Goal: Task Accomplishment & Management: Manage account settings

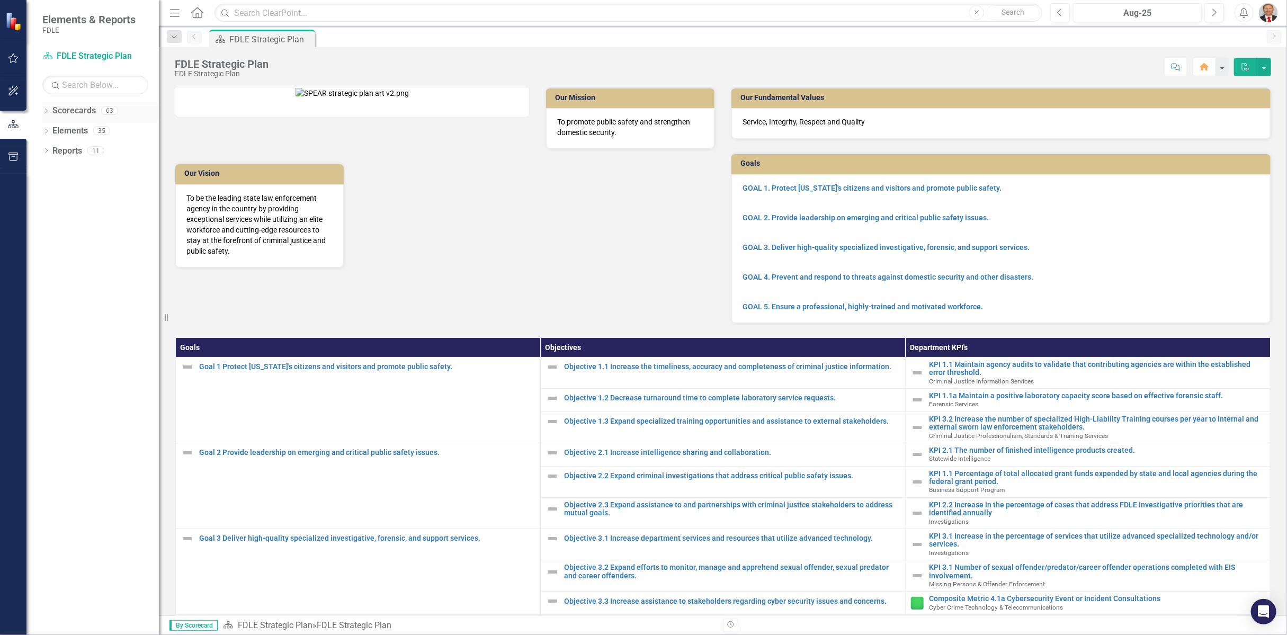
click at [46, 109] on icon "Dropdown" at bounding box center [45, 112] width 7 height 6
click at [49, 171] on icon "Dropdown" at bounding box center [52, 170] width 8 height 6
click at [59, 247] on div "Dropdown" at bounding box center [62, 251] width 8 height 9
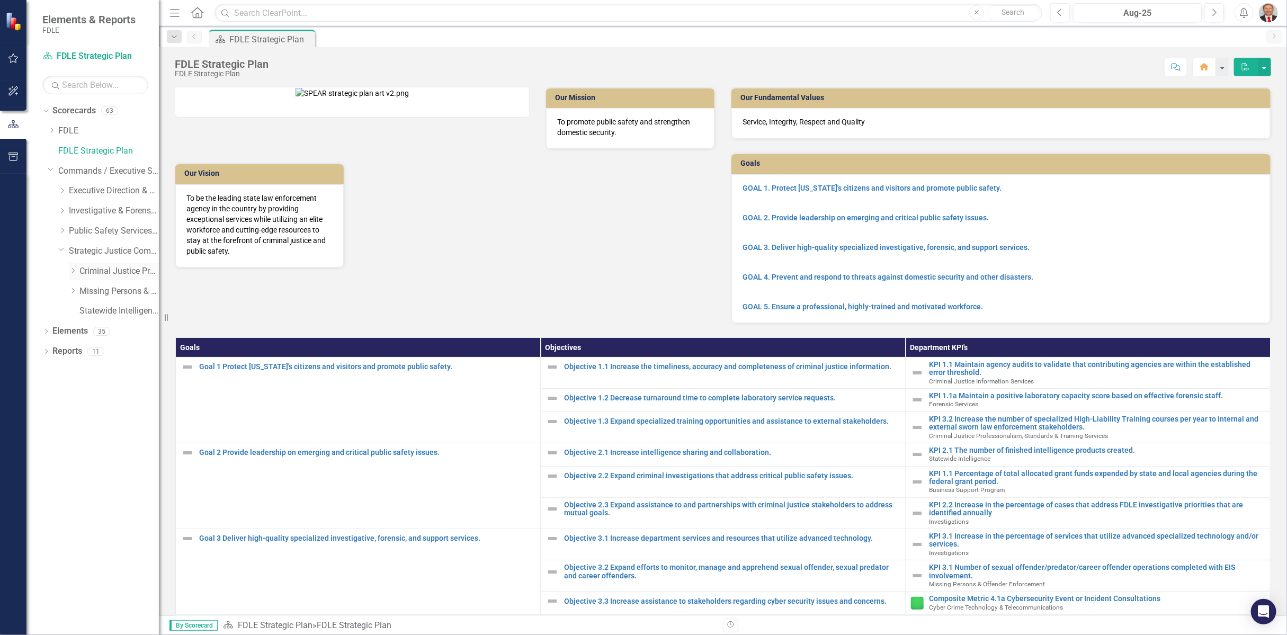
click at [109, 276] on link "Criminal Justice Professionalism, Standards & Training Services" at bounding box center [118, 271] width 79 height 12
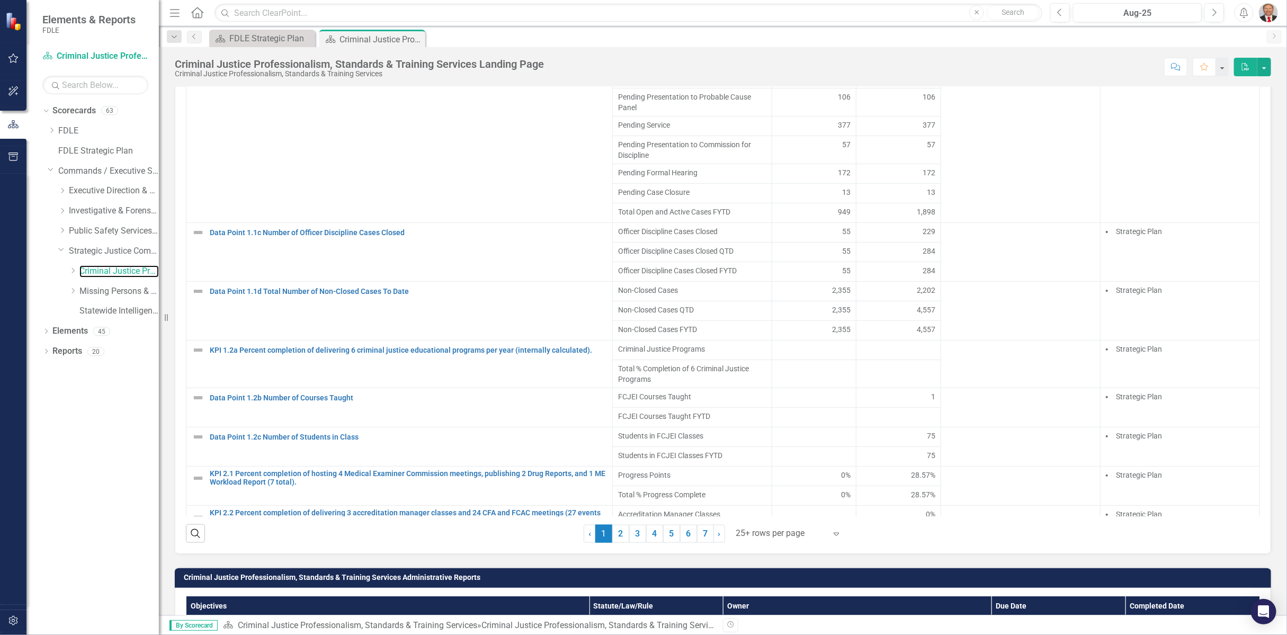
scroll to position [882, 0]
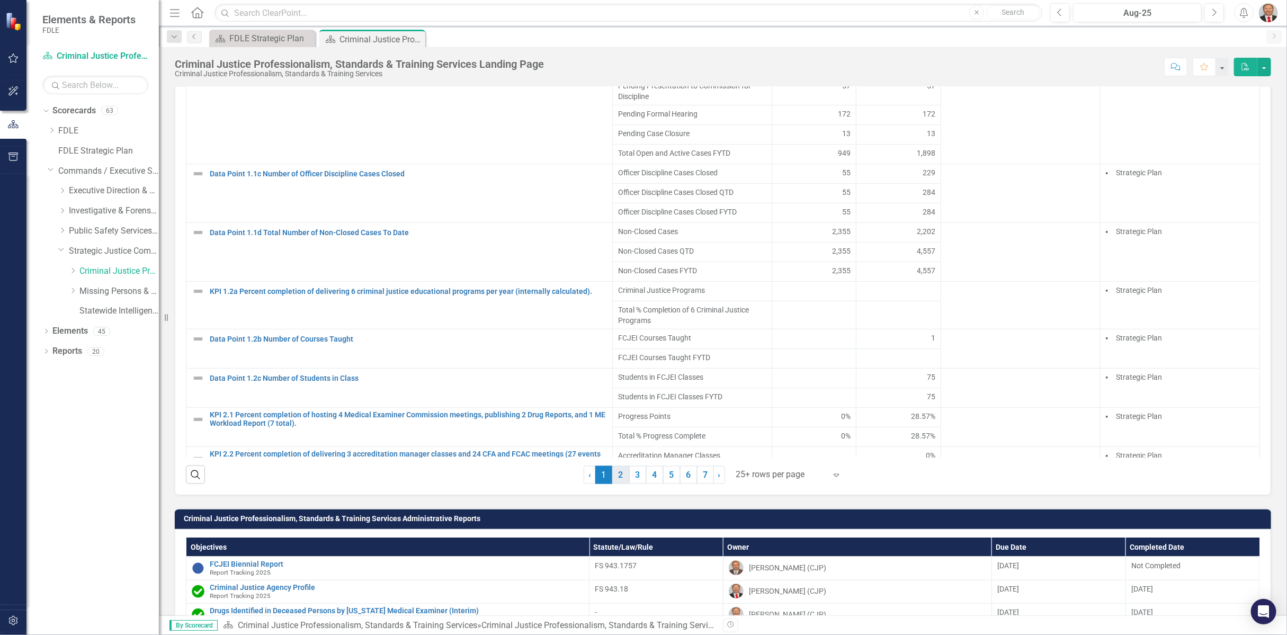
click at [616, 473] on link "2" at bounding box center [620, 475] width 17 height 18
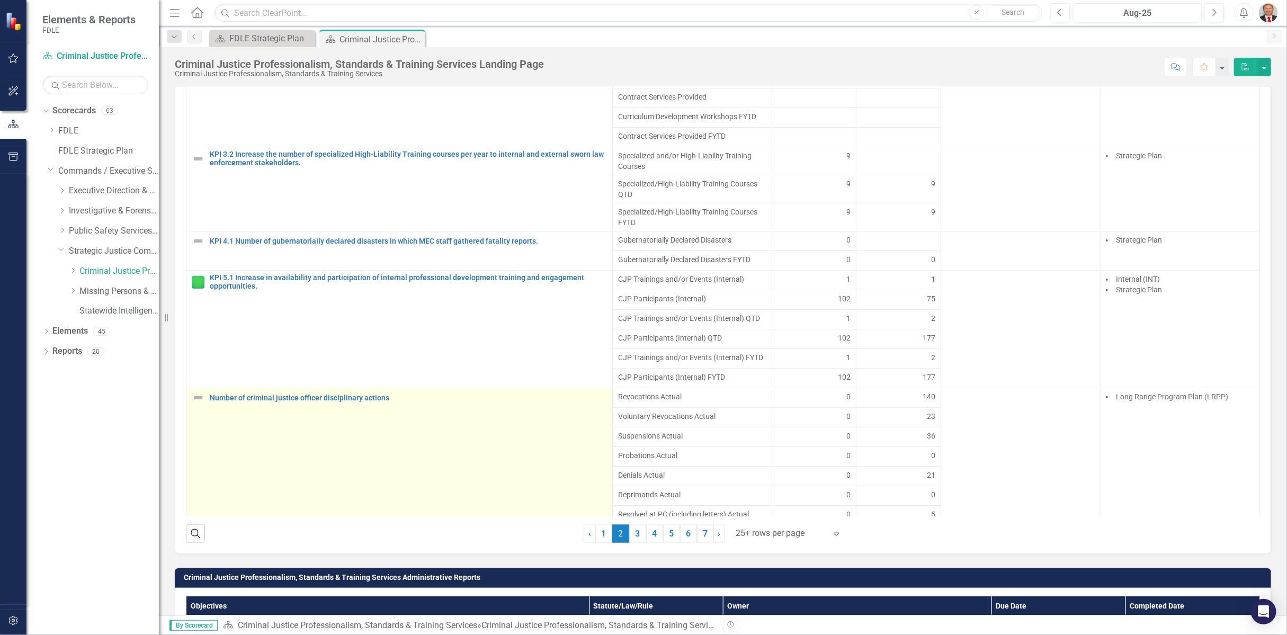
scroll to position [765, 0]
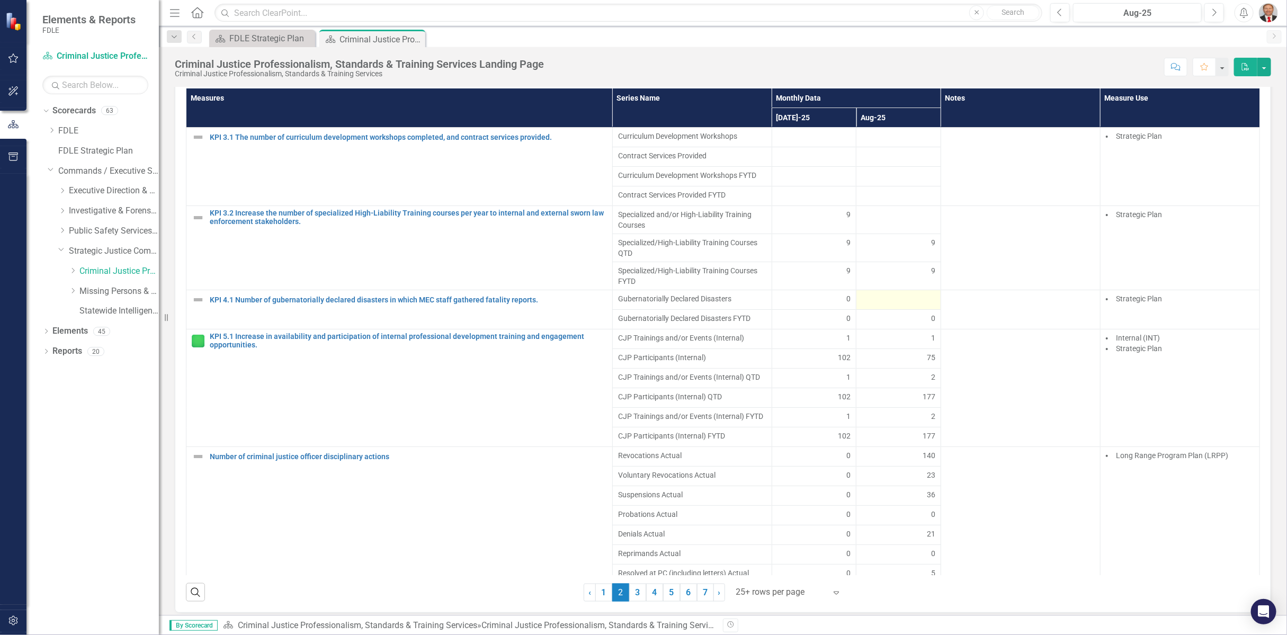
click at [891, 293] on div at bounding box center [897, 299] width 73 height 13
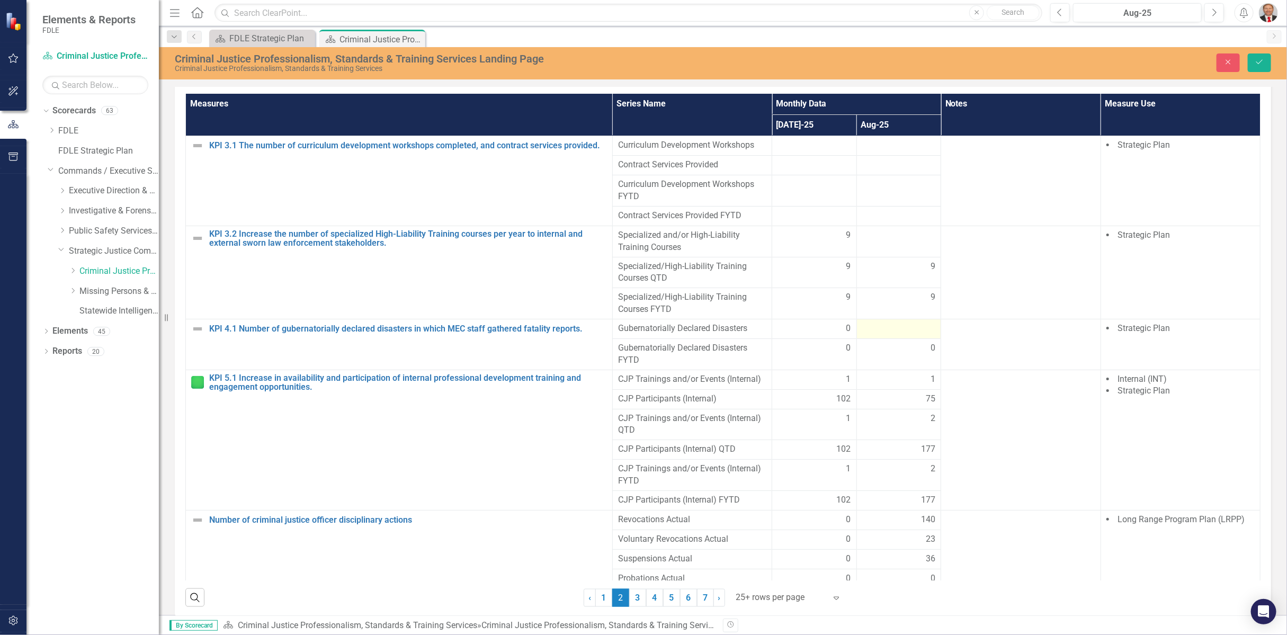
scroll to position [769, 0]
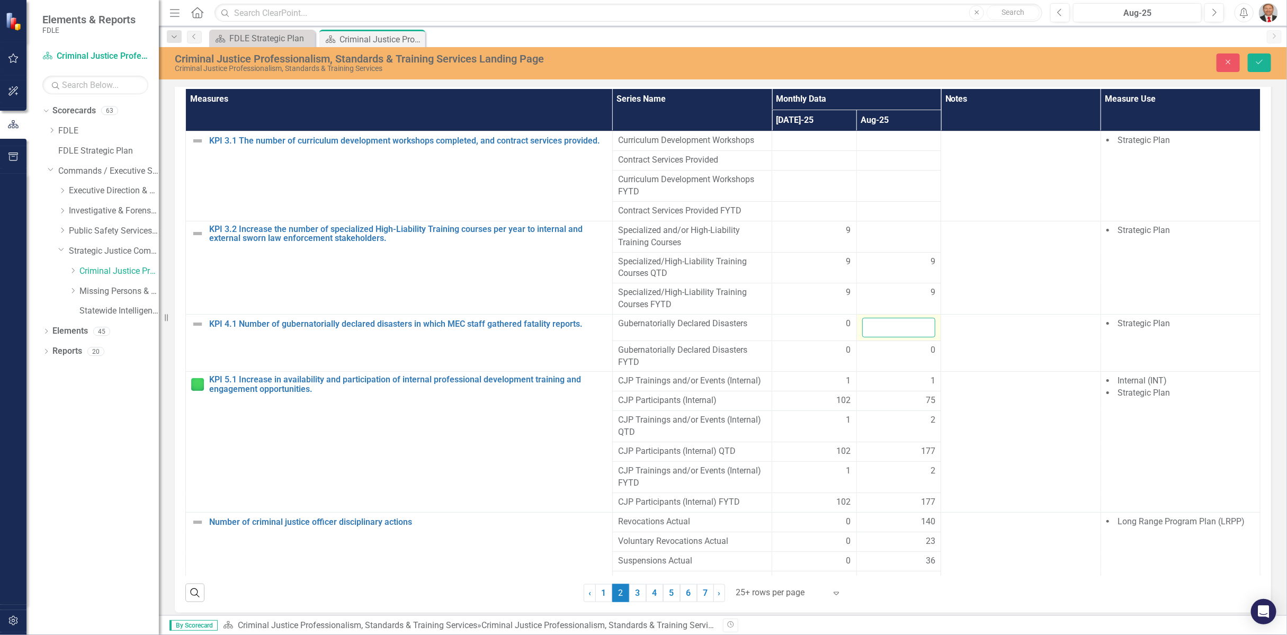
click at [897, 320] on input "number" at bounding box center [899, 328] width 74 height 20
type input "0"
click at [1258, 61] on icon "Save" at bounding box center [1259, 61] width 10 height 7
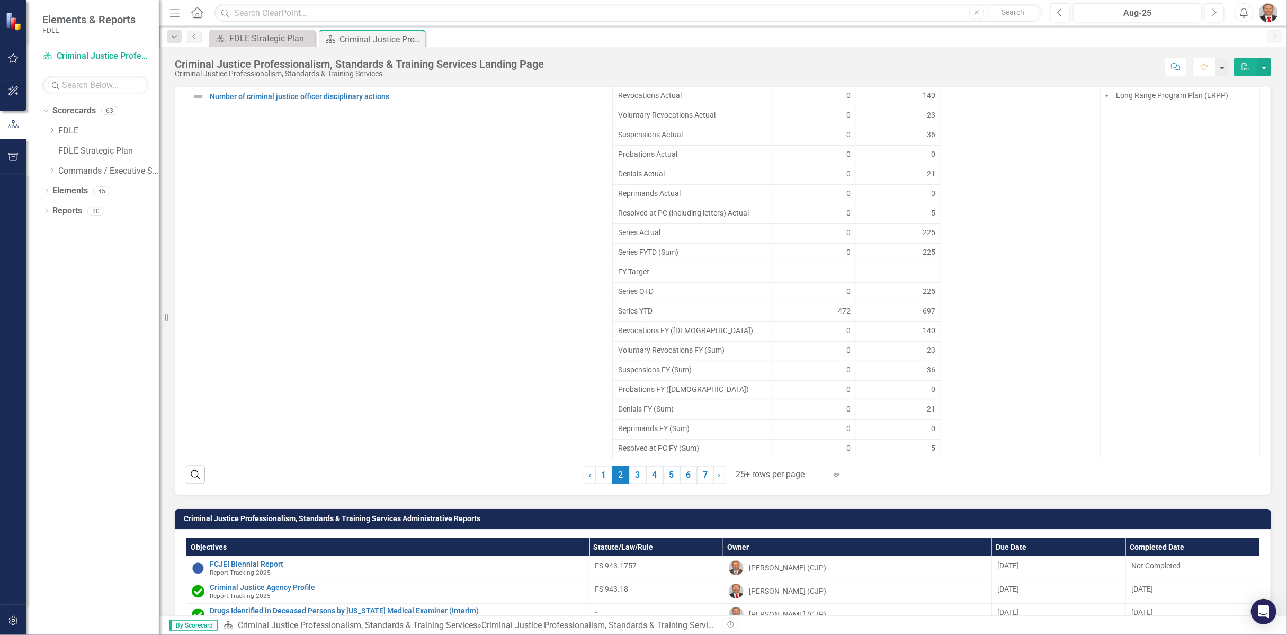
scroll to position [941, 0]
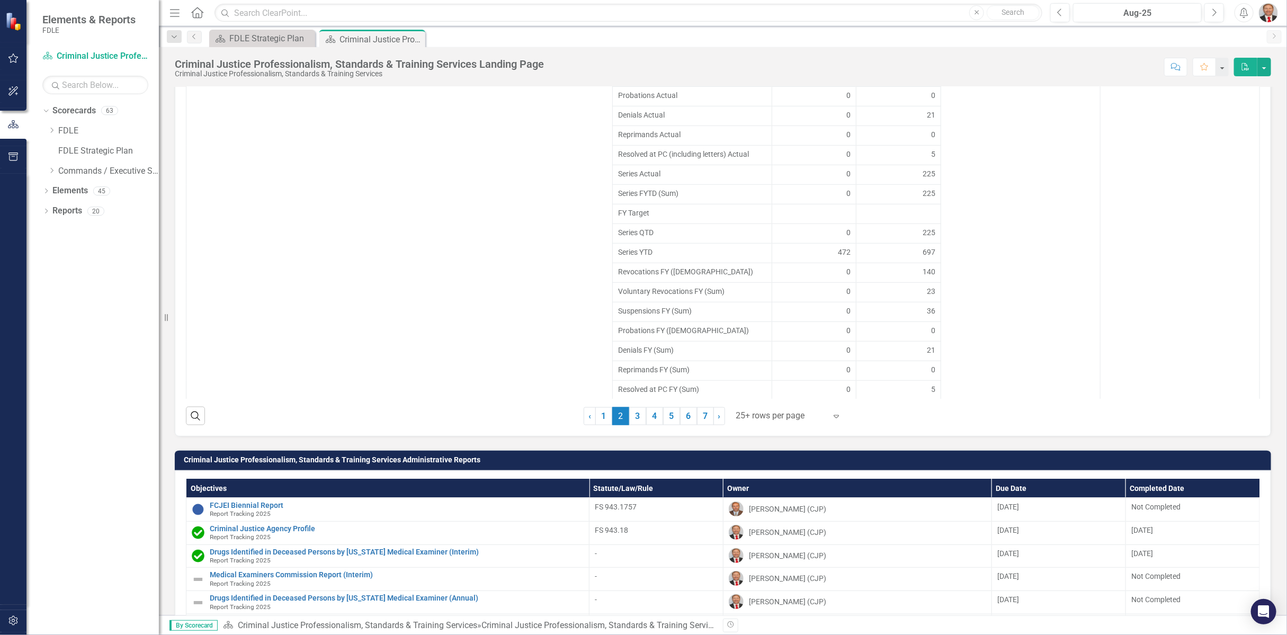
click at [833, 415] on icon at bounding box center [835, 416] width 5 height 3
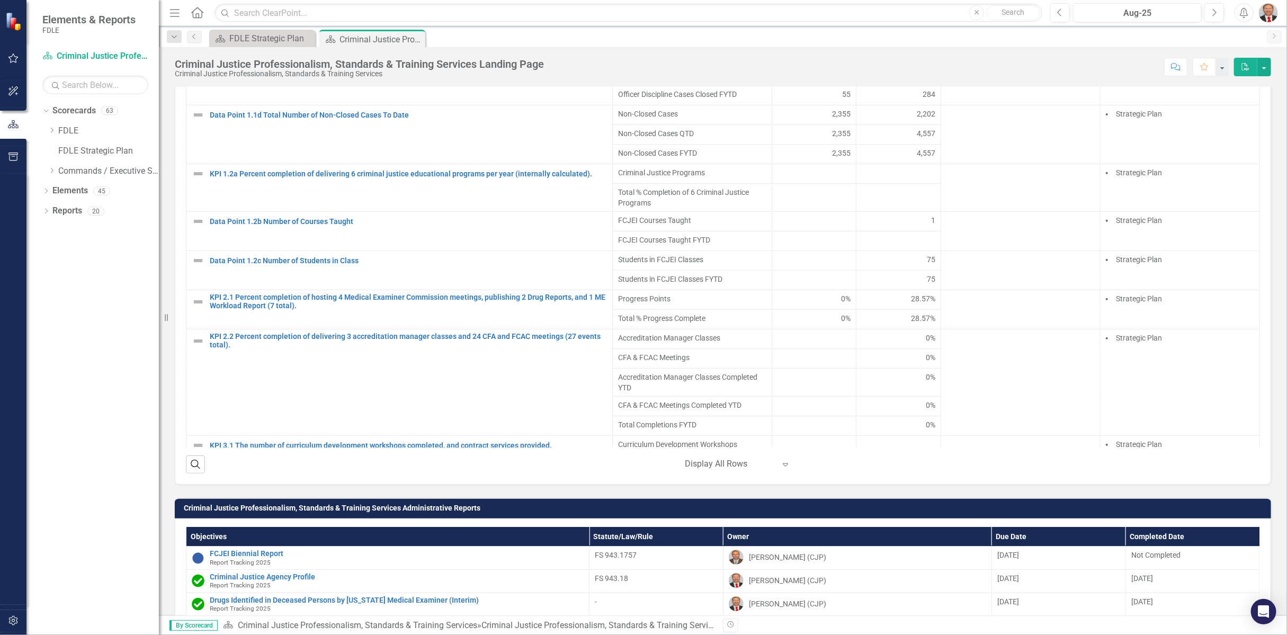
scroll to position [1059, 0]
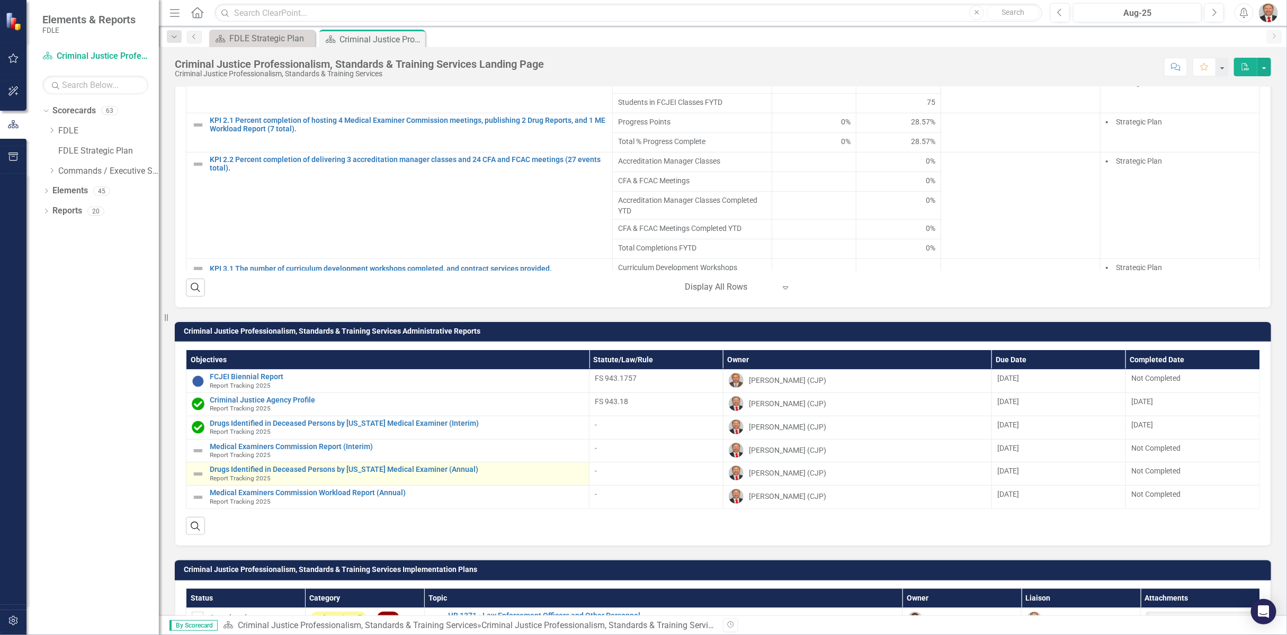
click at [197, 469] on img at bounding box center [198, 474] width 13 height 13
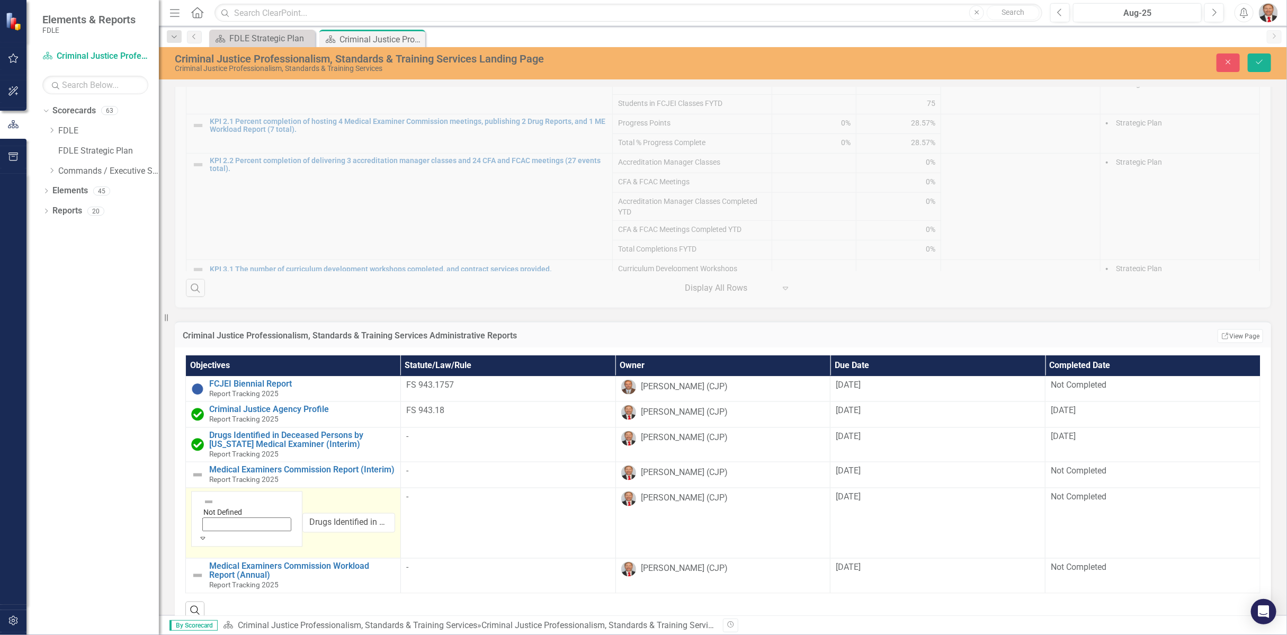
click at [208, 534] on icon "Expand" at bounding box center [203, 537] width 10 height 7
click at [1258, 70] on button "Save" at bounding box center [1258, 62] width 23 height 19
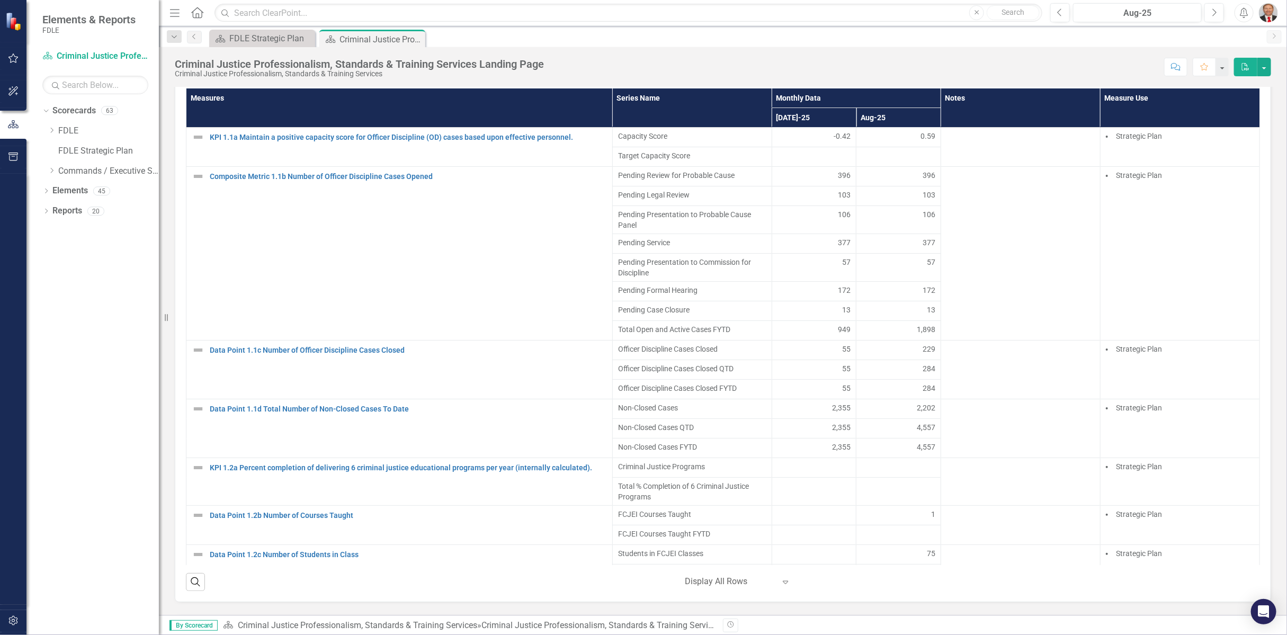
scroll to position [1167, 0]
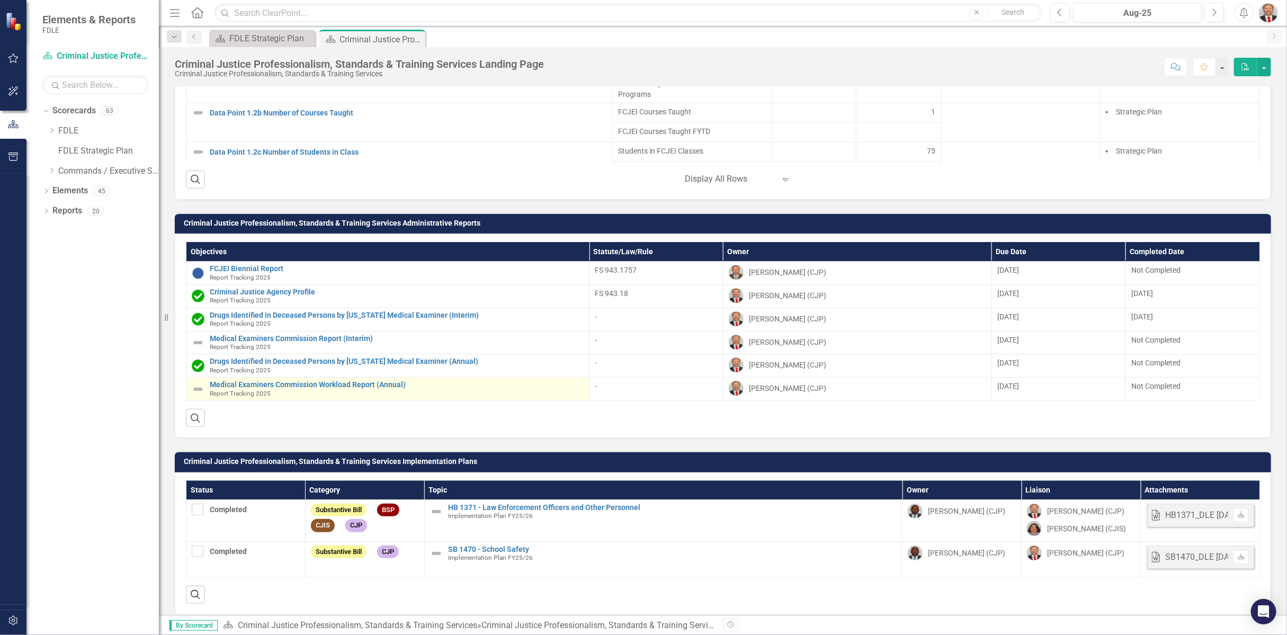
click at [197, 383] on img at bounding box center [198, 389] width 13 height 13
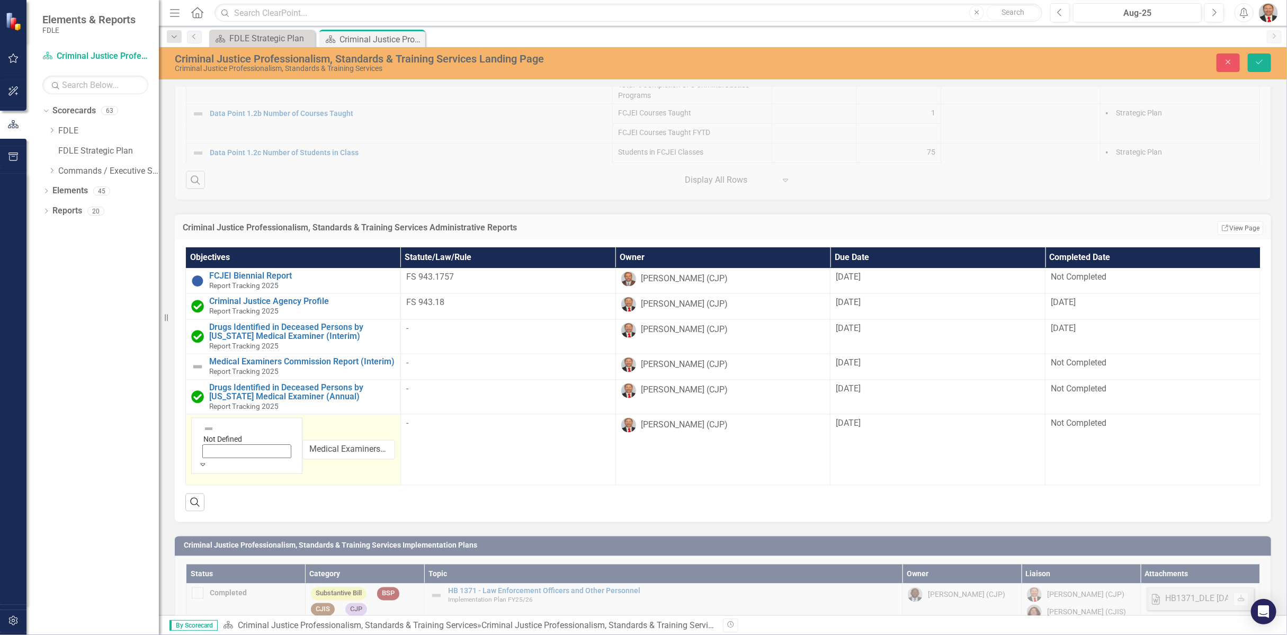
click at [208, 461] on icon "Expand" at bounding box center [203, 464] width 10 height 7
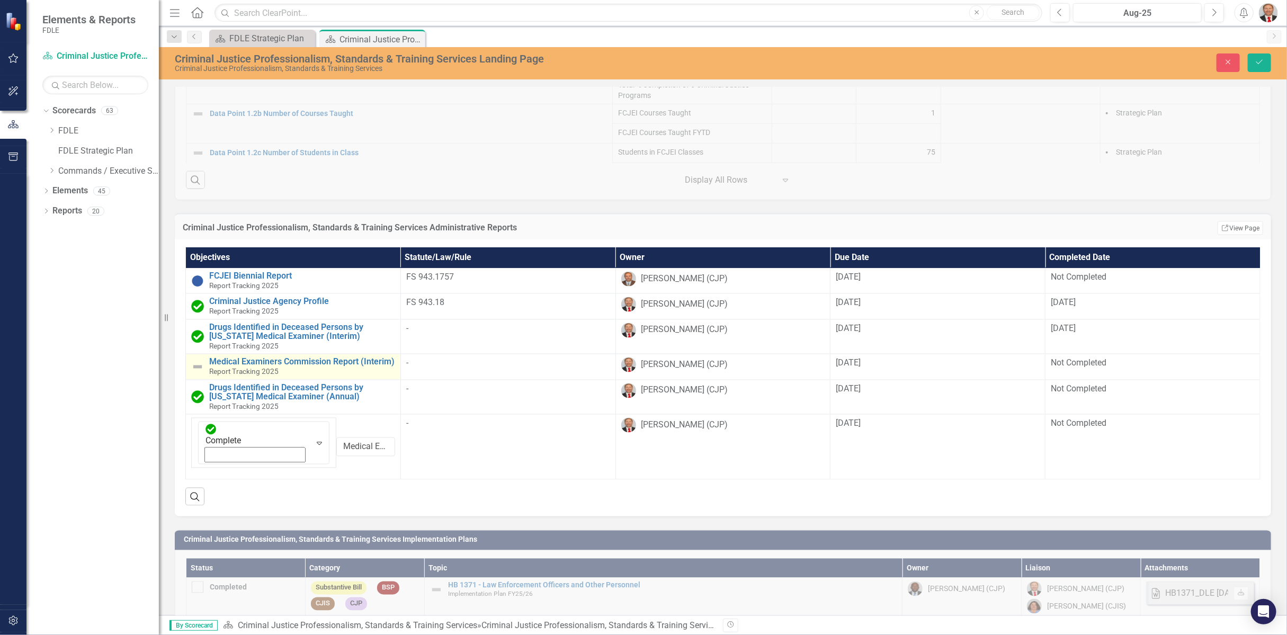
click at [200, 361] on img at bounding box center [197, 367] width 13 height 13
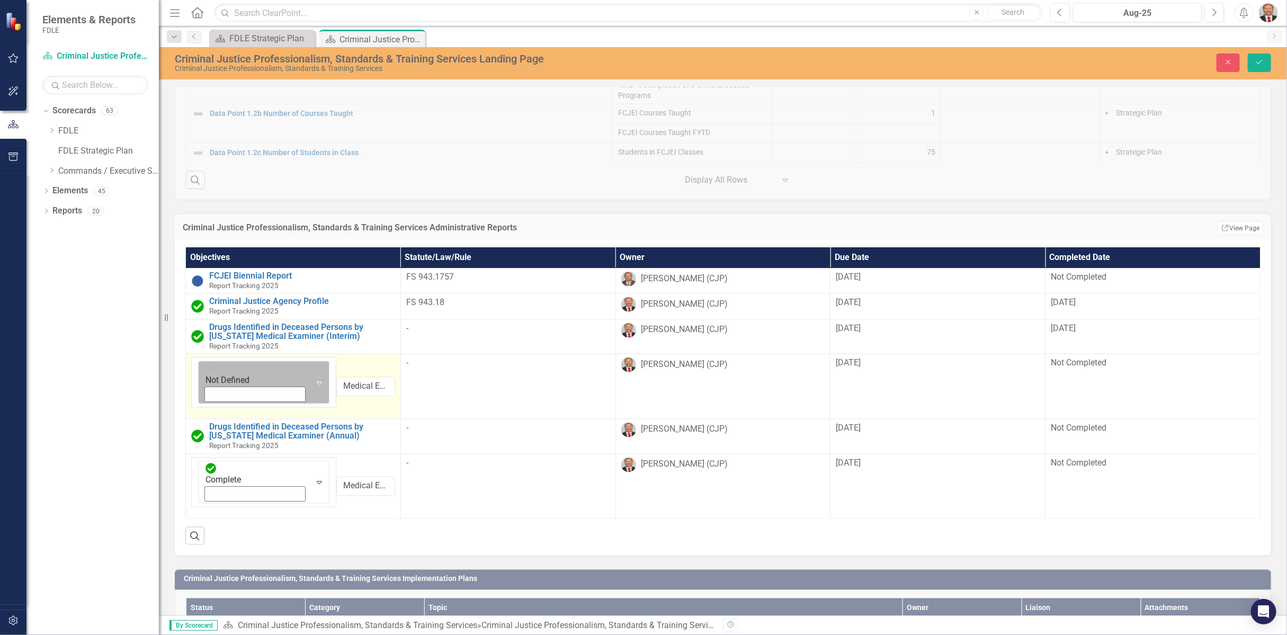
click at [314, 379] on icon "Expand" at bounding box center [319, 383] width 11 height 8
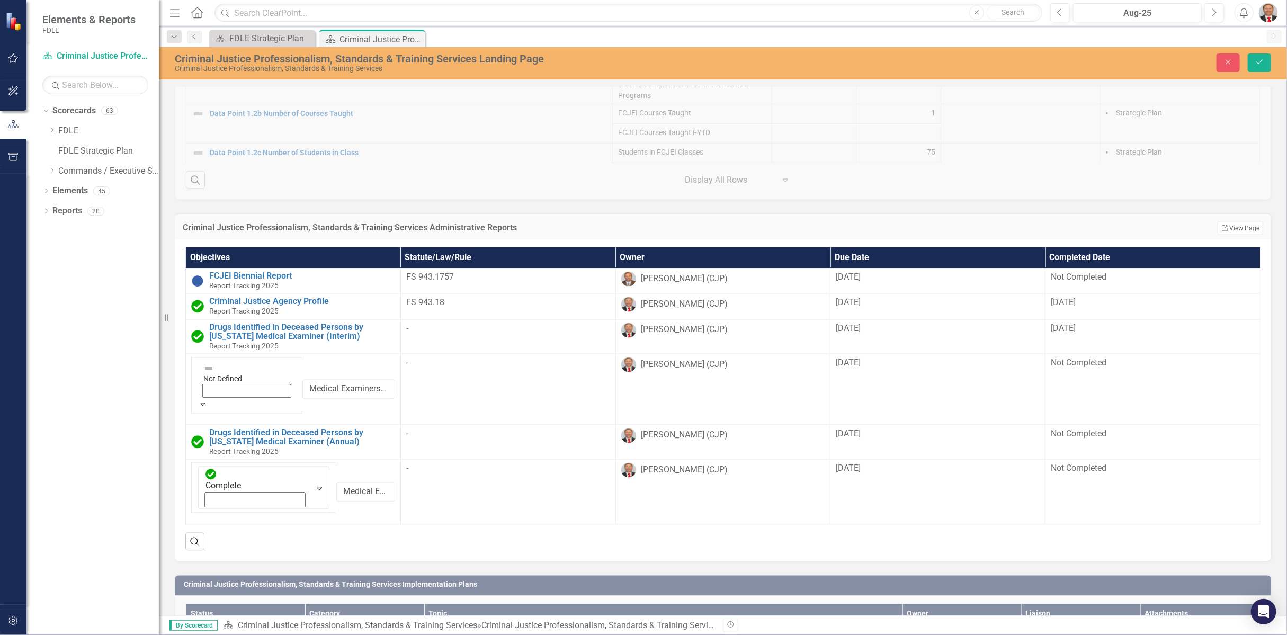
scroll to position [0, 0]
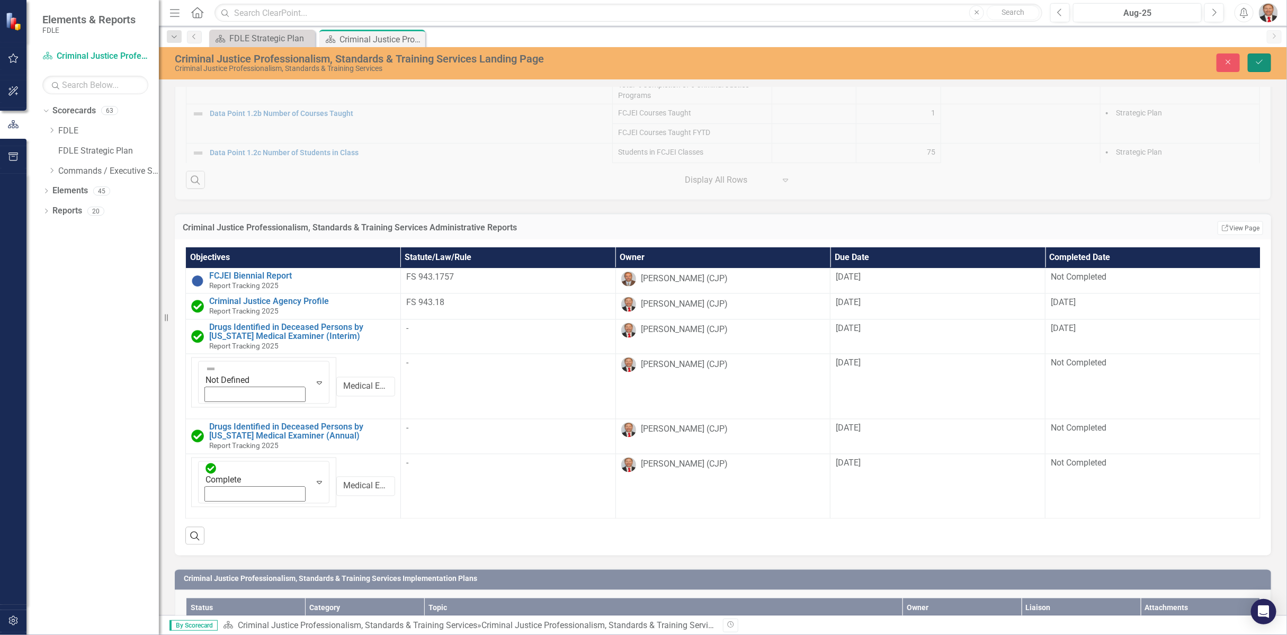
click at [1258, 65] on icon "Save" at bounding box center [1259, 61] width 10 height 7
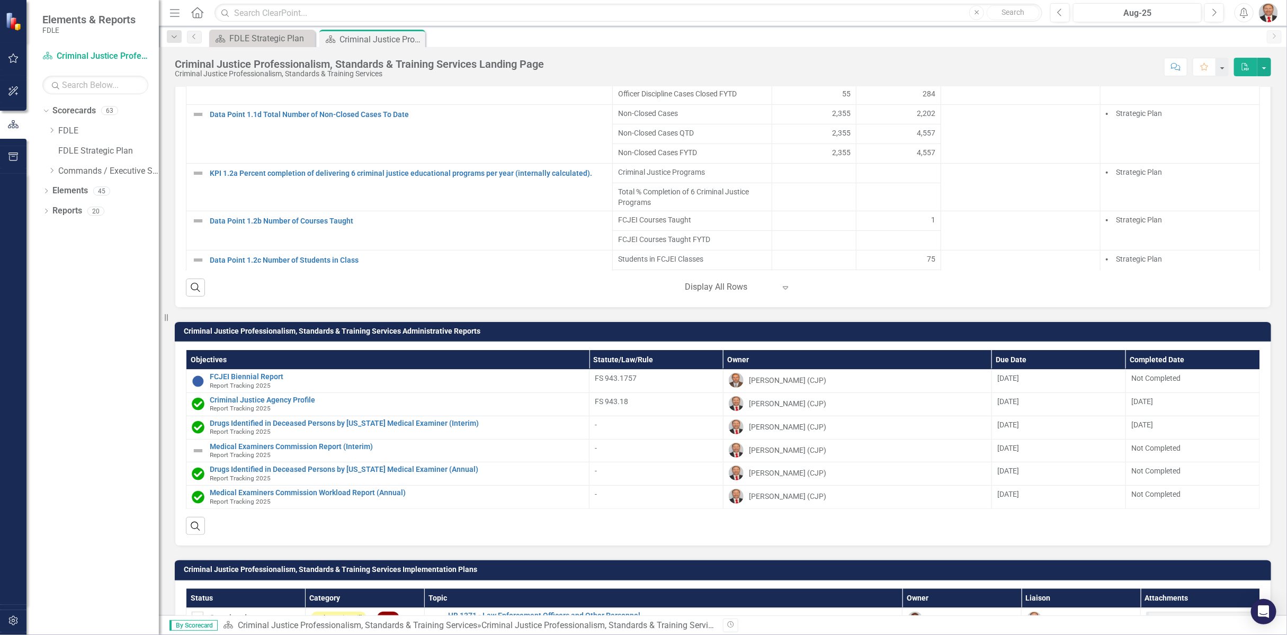
scroll to position [1167, 0]
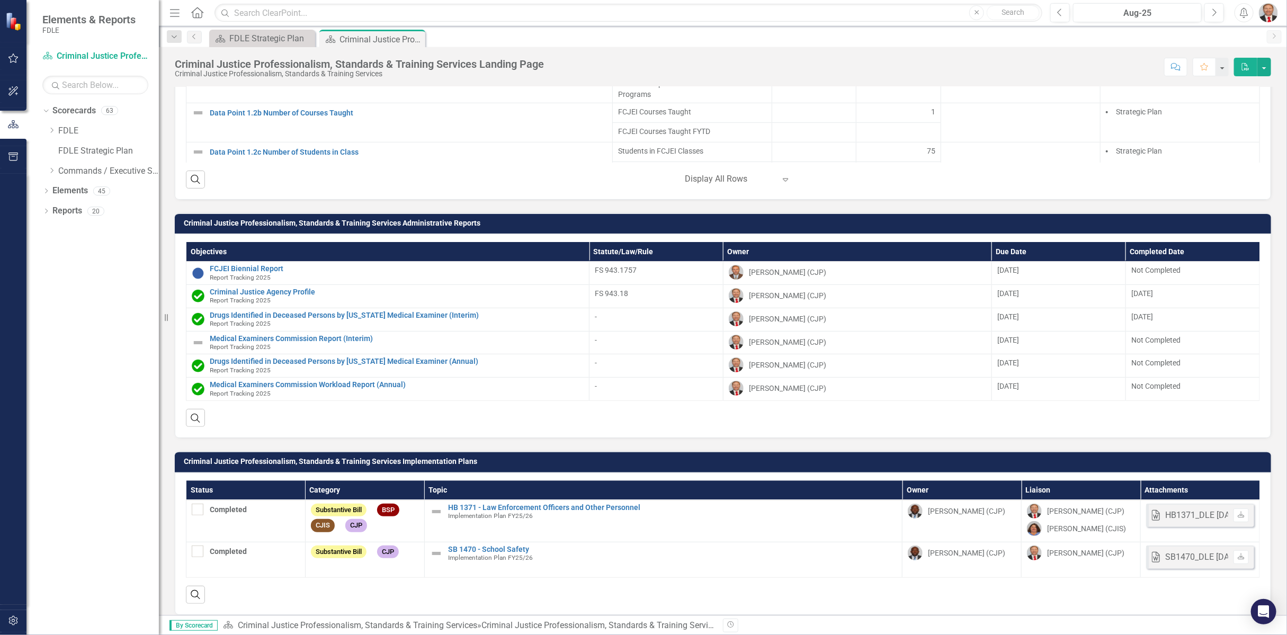
click at [1069, 219] on h3 "Criminal Justice Professionalism, Standards & Training Services Administrative …" at bounding box center [725, 223] width 1082 height 8
click at [1179, 219] on h3 "Criminal Justice Professionalism, Standards & Training Services Administrative …" at bounding box center [725, 223] width 1082 height 8
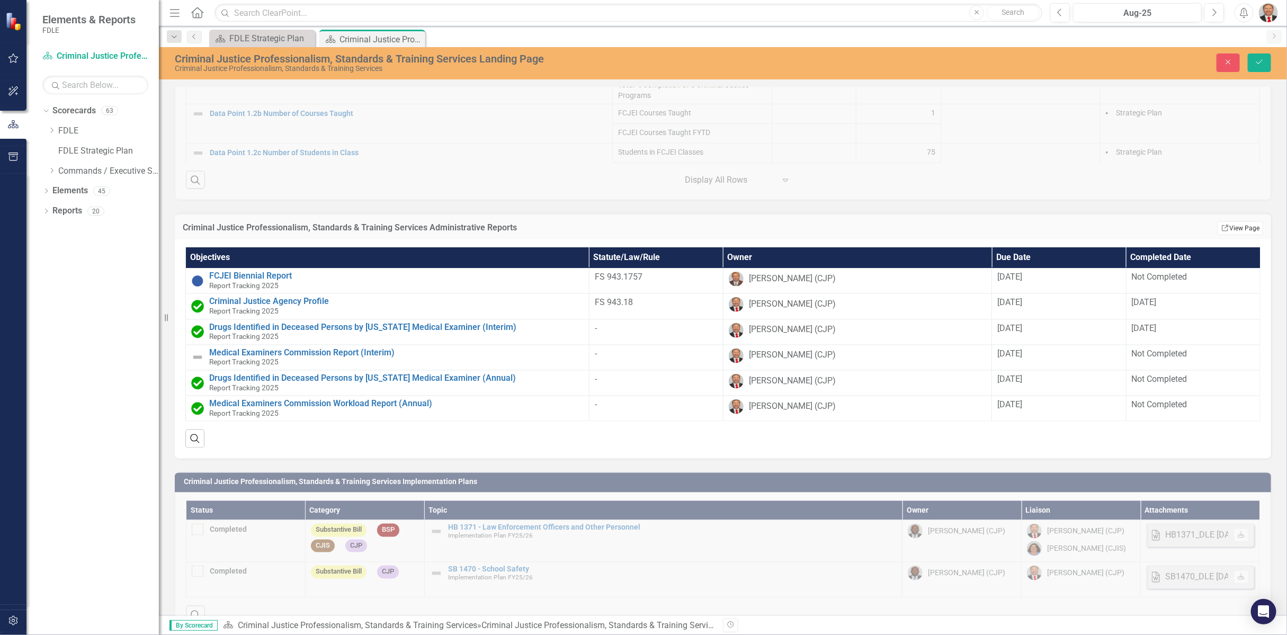
click at [1237, 226] on link "Link View Page" at bounding box center [1240, 228] width 46 height 14
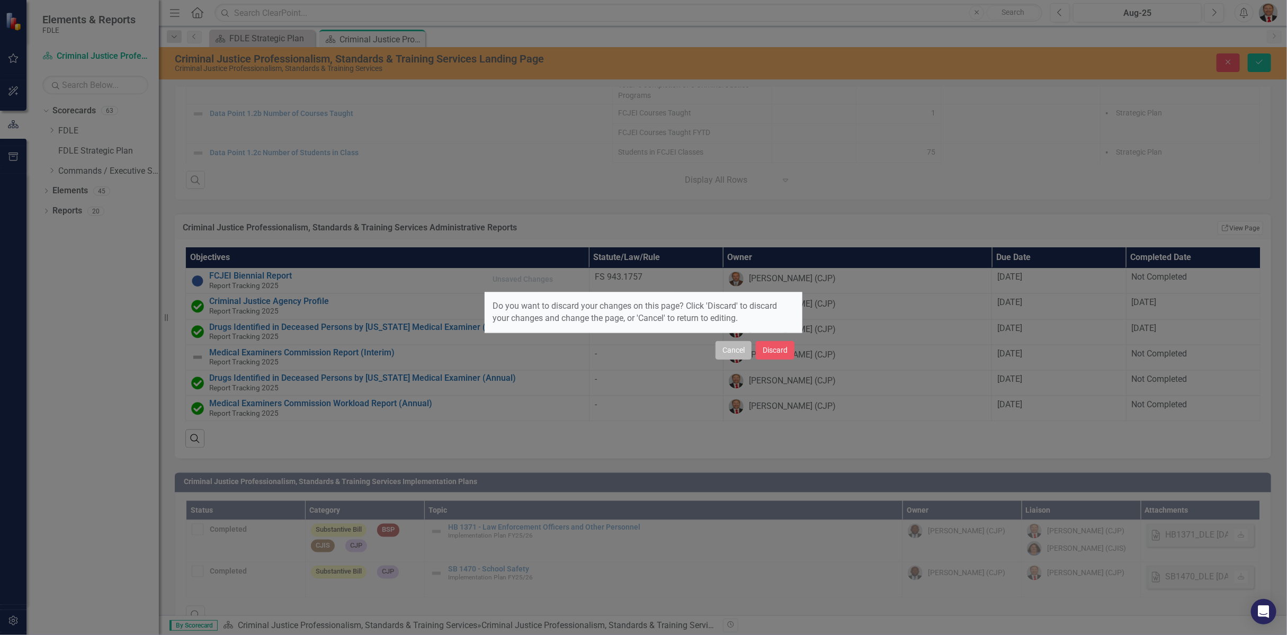
click at [733, 352] on button "Cancel" at bounding box center [733, 350] width 36 height 19
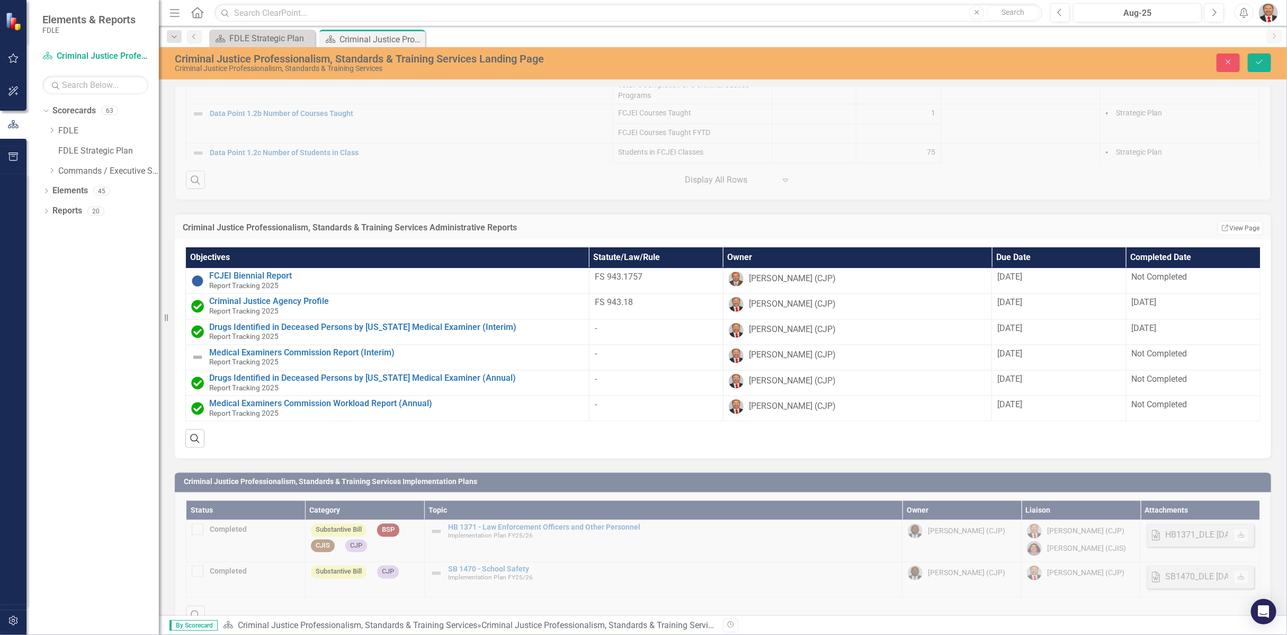
click at [1216, 61] on div "Close Save" at bounding box center [1052, 62] width 454 height 19
click at [1220, 62] on button "Close" at bounding box center [1227, 62] width 23 height 19
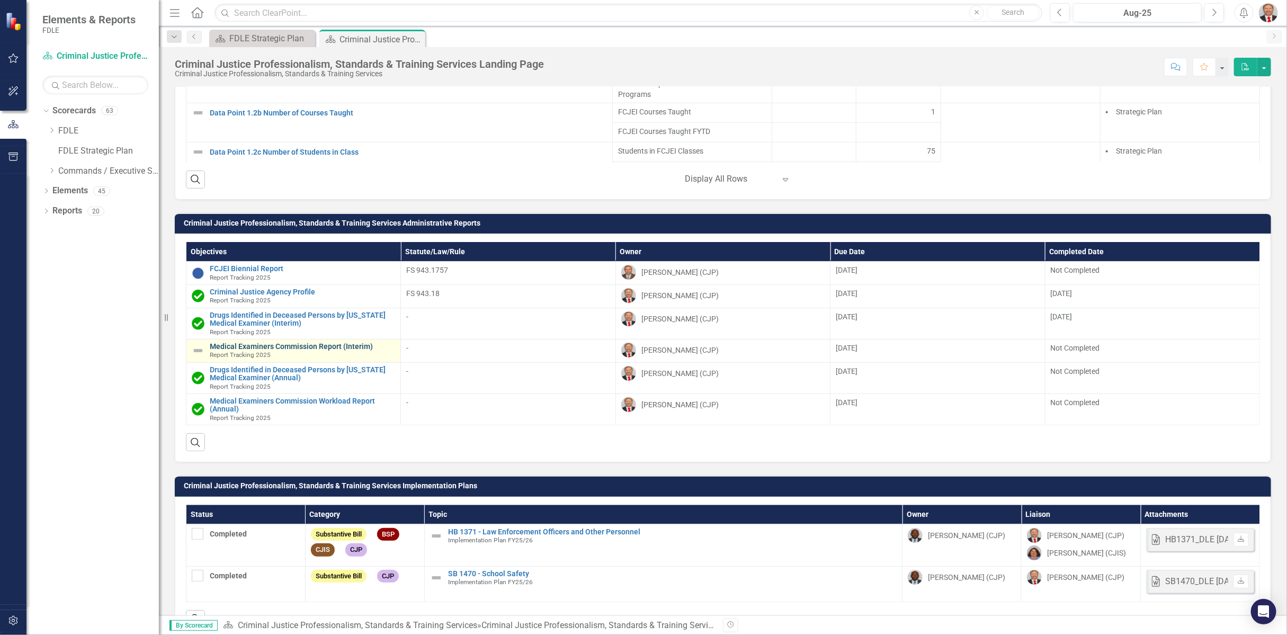
click at [291, 343] on link "Medical Examiners Commission Report (Interim)" at bounding box center [302, 347] width 185 height 8
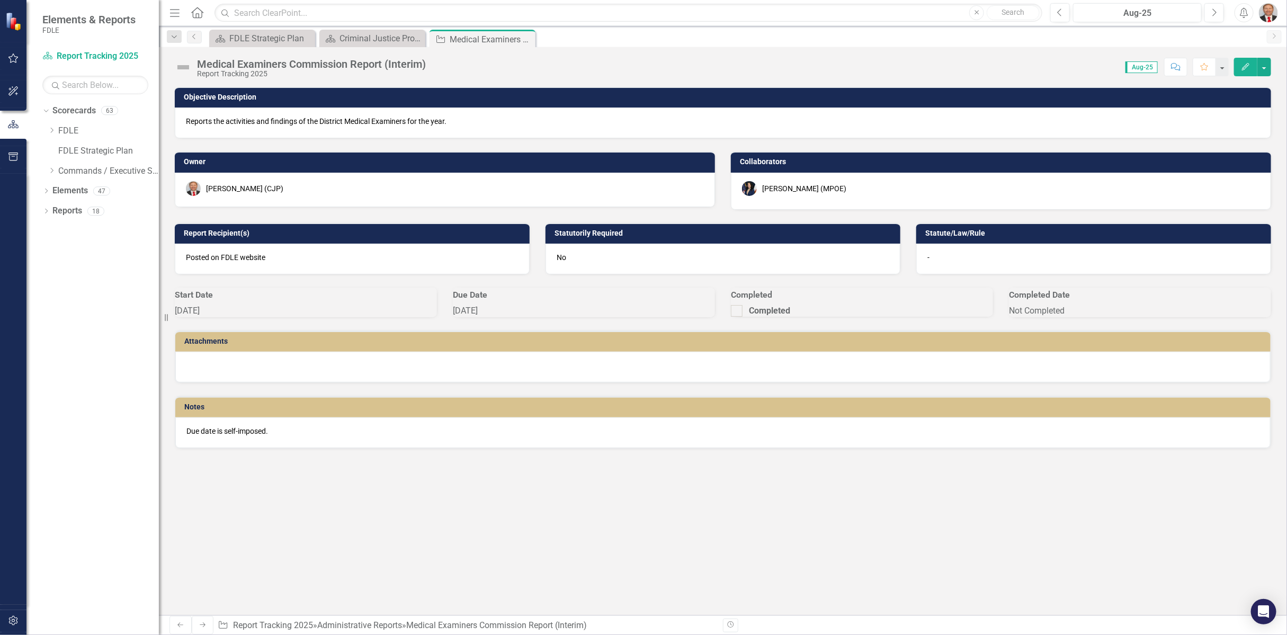
click at [1248, 69] on icon "Edit" at bounding box center [1245, 66] width 10 height 7
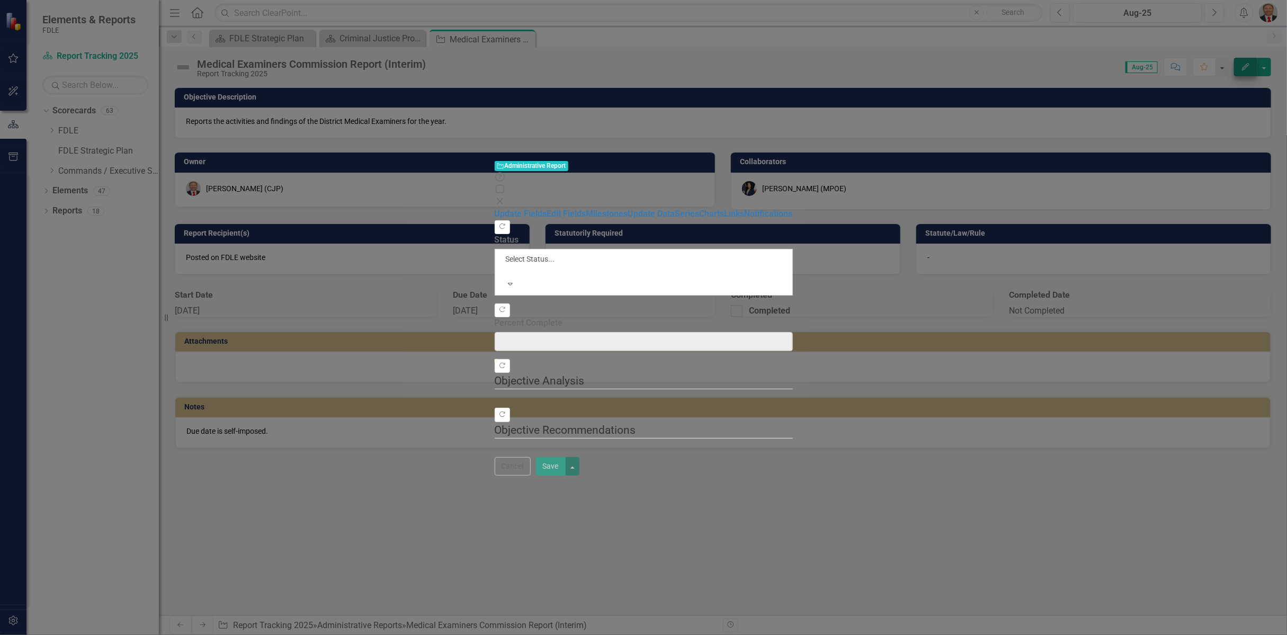
type input "0"
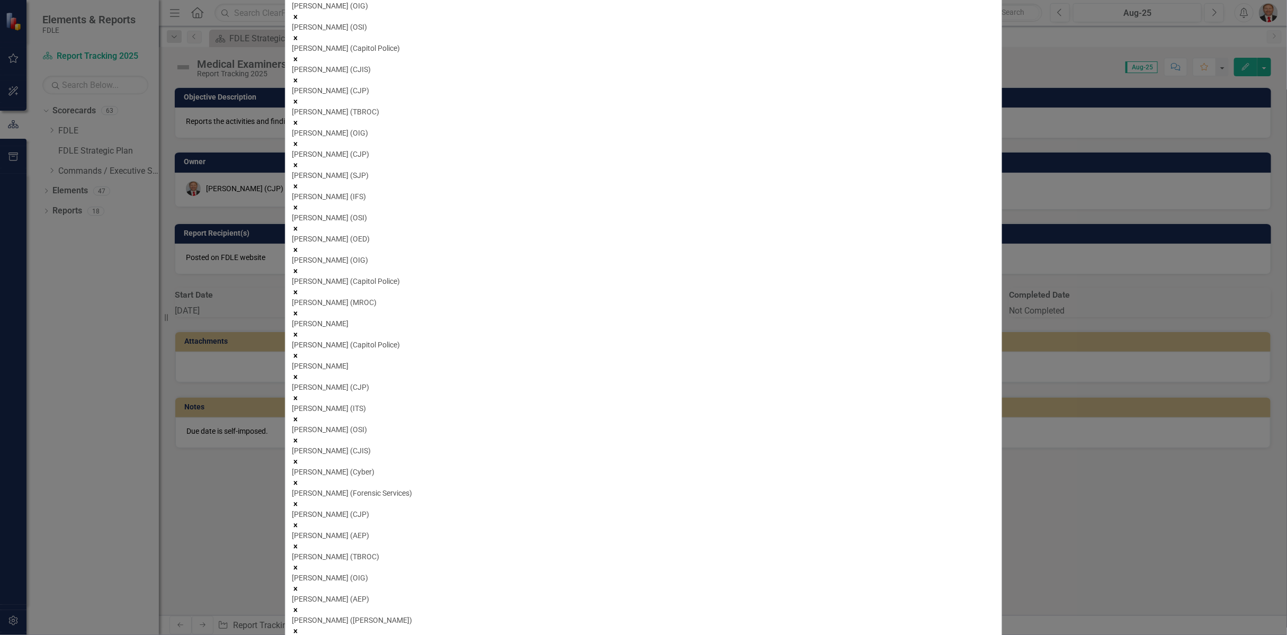
scroll to position [353, 0]
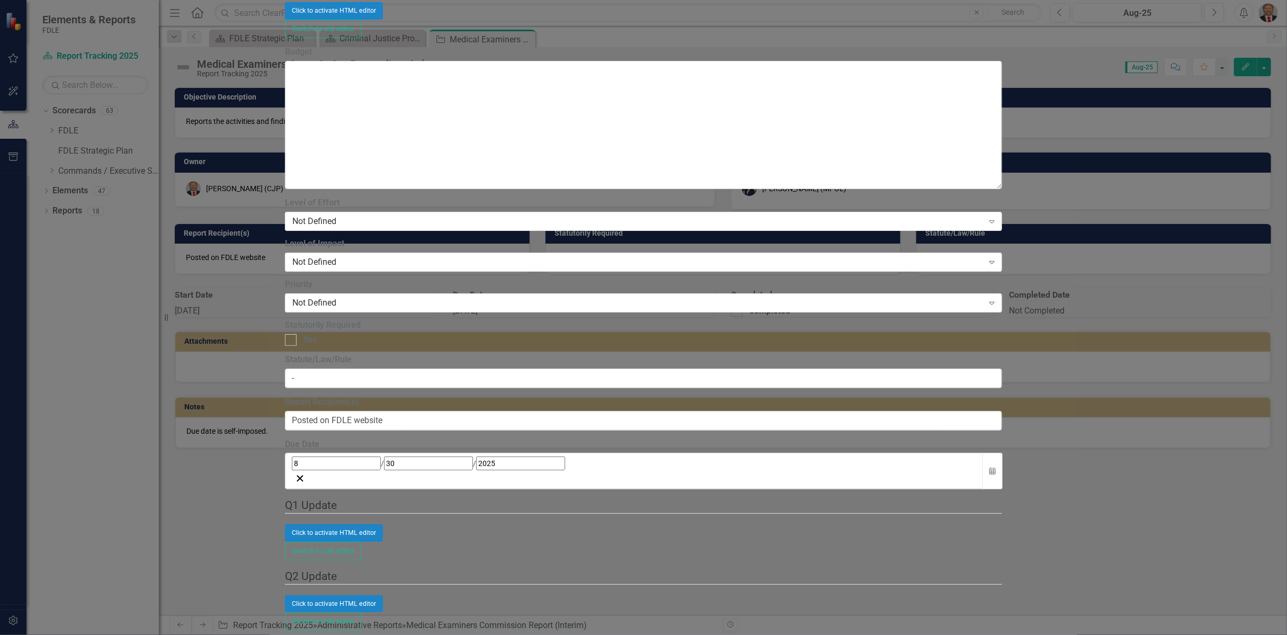
scroll to position [5529, 0]
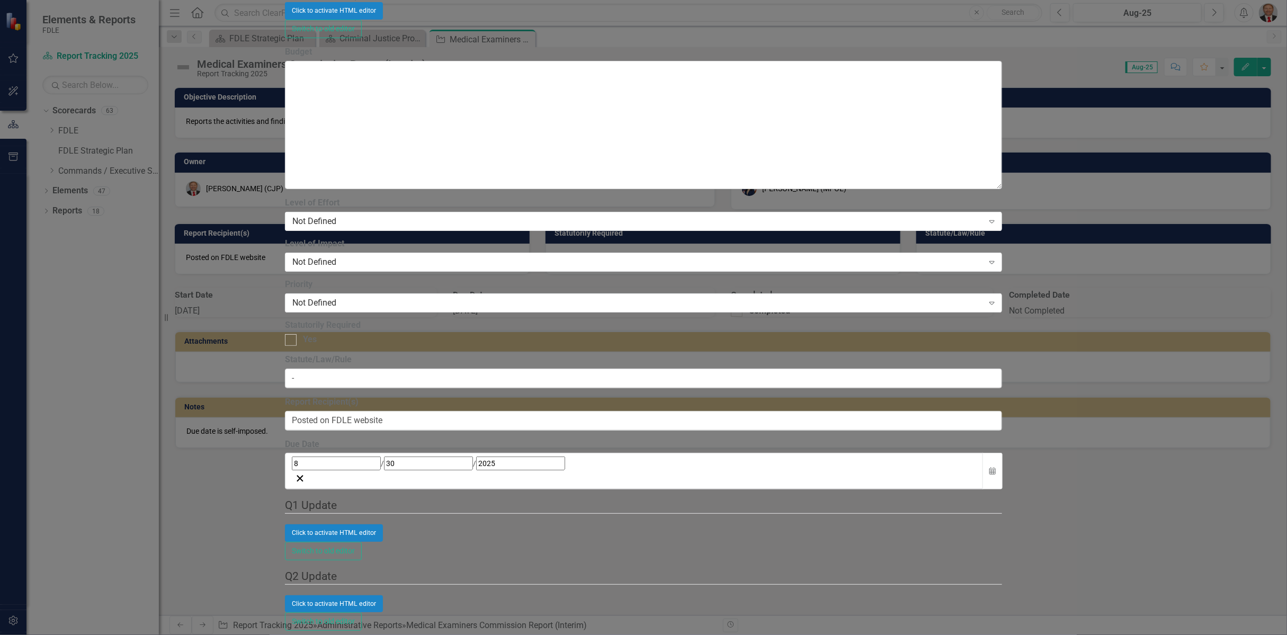
scroll to position [0, 0]
drag, startPoint x: 643, startPoint y: 64, endPoint x: 364, endPoint y: 68, distance: 279.6
type input "NA"
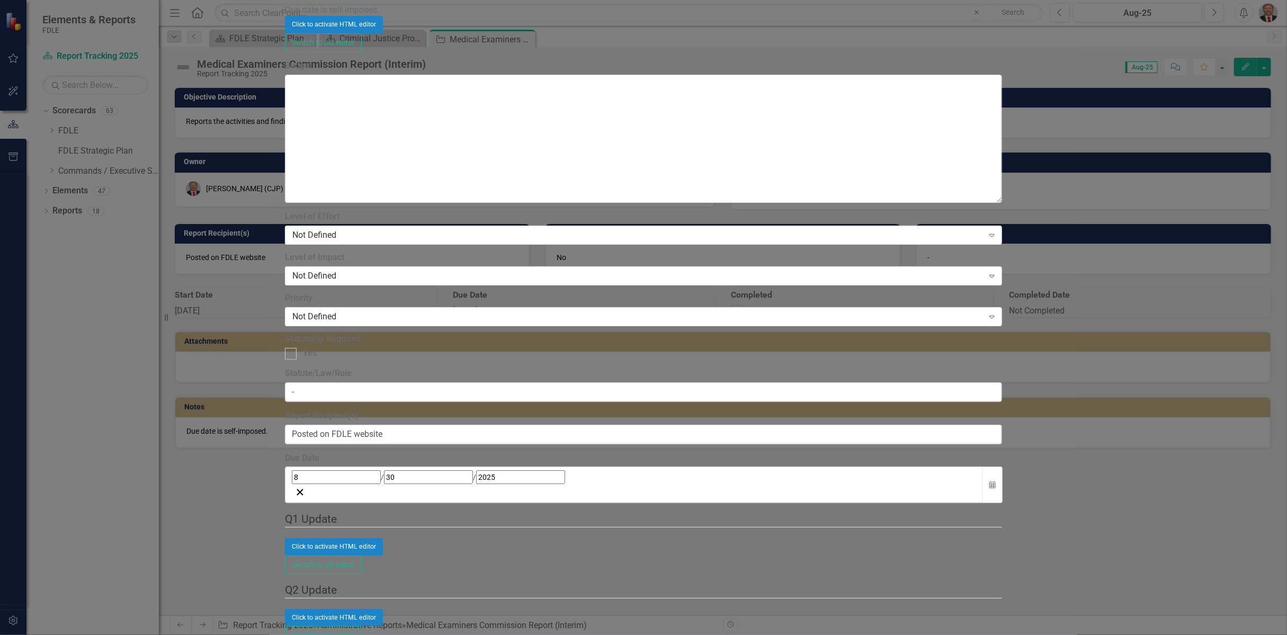
scroll to position [1443, 0]
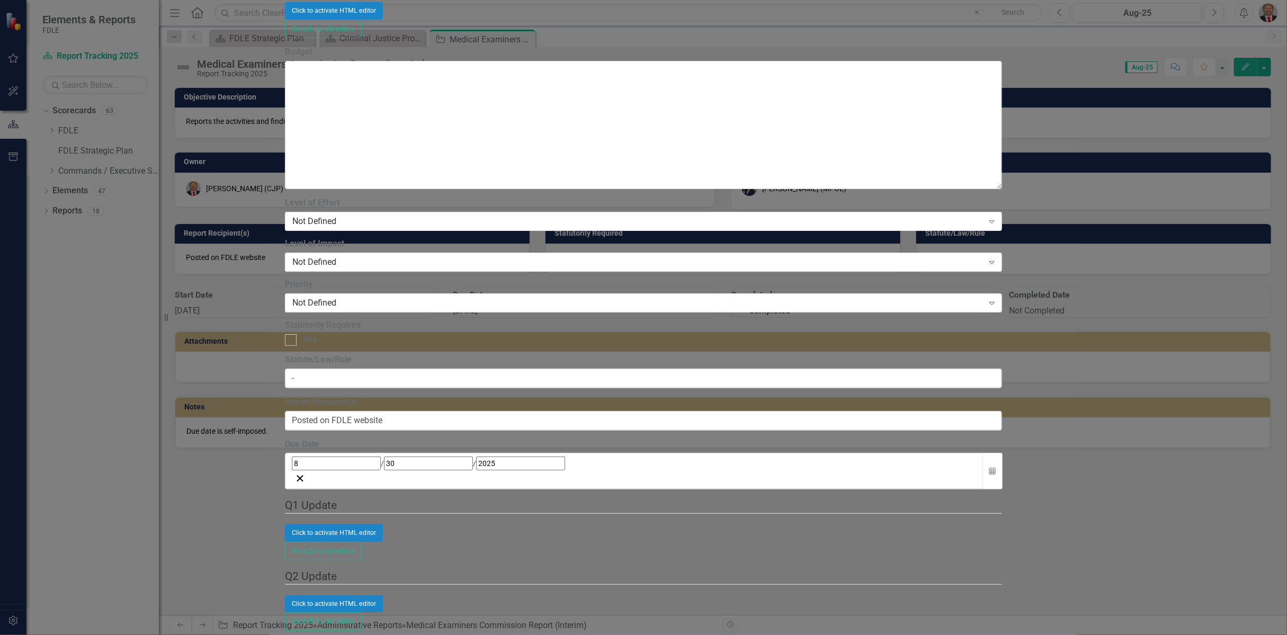
drag, startPoint x: 597, startPoint y: -265, endPoint x: 226, endPoint y: -251, distance: 371.9
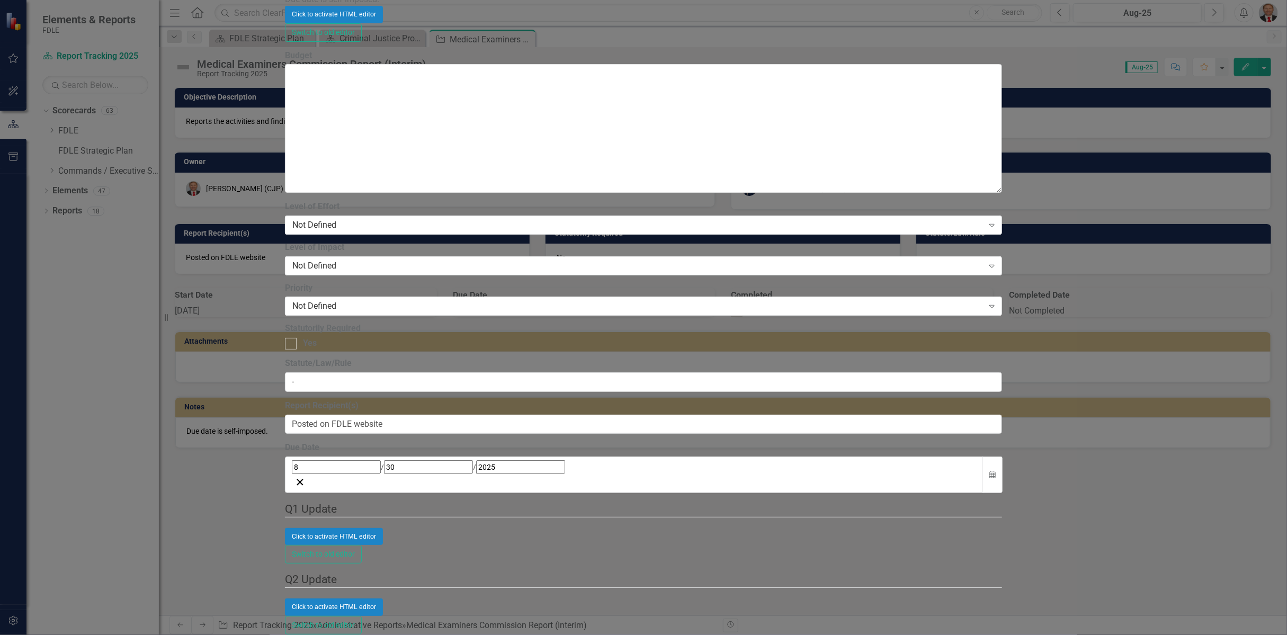
scroll to position [78, 0]
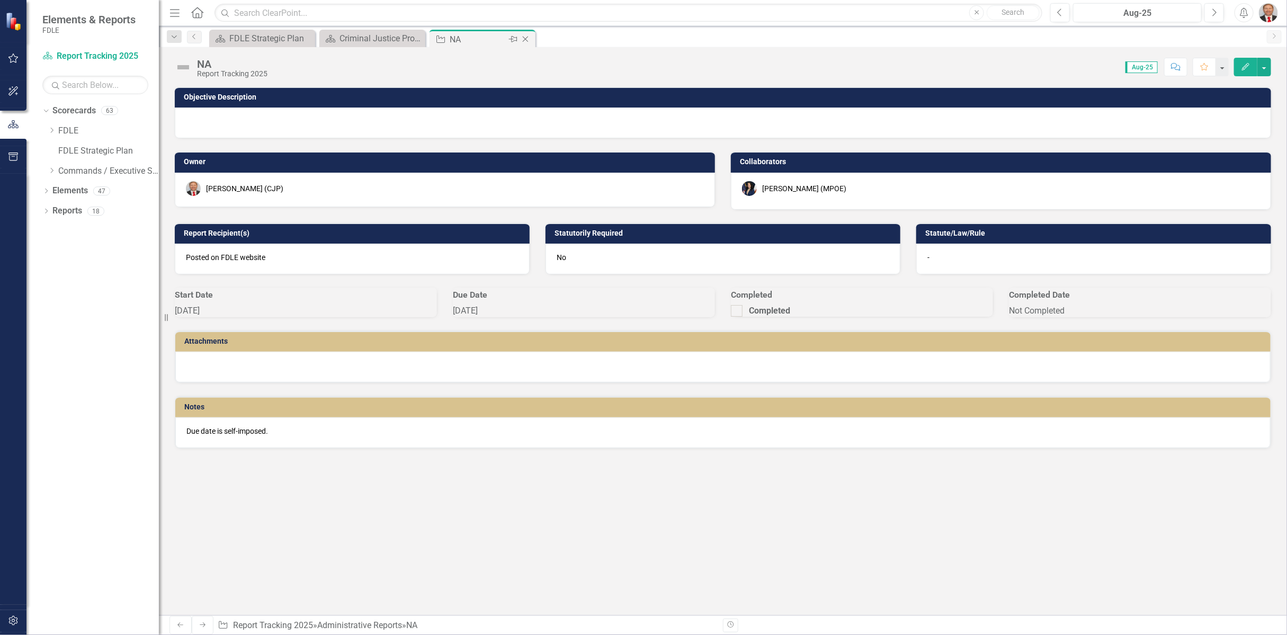
click at [528, 40] on icon "Close" at bounding box center [525, 39] width 11 height 8
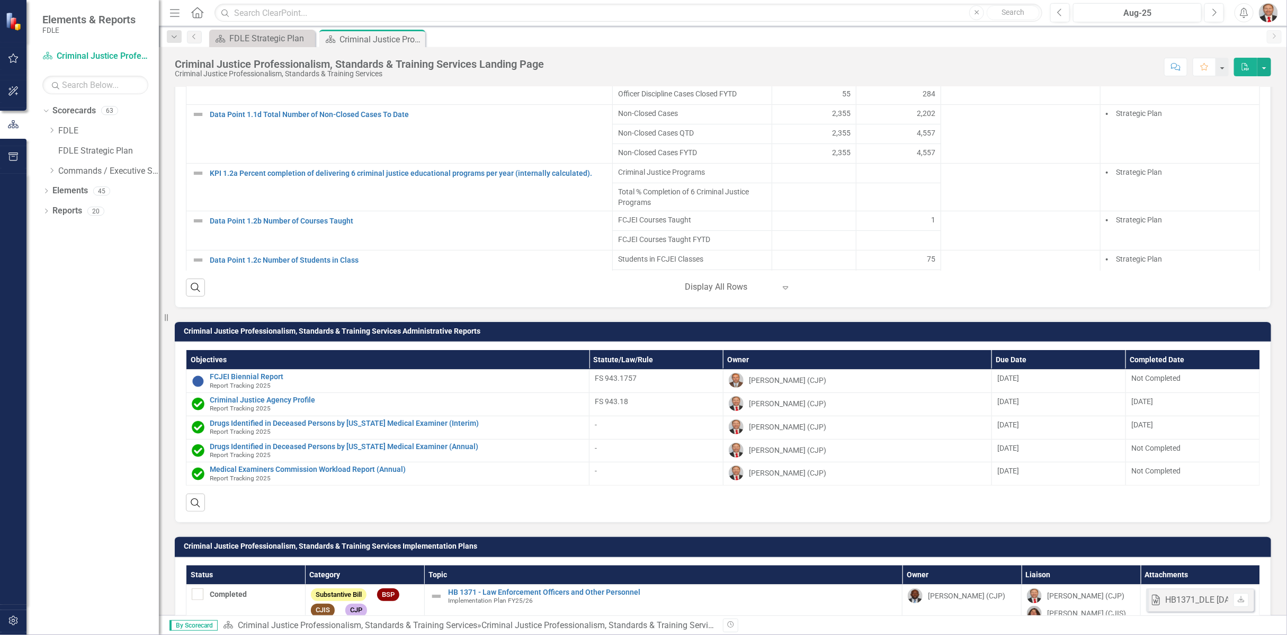
scroll to position [1144, 0]
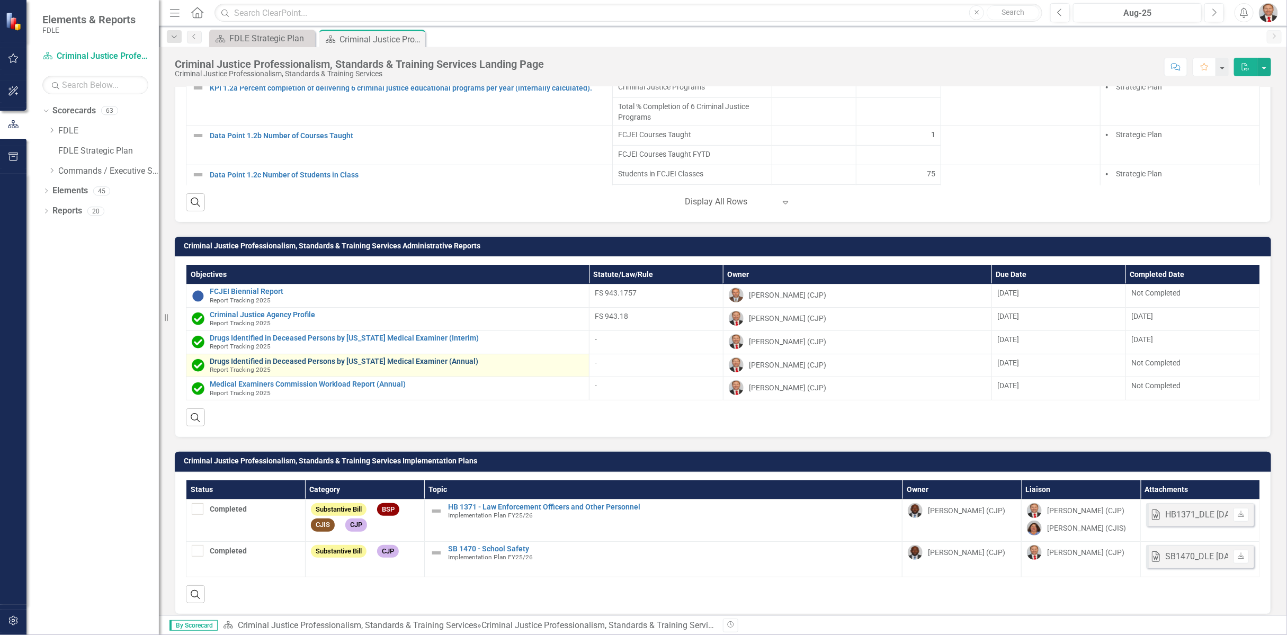
click at [331, 357] on link "Drugs Identified in Deceased Persons by [US_STATE] Medical Examiner (Annual)" at bounding box center [397, 361] width 374 height 8
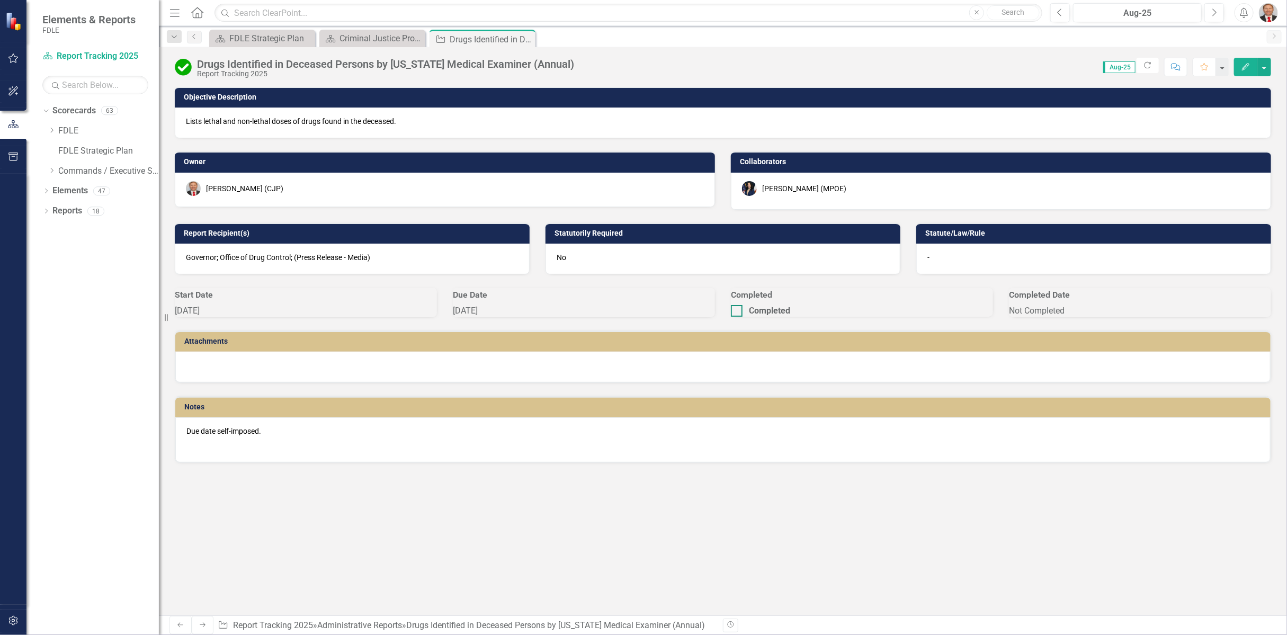
click at [742, 317] on div at bounding box center [737, 311] width 12 height 12
click at [738, 312] on input "Completed" at bounding box center [734, 308] width 7 height 7
checkbox input "true"
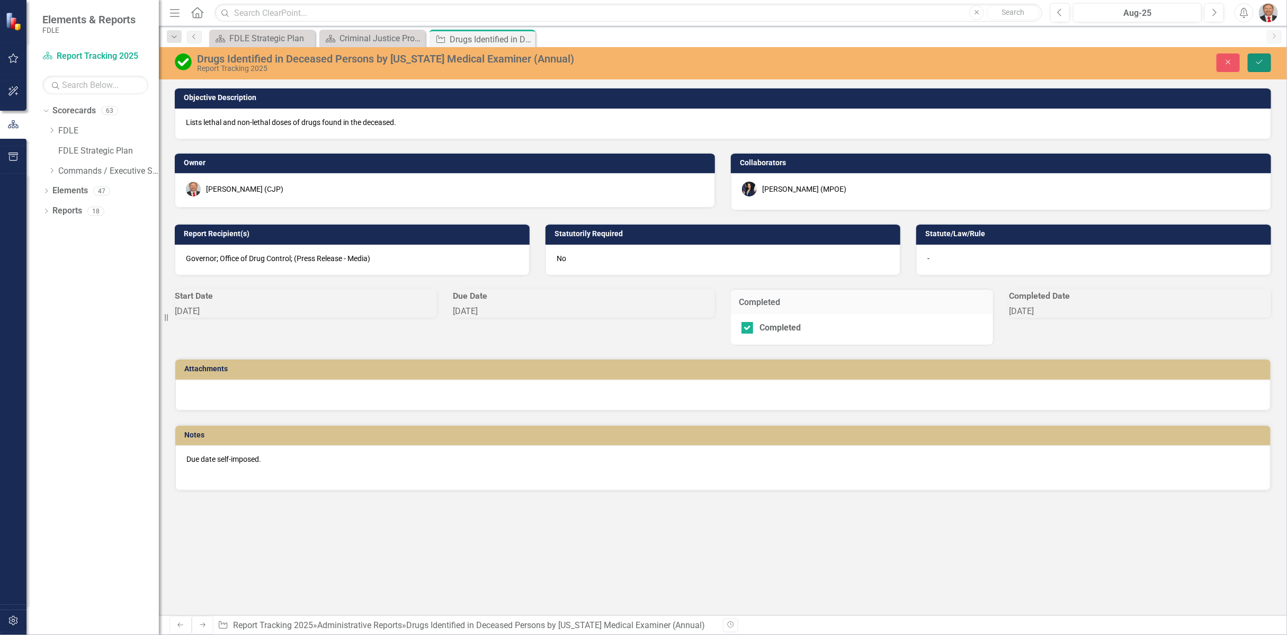
click at [1261, 63] on icon "Save" at bounding box center [1259, 61] width 10 height 7
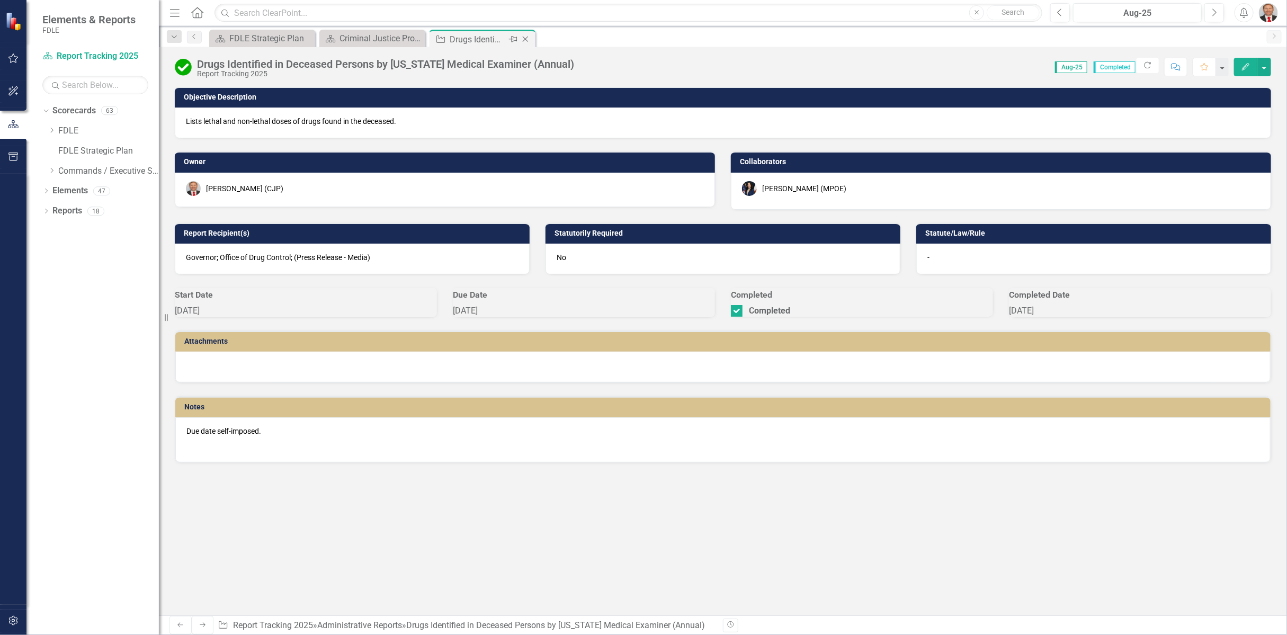
click at [527, 40] on icon "Close" at bounding box center [525, 39] width 11 height 8
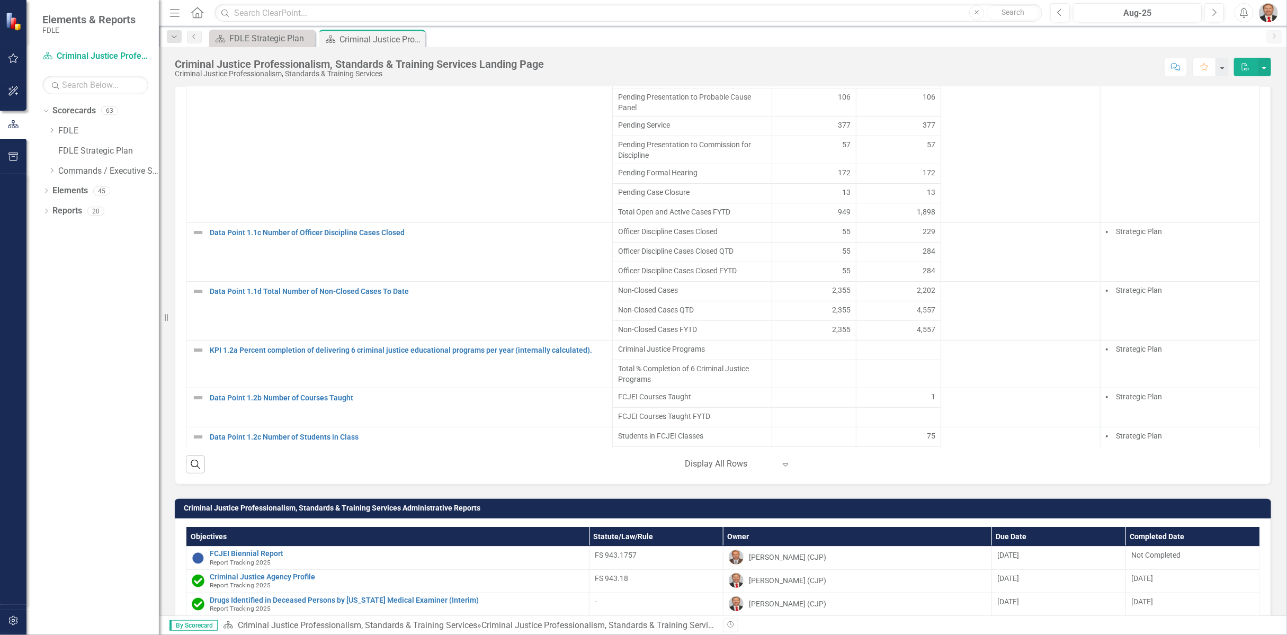
scroll to position [1144, 0]
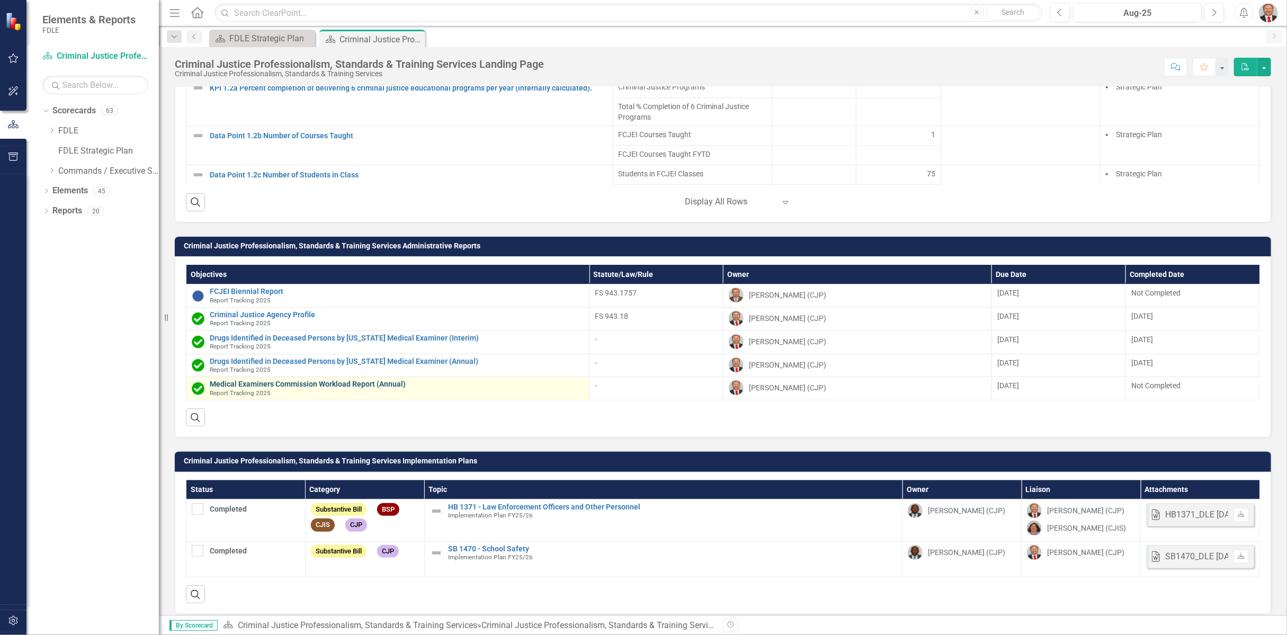
click at [282, 380] on link "Medical Examiners Commission Workload Report (Annual)" at bounding box center [397, 384] width 374 height 8
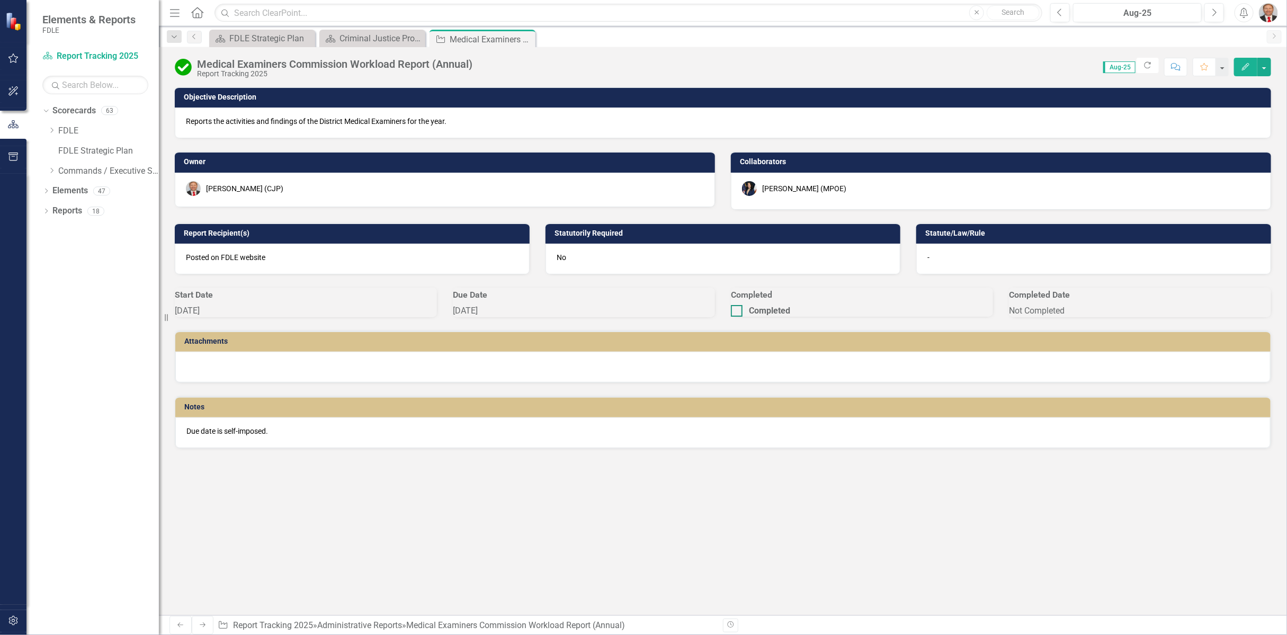
click at [742, 317] on div at bounding box center [737, 311] width 12 height 12
click at [738, 312] on input "Completed" at bounding box center [734, 308] width 7 height 7
checkbox input "true"
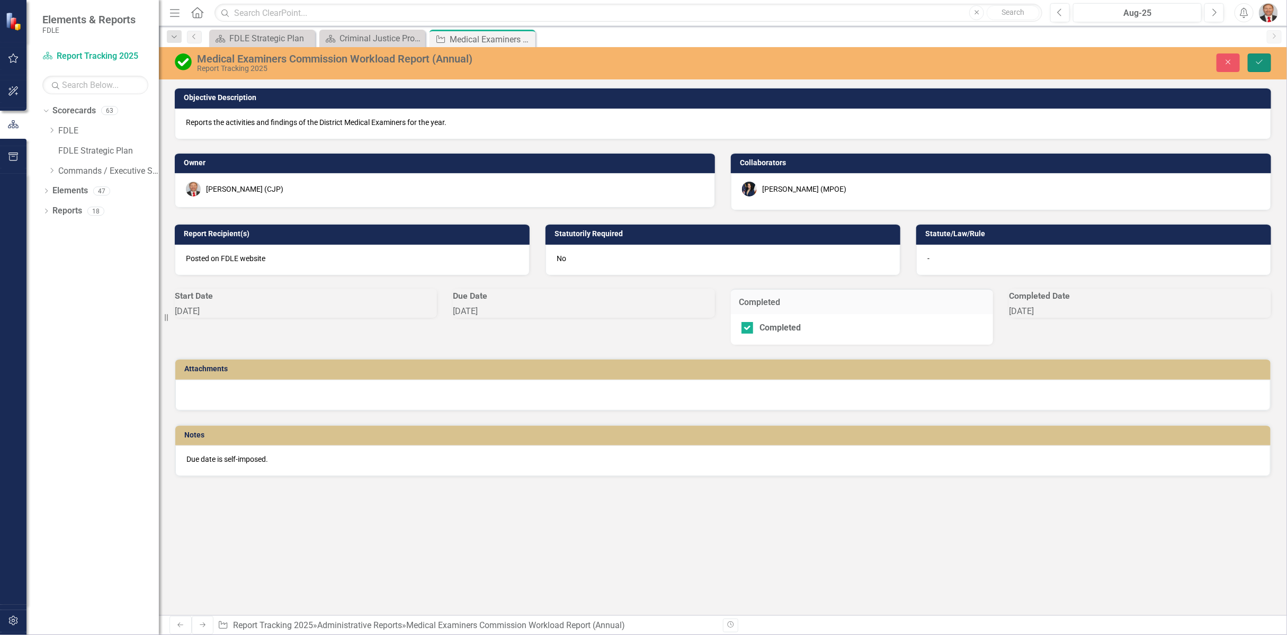
click at [1260, 60] on icon "Save" at bounding box center [1259, 61] width 10 height 7
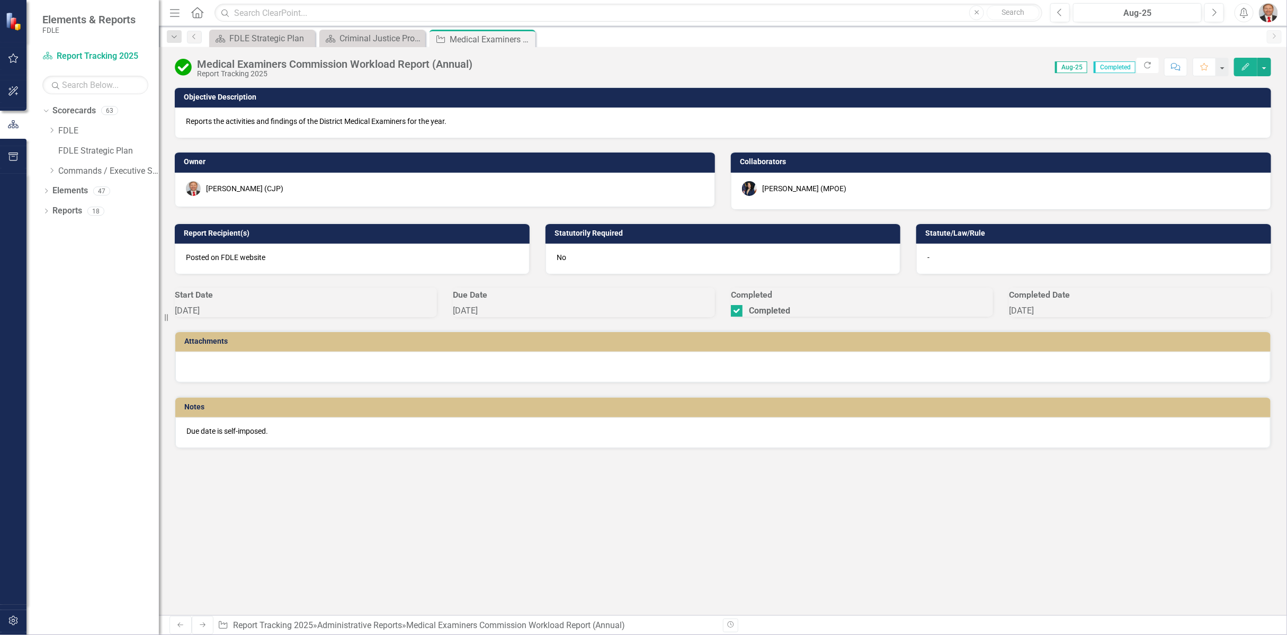
click at [875, 187] on div "Melissa Bujeda (MPOE)" at bounding box center [1001, 188] width 518 height 15
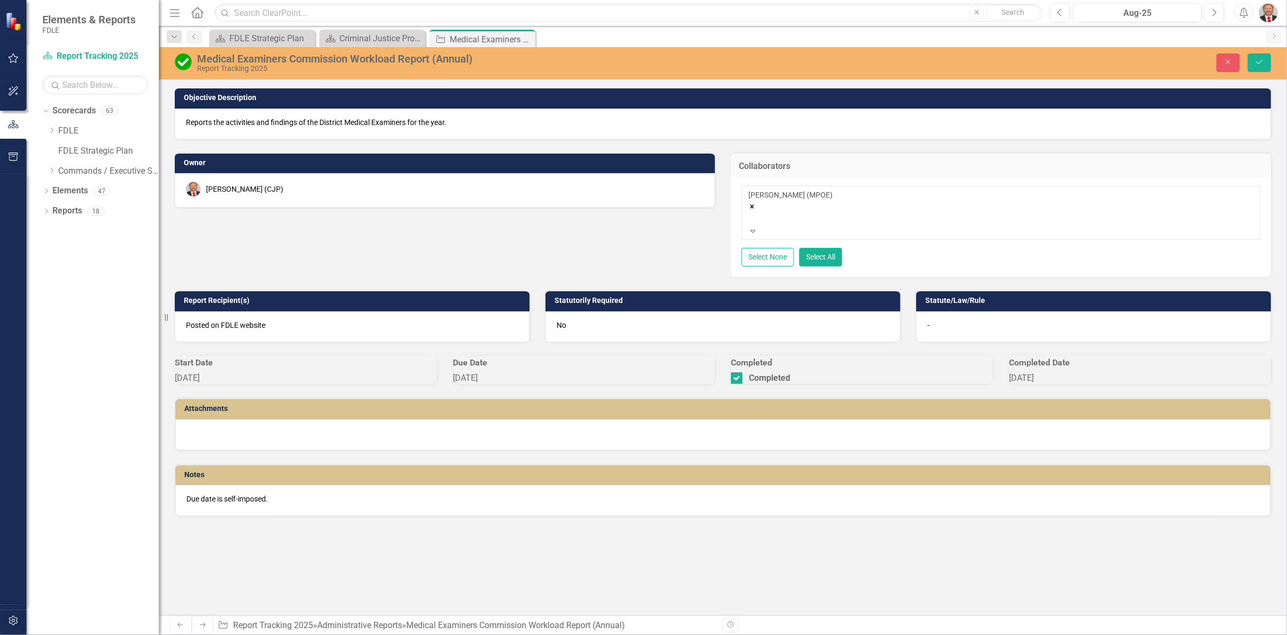
click at [756, 203] on icon "Remove Melissa Bujeda (MPOE)" at bounding box center [751, 206] width 7 height 7
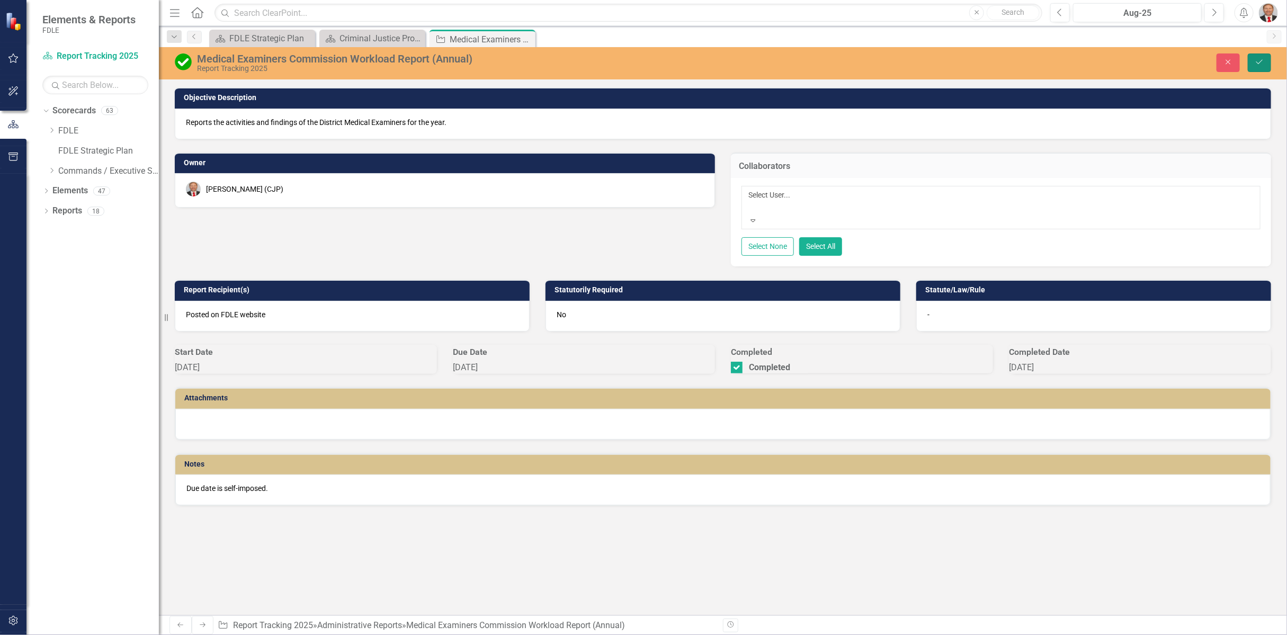
click at [1260, 65] on icon "Save" at bounding box center [1259, 61] width 10 height 7
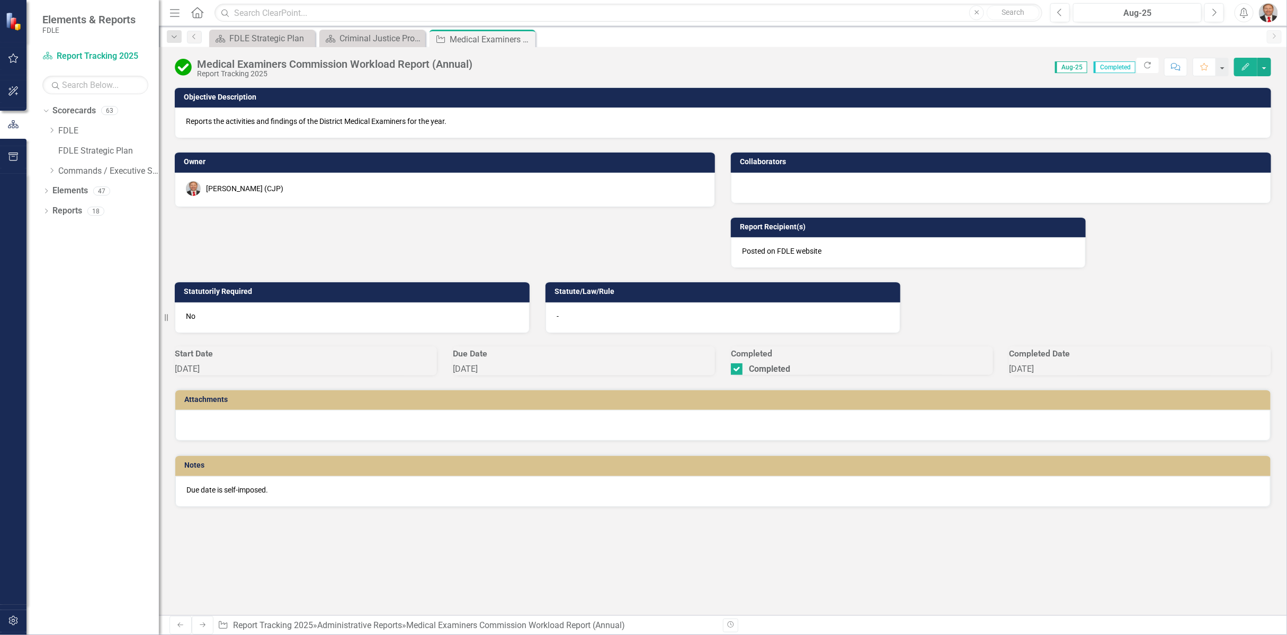
click at [781, 189] on div at bounding box center [1001, 188] width 540 height 31
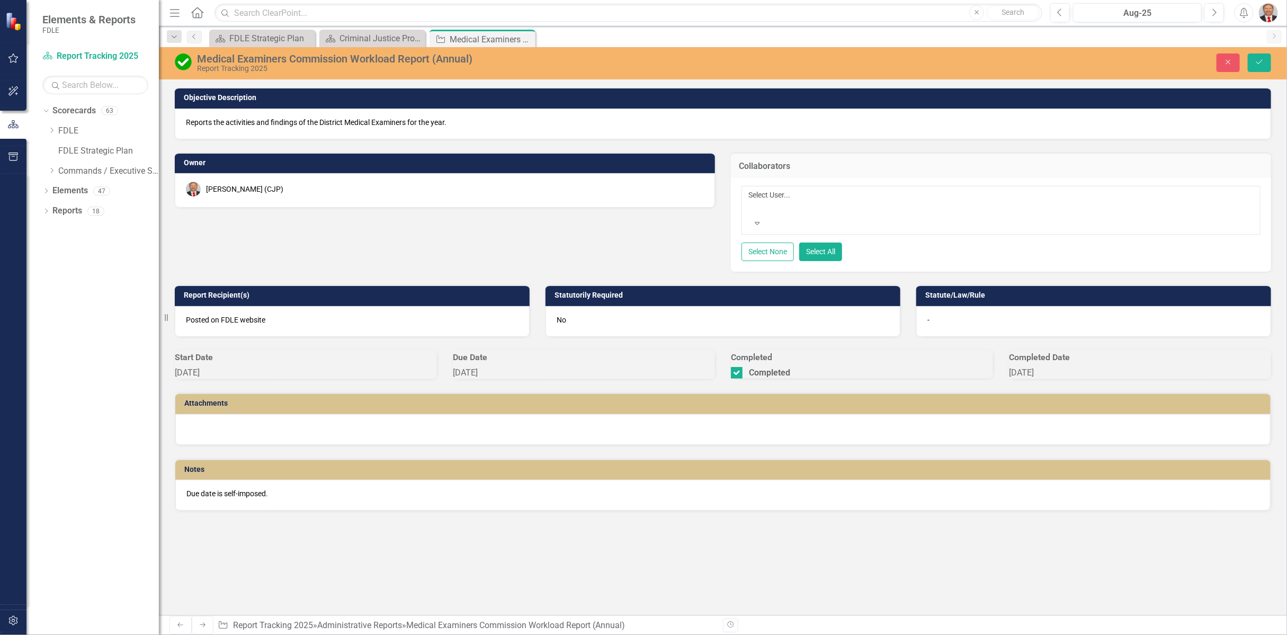
click at [751, 201] on div at bounding box center [750, 207] width 2 height 13
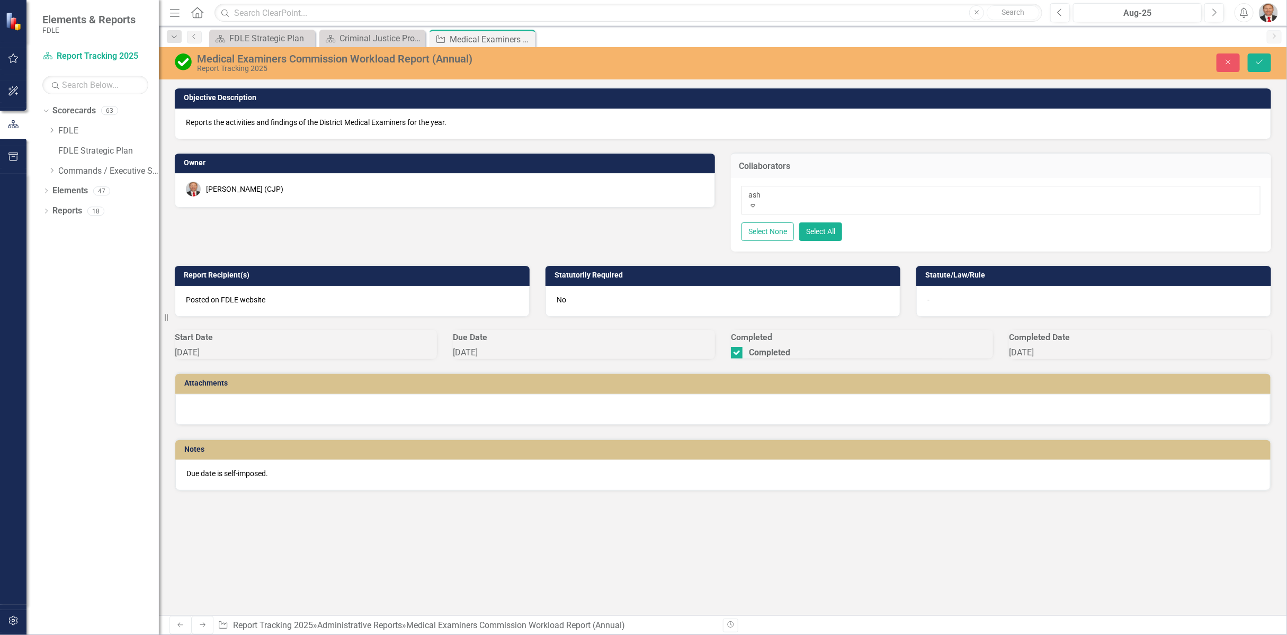
type input "ashl"
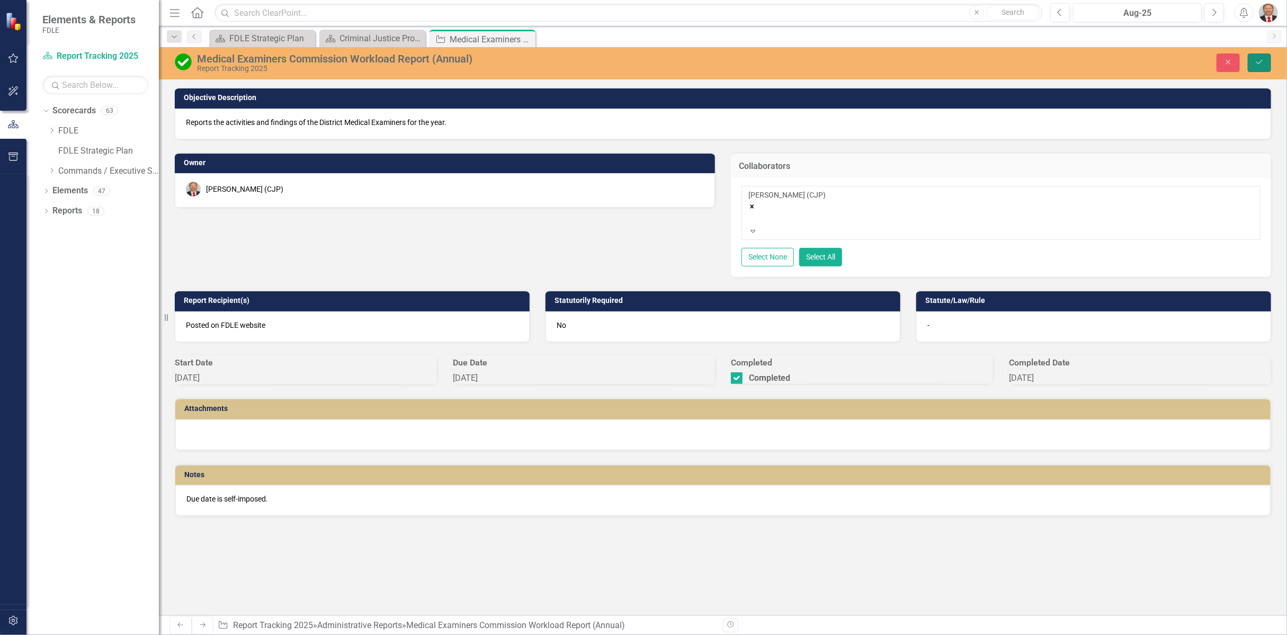
click at [1260, 65] on icon "Save" at bounding box center [1259, 61] width 10 height 7
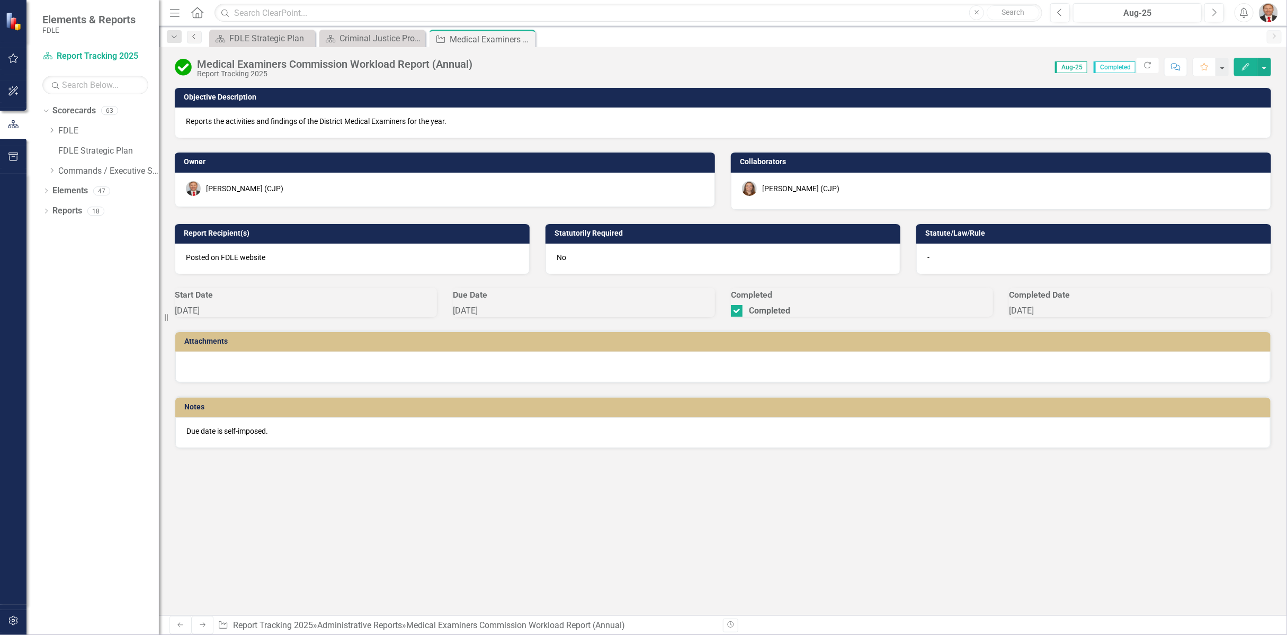
click at [194, 40] on link "Previous" at bounding box center [194, 37] width 15 height 13
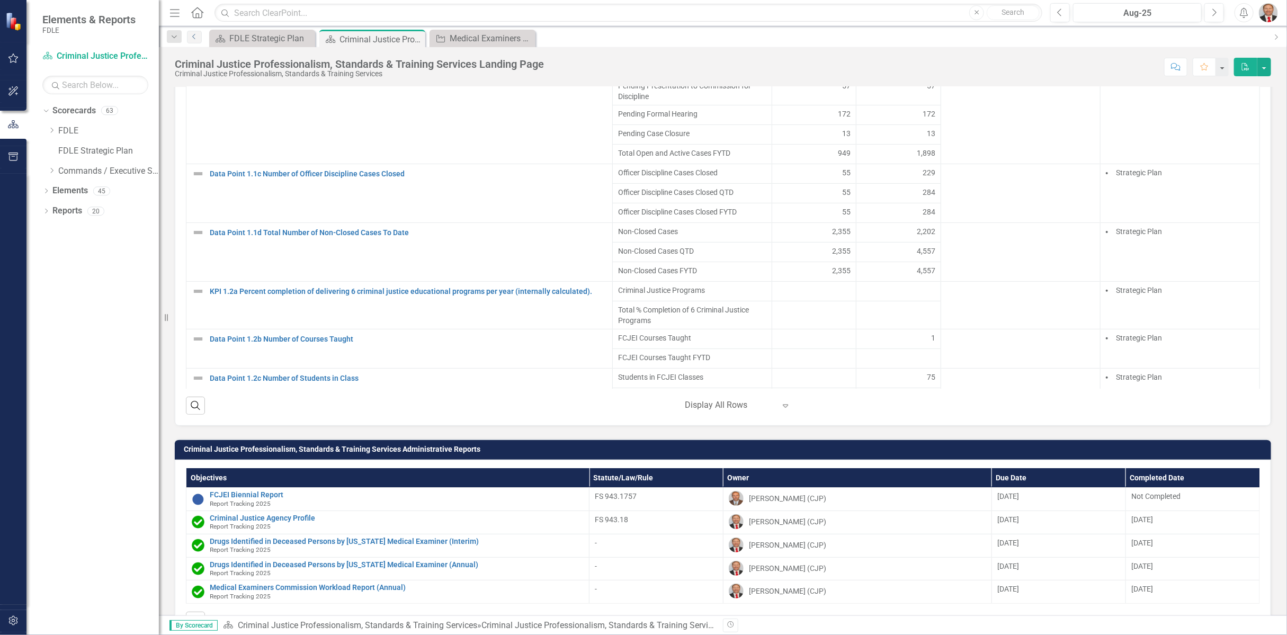
scroll to position [1059, 0]
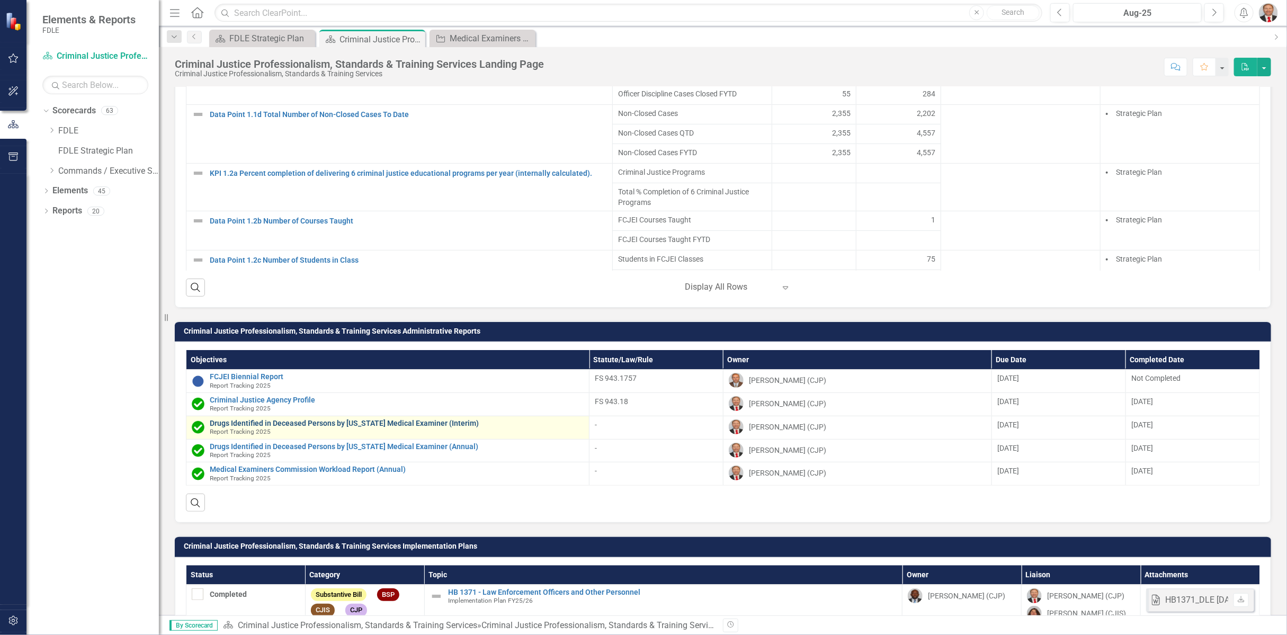
click at [295, 419] on link "Drugs Identified in Deceased Persons by [US_STATE] Medical Examiner (Interim)" at bounding box center [397, 423] width 374 height 8
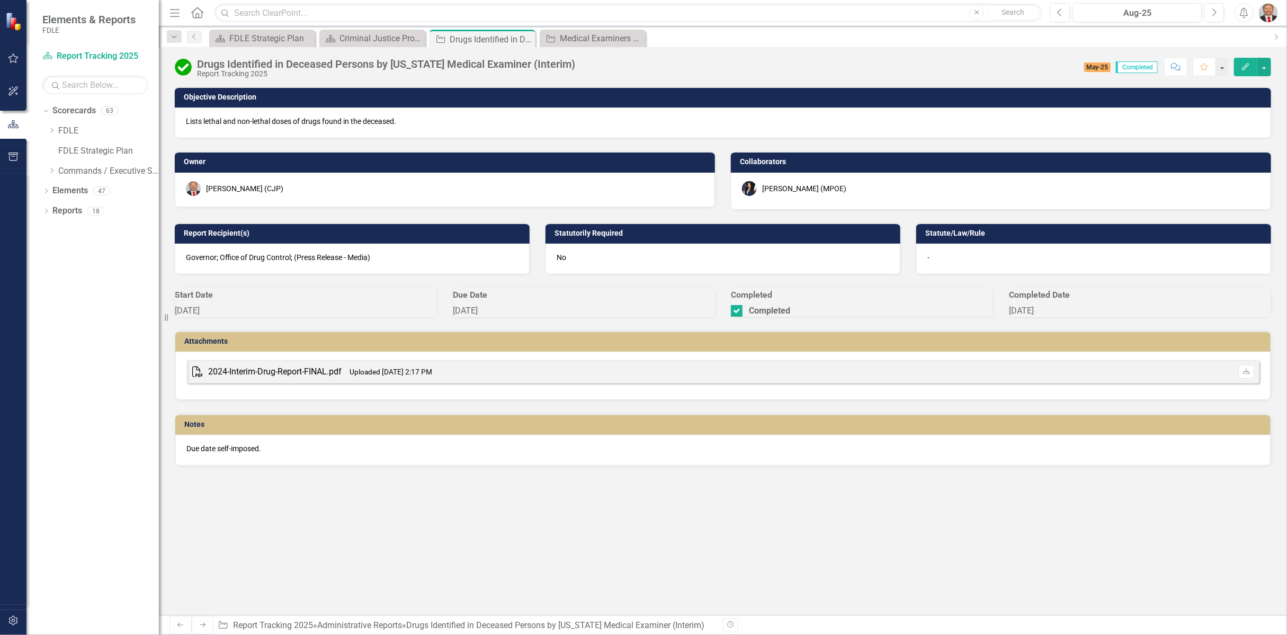
click at [942, 191] on div "Melissa Bujeda (MPOE)" at bounding box center [1001, 188] width 518 height 15
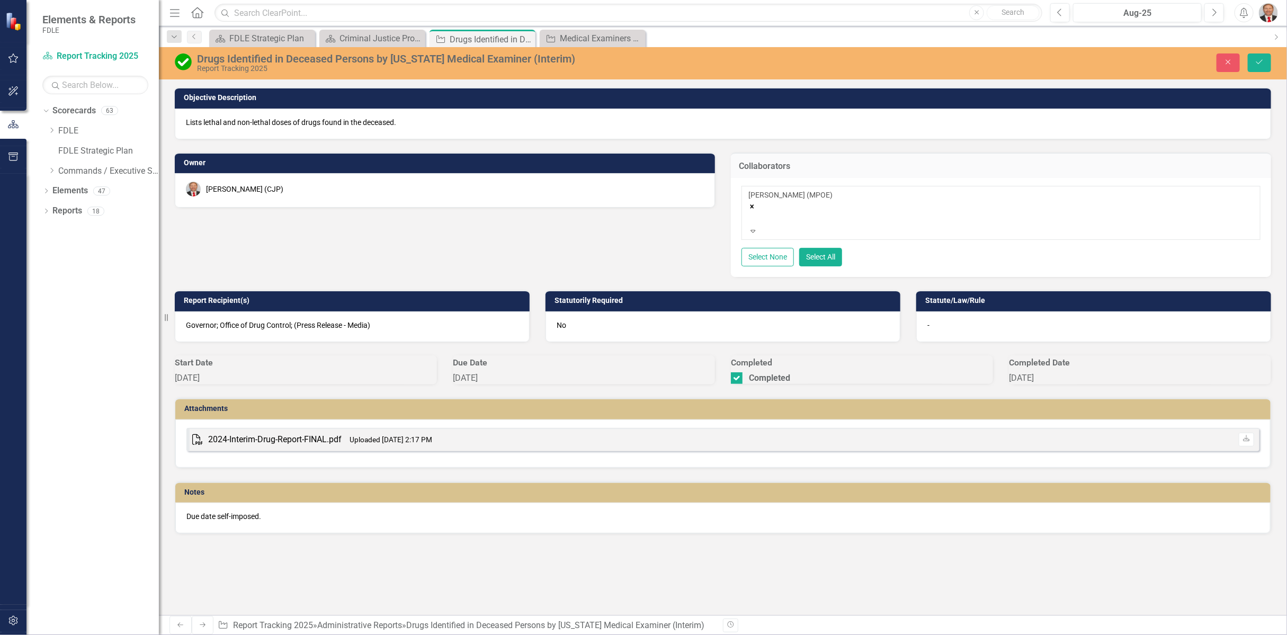
click at [756, 203] on icon "Remove Melissa Bujeda (MPOE)" at bounding box center [751, 206] width 7 height 7
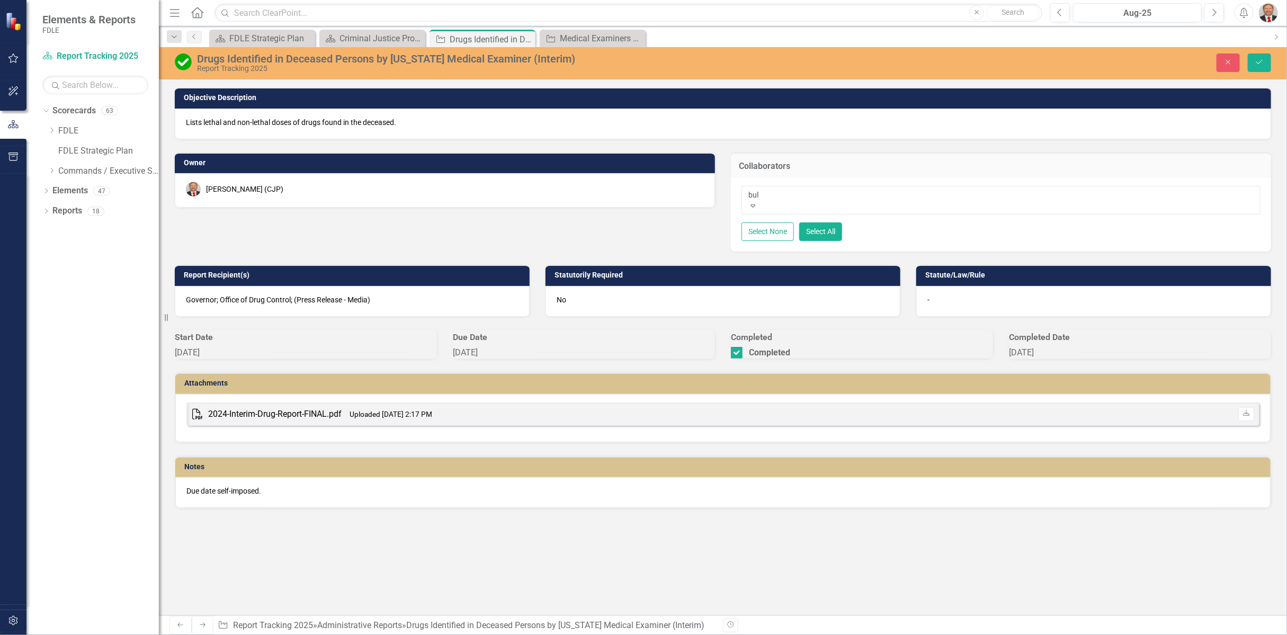
type input "bull"
click at [78, 634] on span "Bull" at bounding box center [71, 640] width 14 height 10
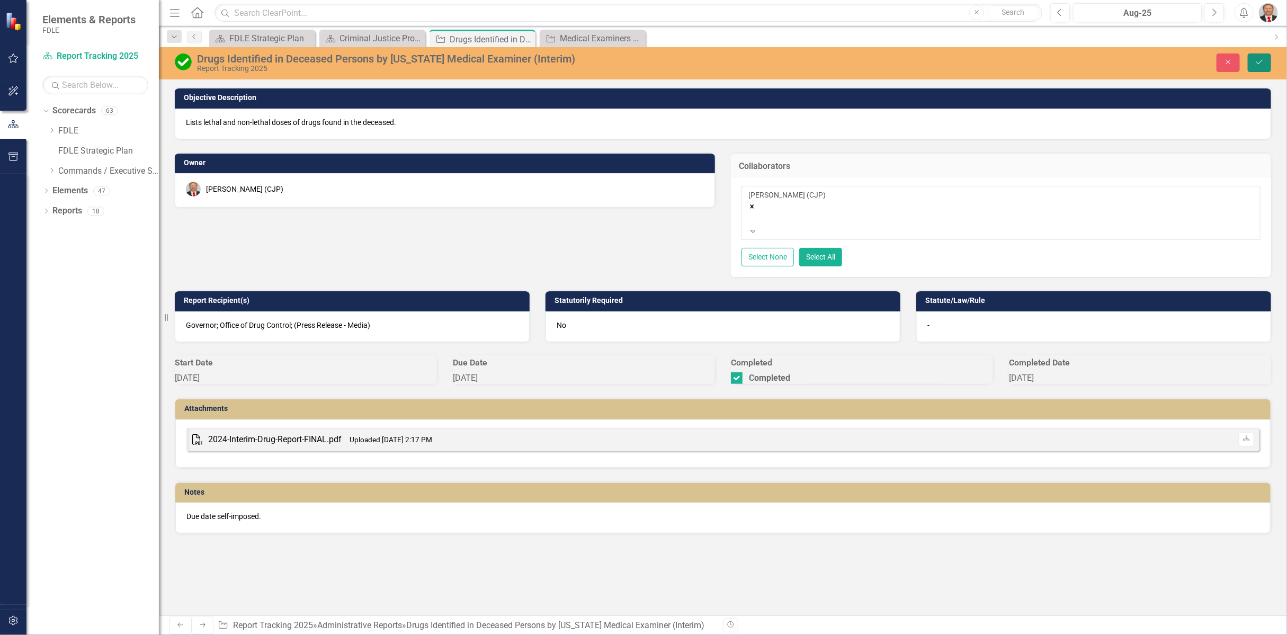
click at [1252, 62] on button "Save" at bounding box center [1258, 62] width 23 height 19
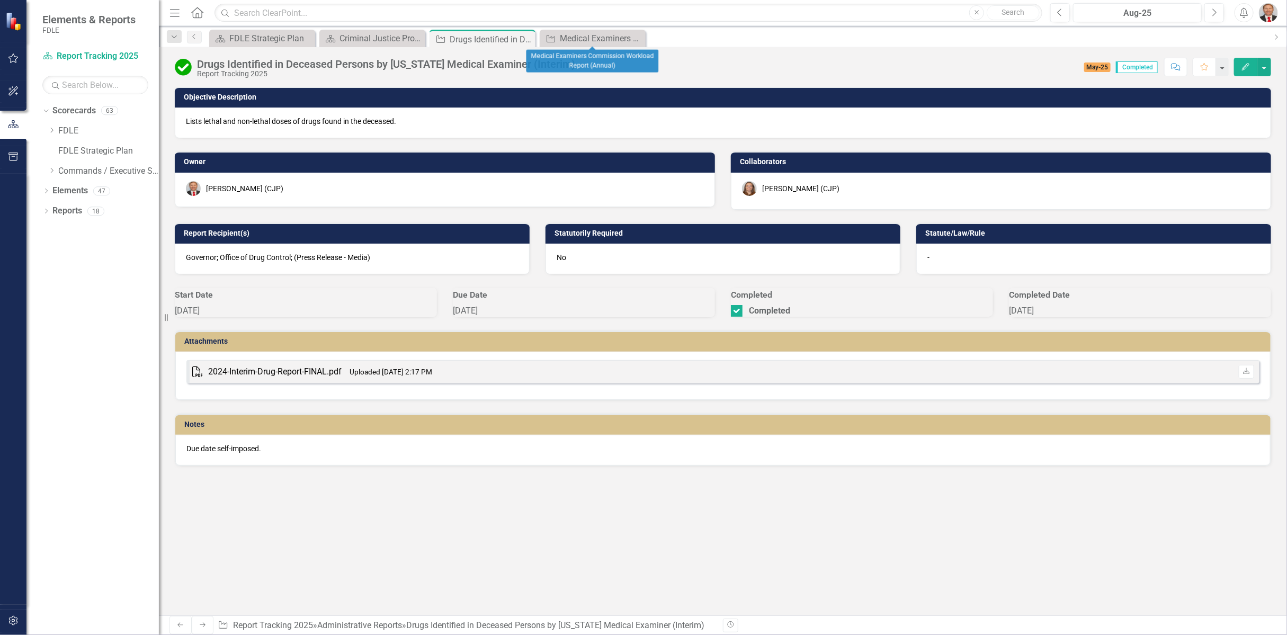
drag, startPoint x: 640, startPoint y: 40, endPoint x: 634, endPoint y: 38, distance: 6.4
click at [0, 0] on icon "Close" at bounding box center [0, 0] width 0 height 0
click at [524, 40] on icon "Close" at bounding box center [525, 39] width 11 height 8
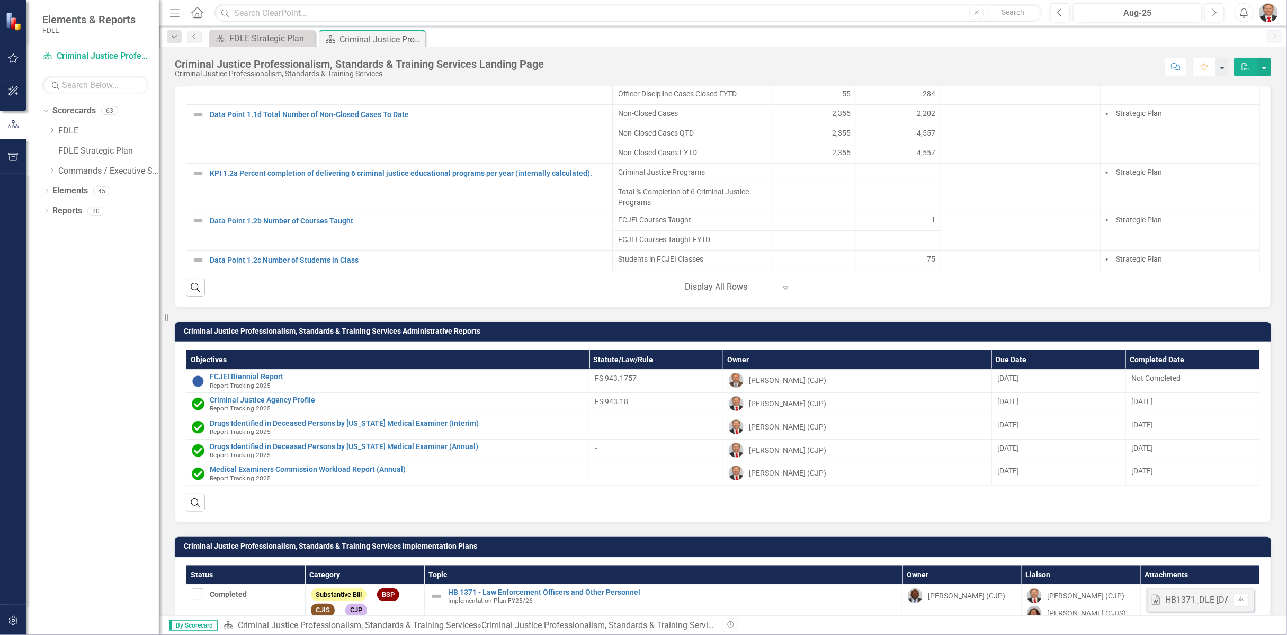
scroll to position [1118, 0]
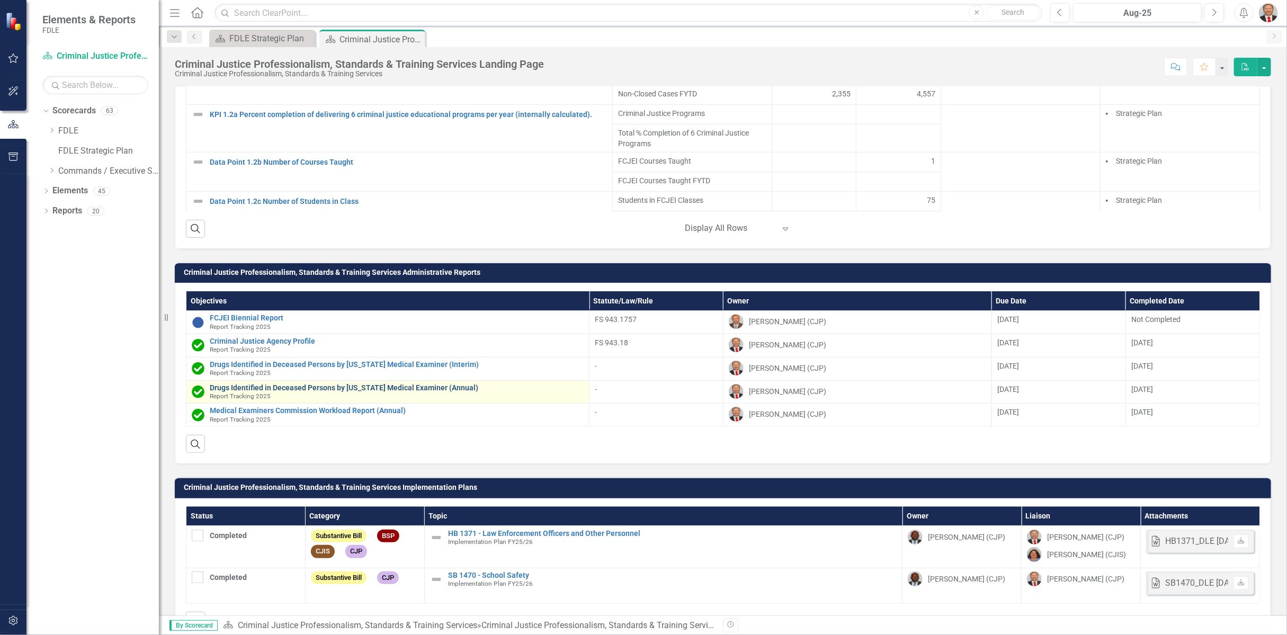
click at [310, 384] on link "Drugs Identified in Deceased Persons by [US_STATE] Medical Examiner (Annual)" at bounding box center [397, 388] width 374 height 8
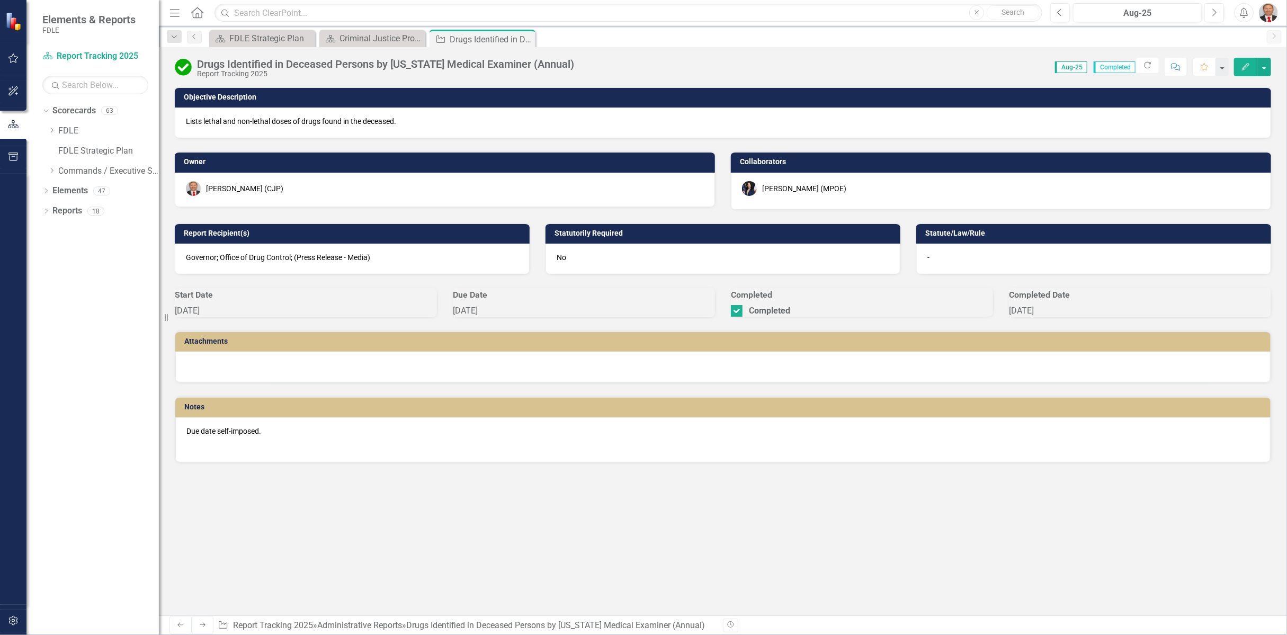
click at [873, 187] on div "Melissa Bujeda (MPOE)" at bounding box center [1001, 188] width 518 height 15
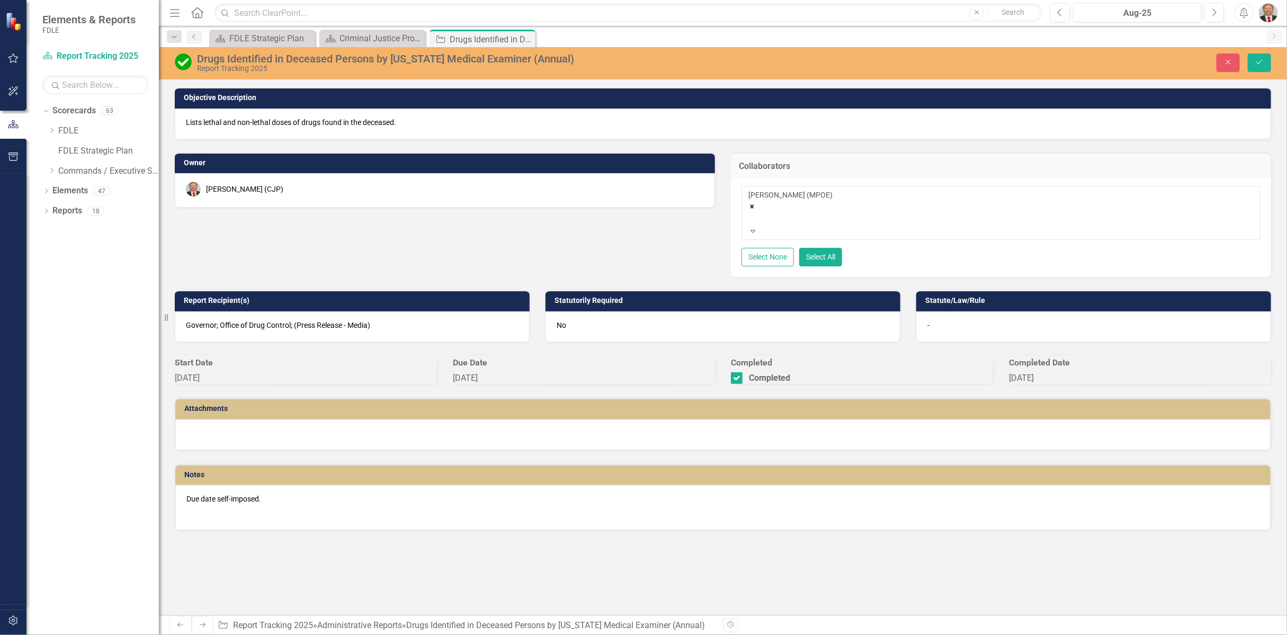
click at [756, 203] on icon "Remove Melissa Bujeda (MPOE)" at bounding box center [751, 206] width 7 height 7
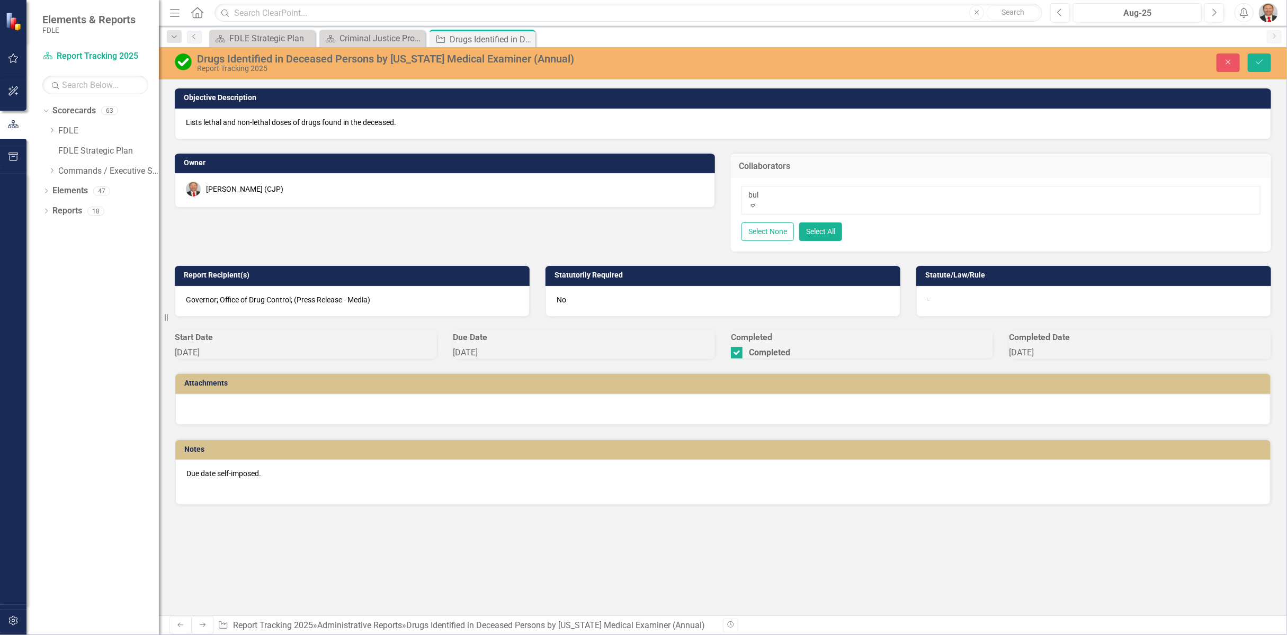
type input "bull"
click at [78, 634] on span "Bull" at bounding box center [71, 640] width 14 height 10
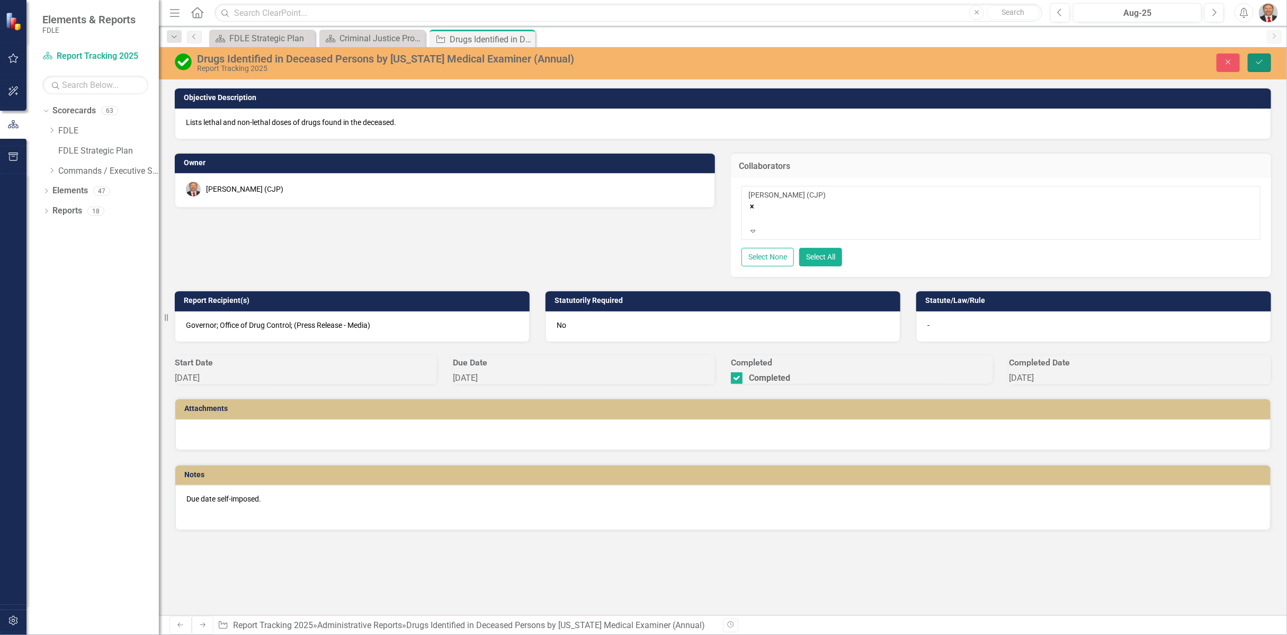
click at [1259, 65] on icon "Save" at bounding box center [1259, 61] width 10 height 7
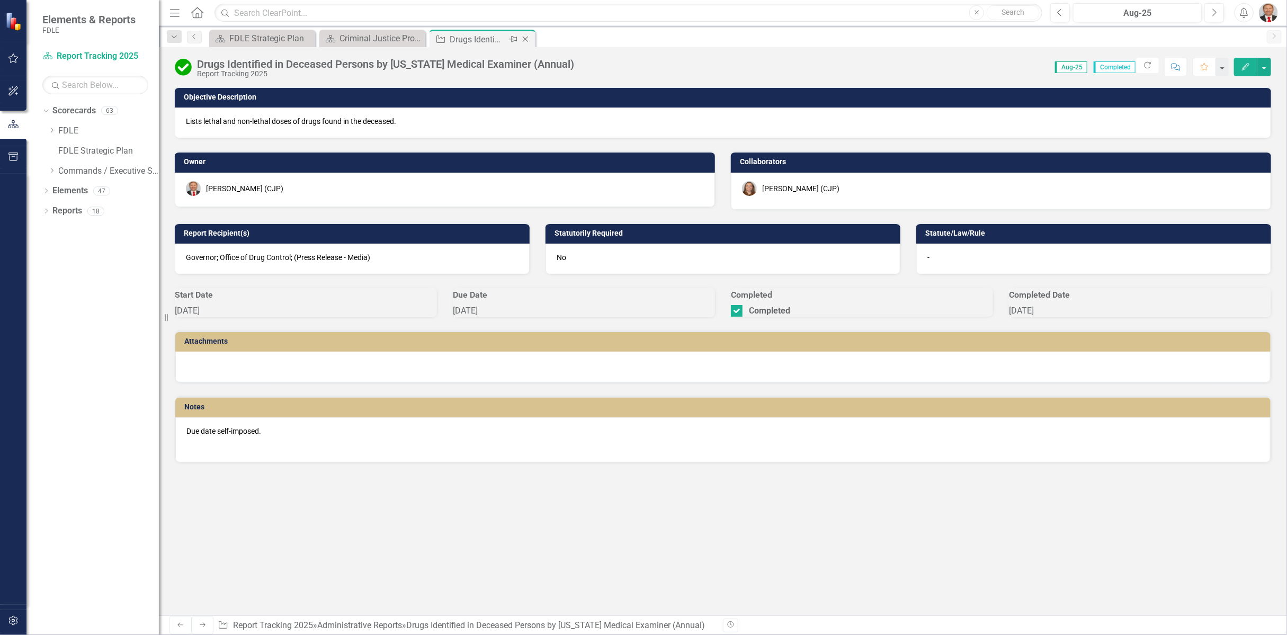
click at [528, 39] on icon "Close" at bounding box center [525, 39] width 11 height 8
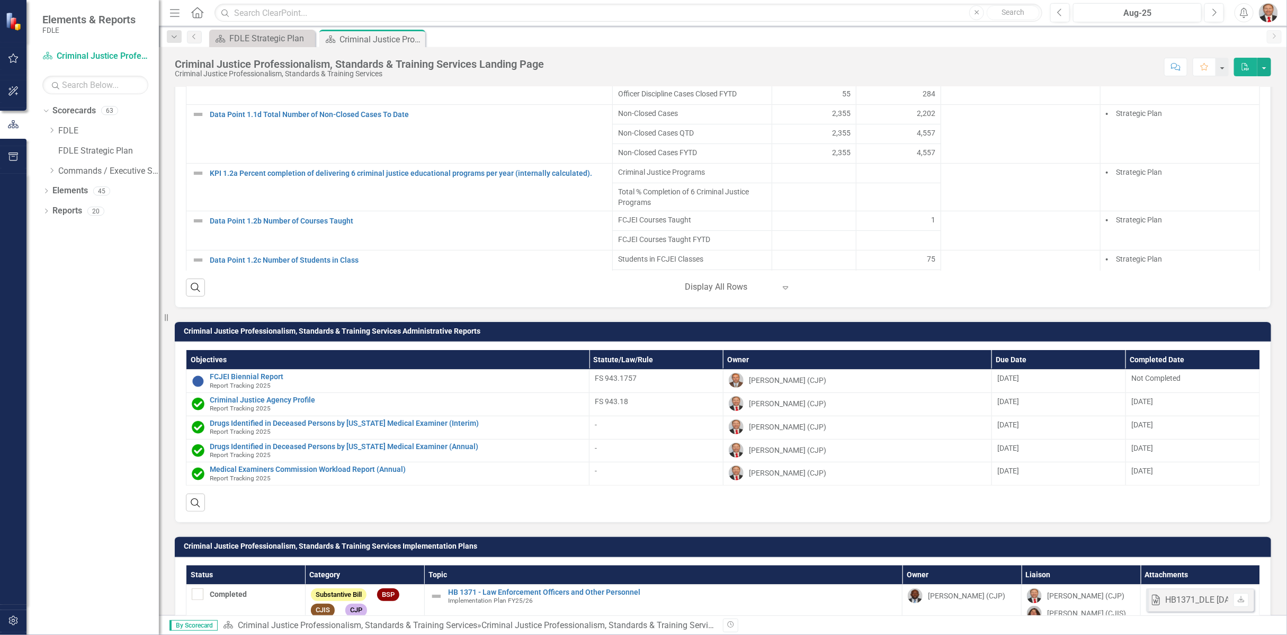
scroll to position [1144, 0]
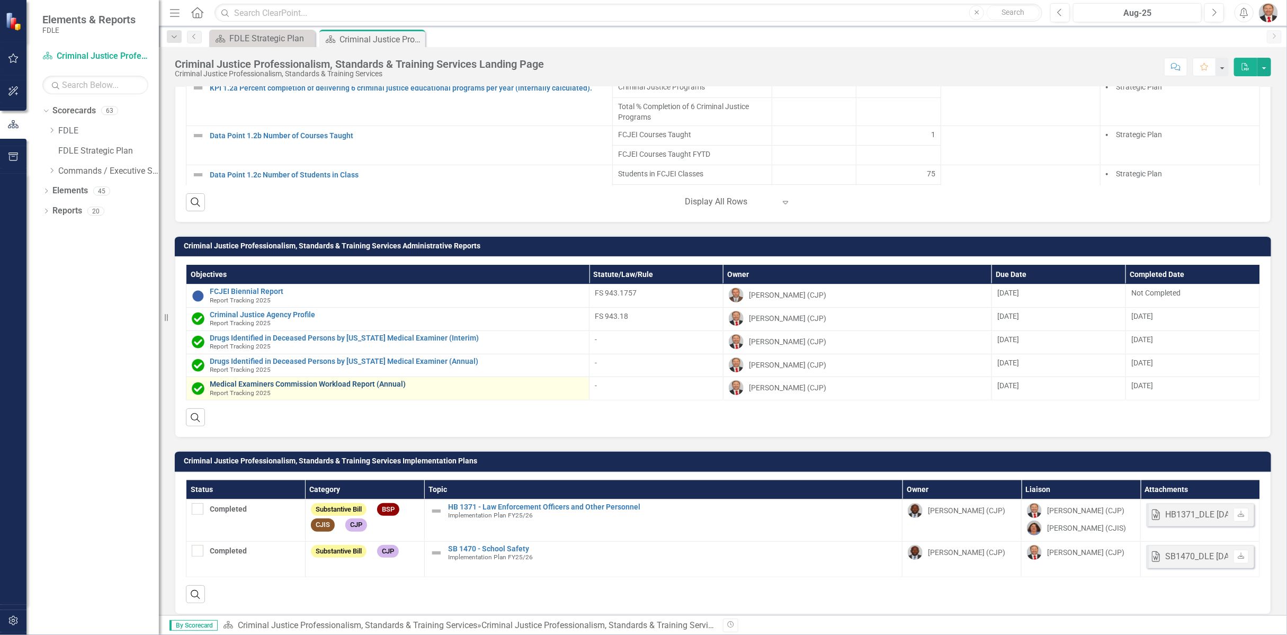
click at [314, 380] on link "Medical Examiners Commission Workload Report (Annual)" at bounding box center [397, 384] width 374 height 8
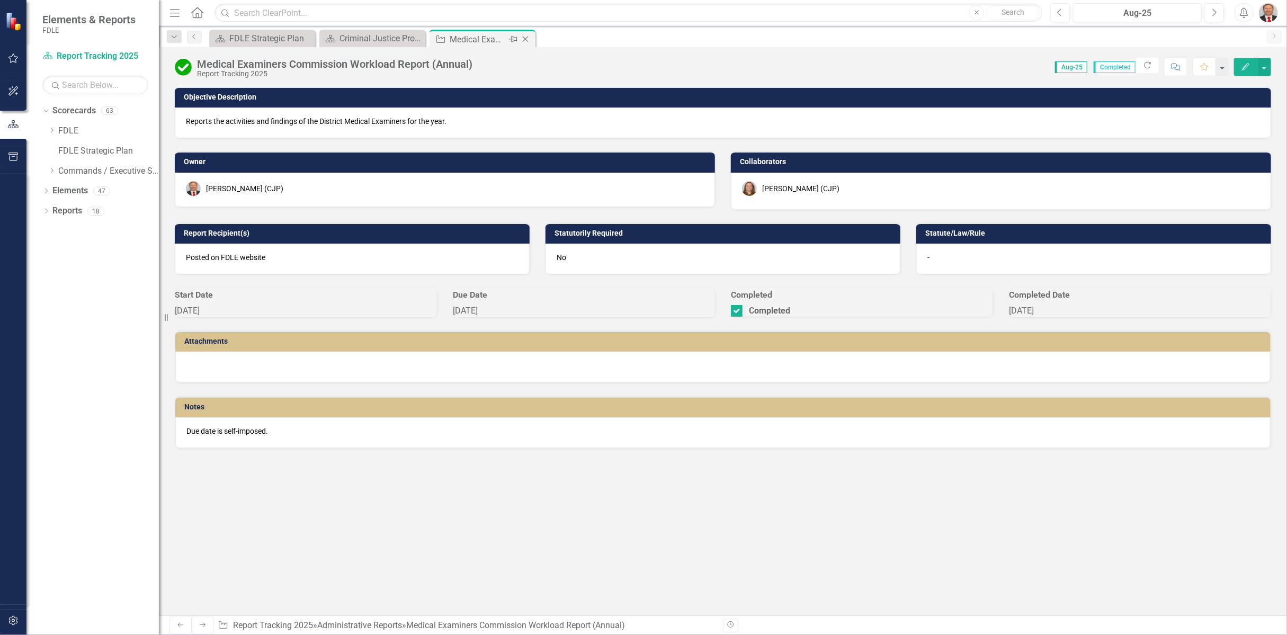
click at [529, 39] on icon "Close" at bounding box center [525, 39] width 11 height 8
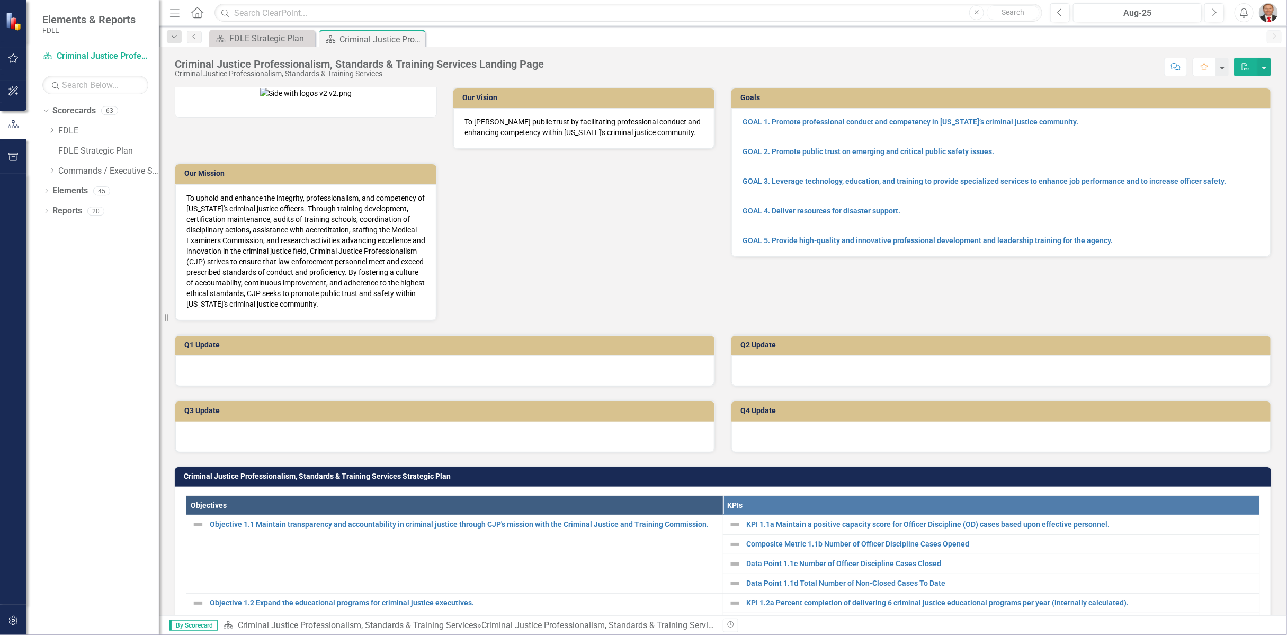
click at [168, 386] on div "Q3 Update" at bounding box center [445, 419] width 556 height 66
click at [274, 98] on img at bounding box center [306, 93] width 92 height 11
click at [1265, 64] on button "button" at bounding box center [1264, 67] width 14 height 19
click at [1045, 65] on div "Score: N/A Aug-25 Completed Comment Favorite PDF" at bounding box center [910, 67] width 722 height 18
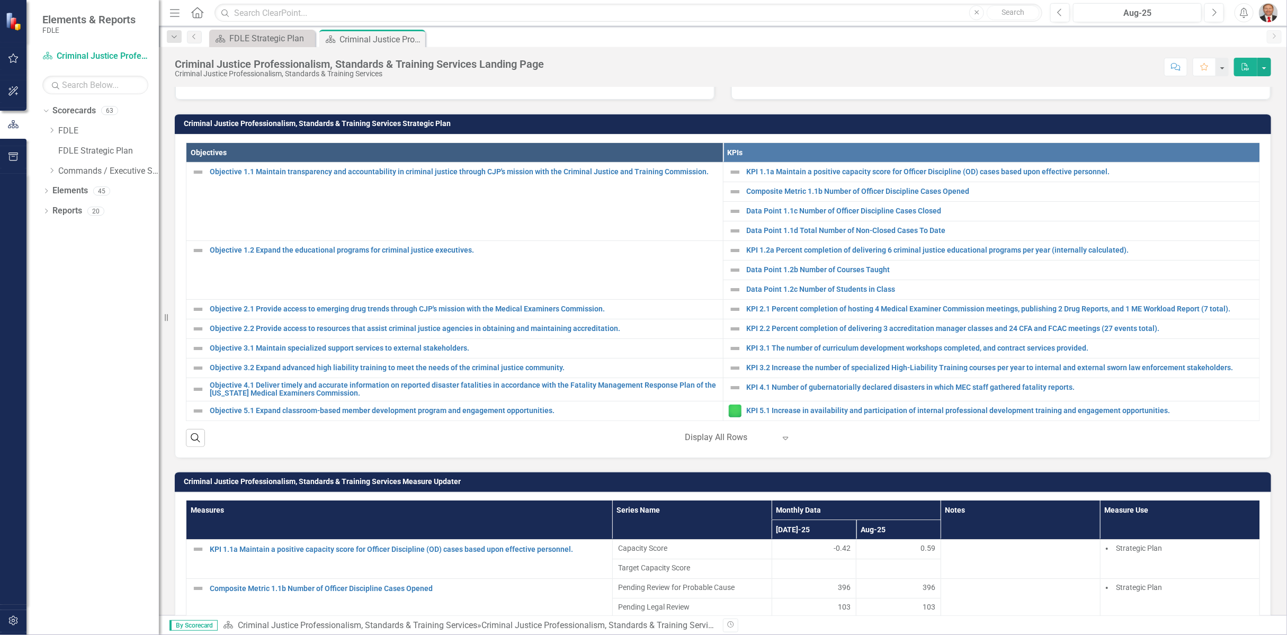
scroll to position [470, 0]
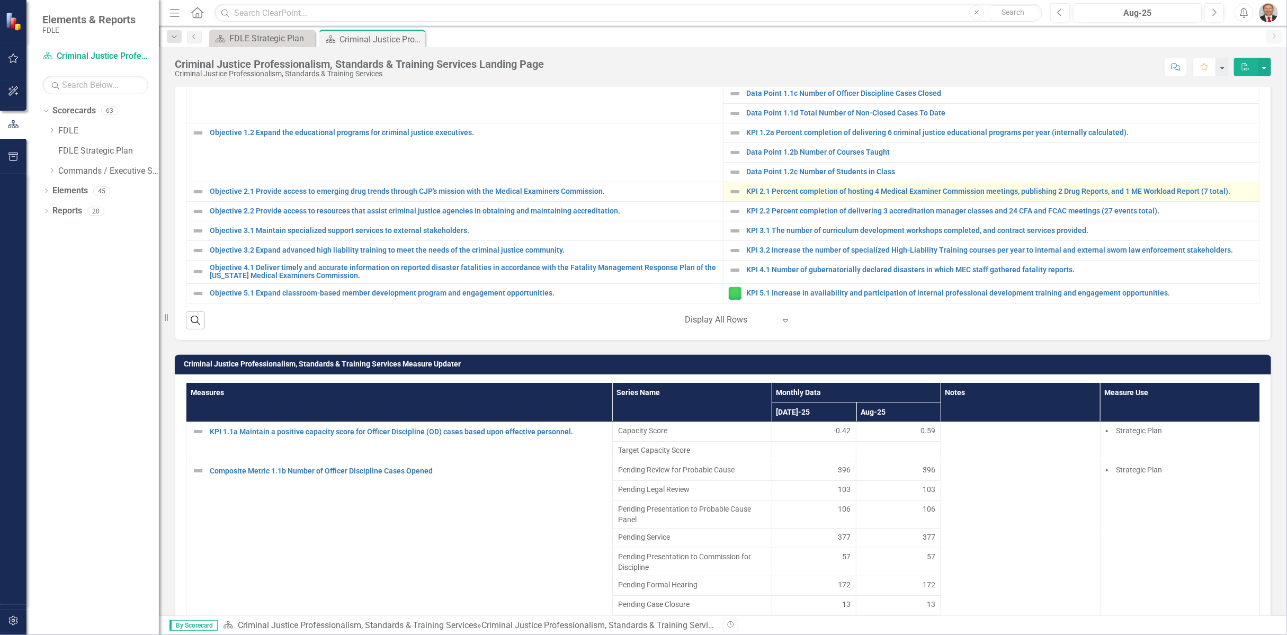
click at [730, 189] on img at bounding box center [735, 191] width 13 height 13
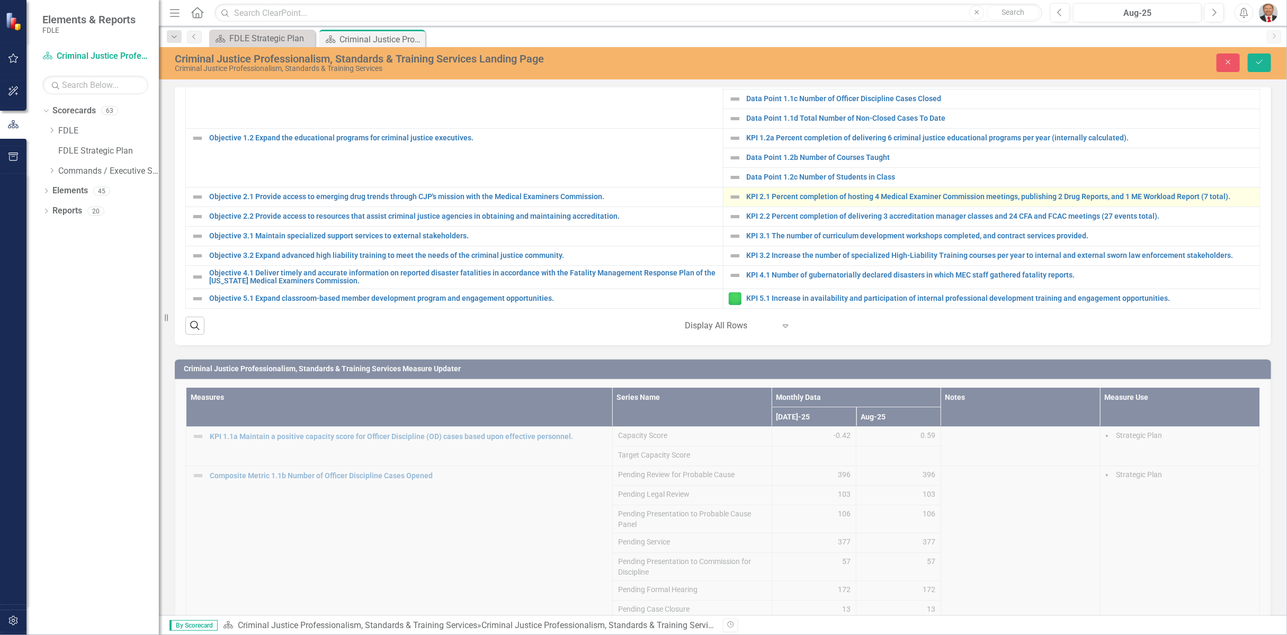
scroll to position [475, 0]
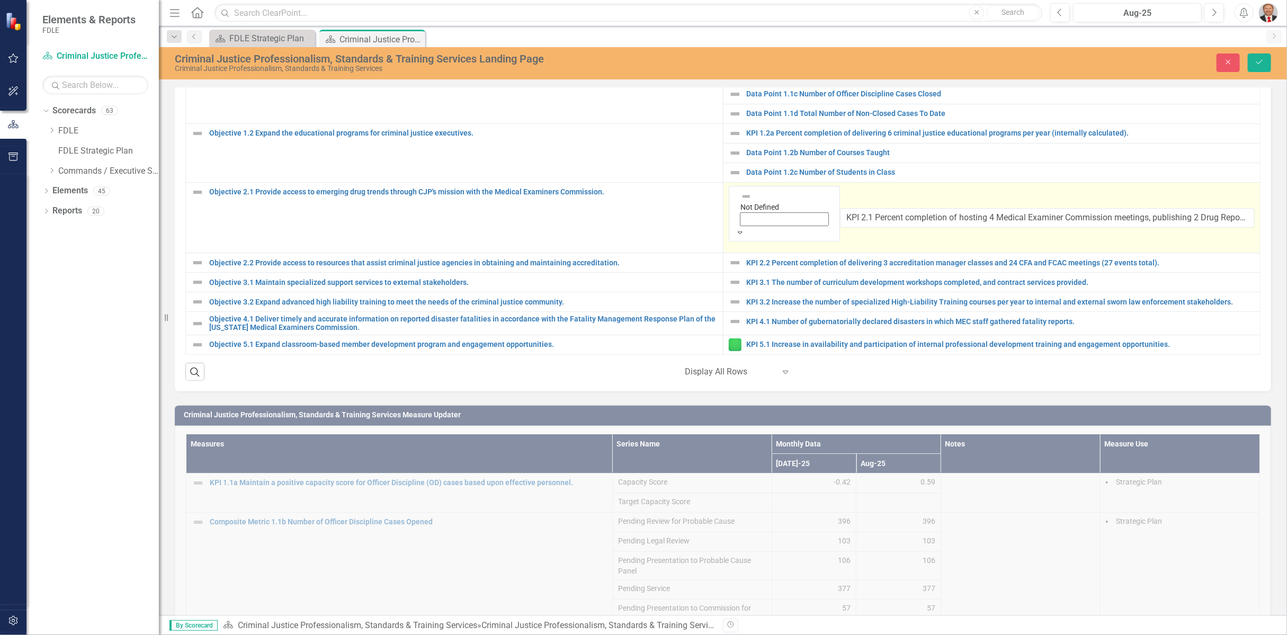
click at [742, 231] on icon at bounding box center [740, 232] width 5 height 3
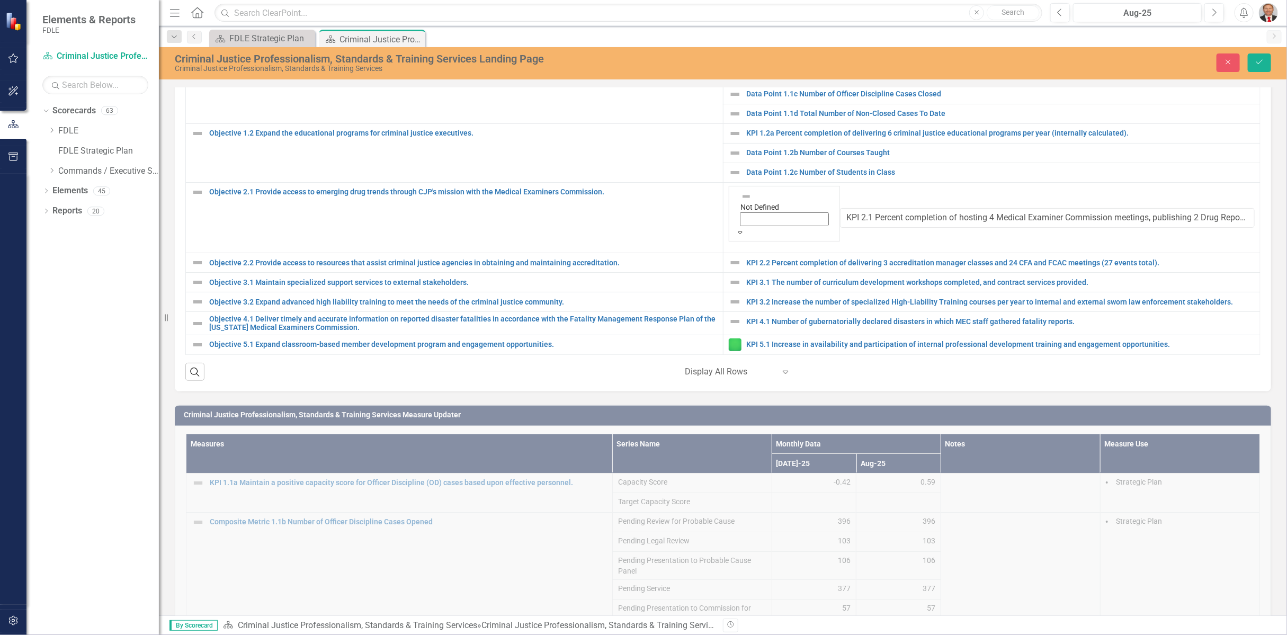
click at [900, 343] on div "Objectives KPIs Objective 1.1 Maintain transparency and accountability in crimi…" at bounding box center [723, 204] width 1096 height 374
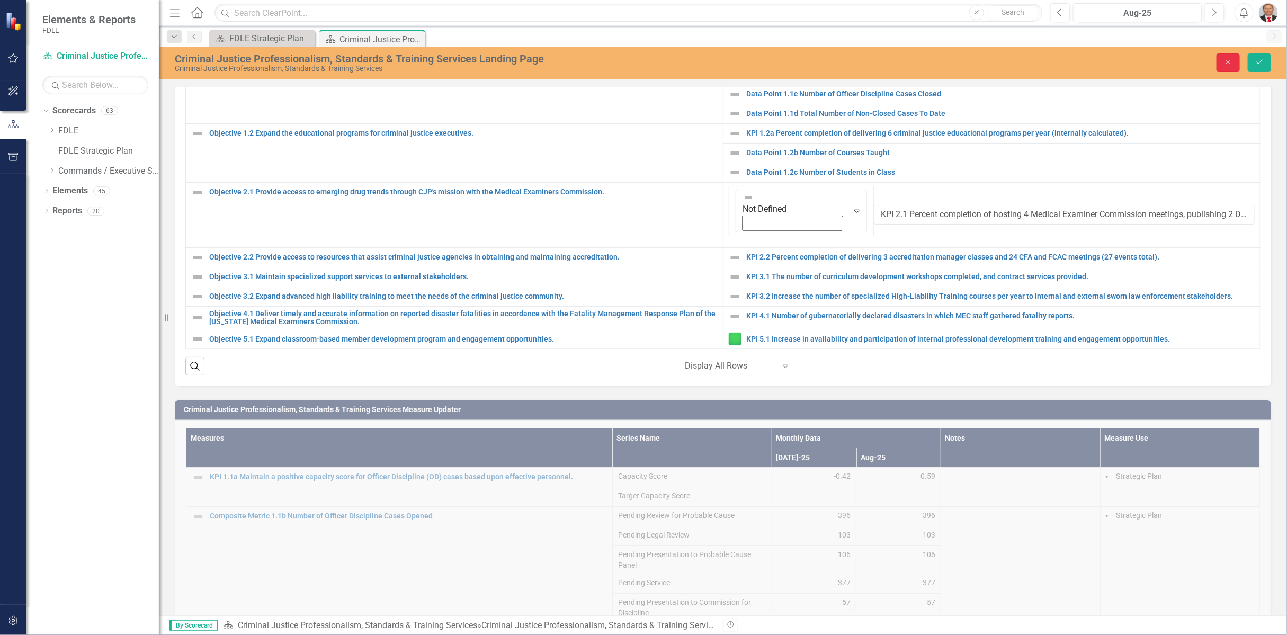
click at [1235, 58] on button "Close" at bounding box center [1227, 62] width 23 height 19
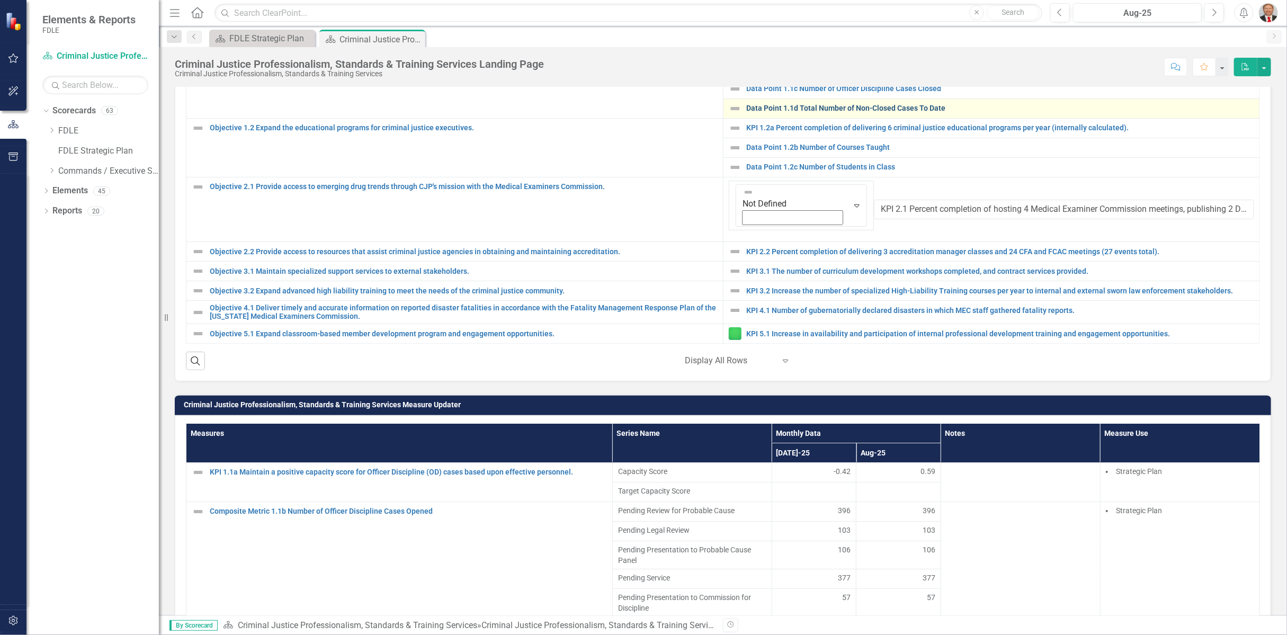
scroll to position [470, 0]
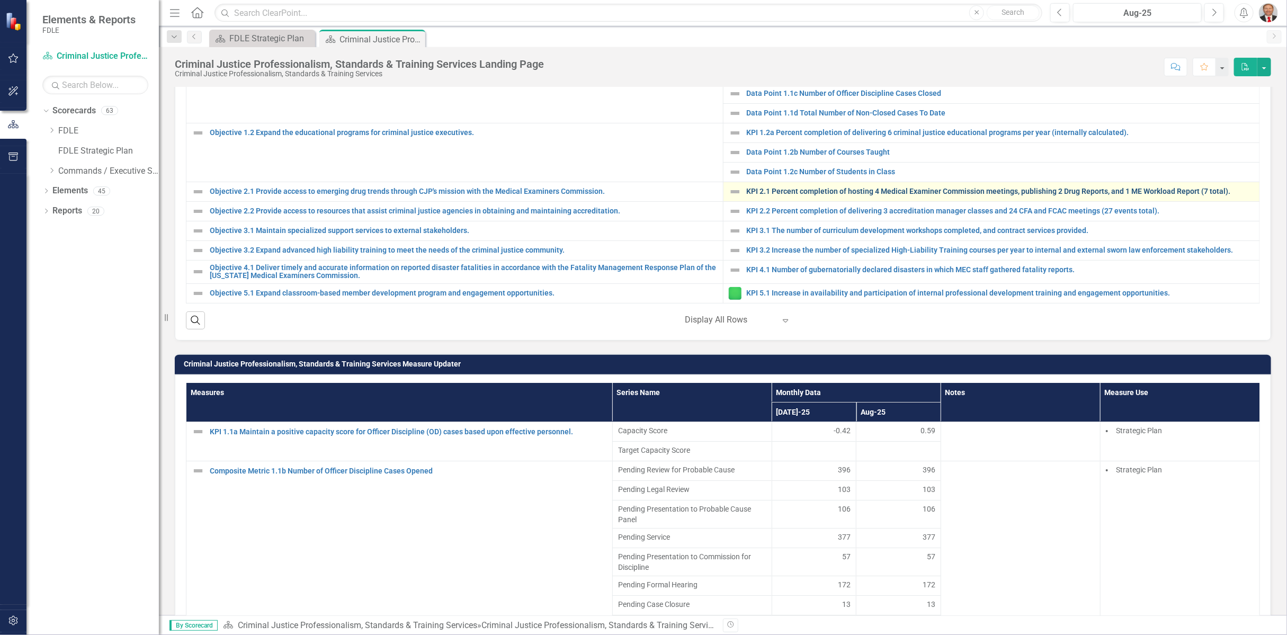
click at [807, 188] on link "KPI 2.1 Percent completion of hosting 4 Medical Examiner Commission meetings, p…" at bounding box center [1001, 191] width 508 height 8
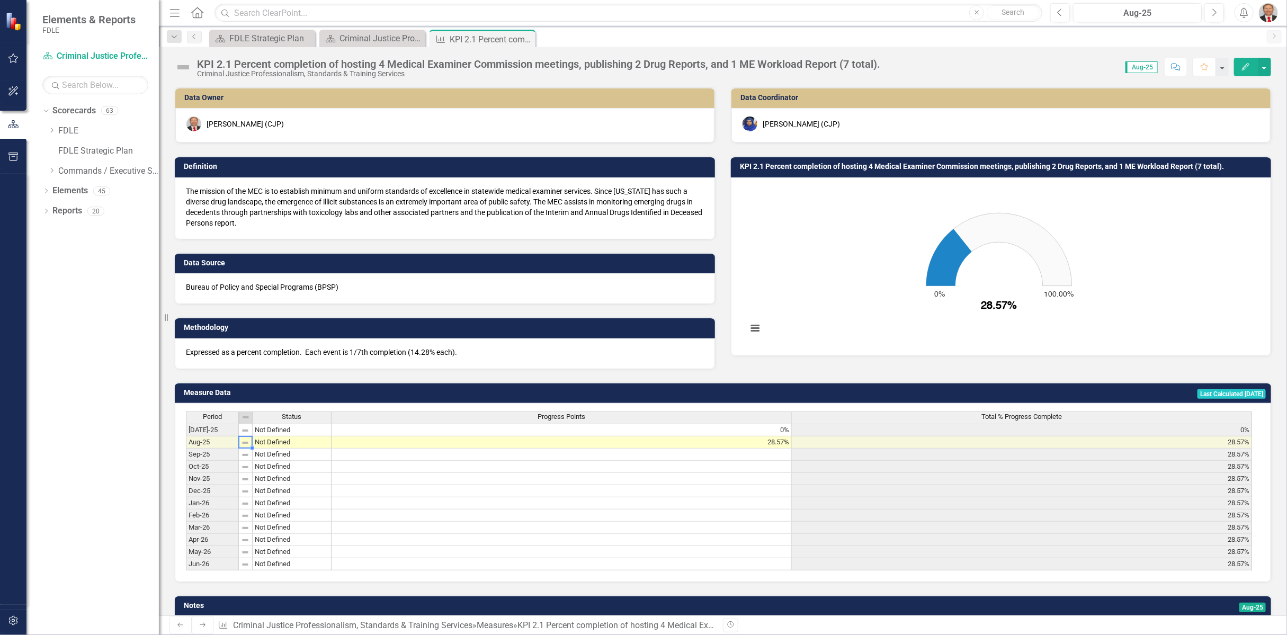
click at [244, 440] on img at bounding box center [245, 442] width 8 height 8
click at [275, 441] on td "Not Defined" at bounding box center [292, 442] width 79 height 12
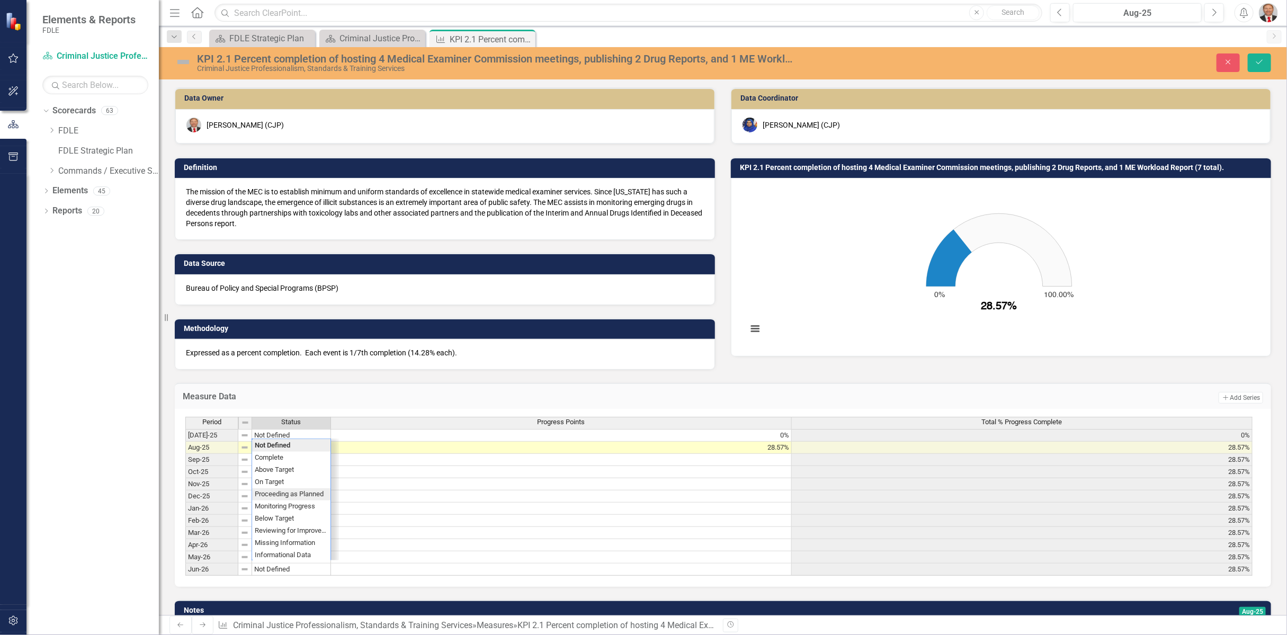
click at [296, 490] on div "Period Status Progress Points Total % Progress Complete Jul-25 Not Defined 0% 0…" at bounding box center [718, 496] width 1067 height 159
click at [1263, 64] on icon "Save" at bounding box center [1259, 61] width 10 height 7
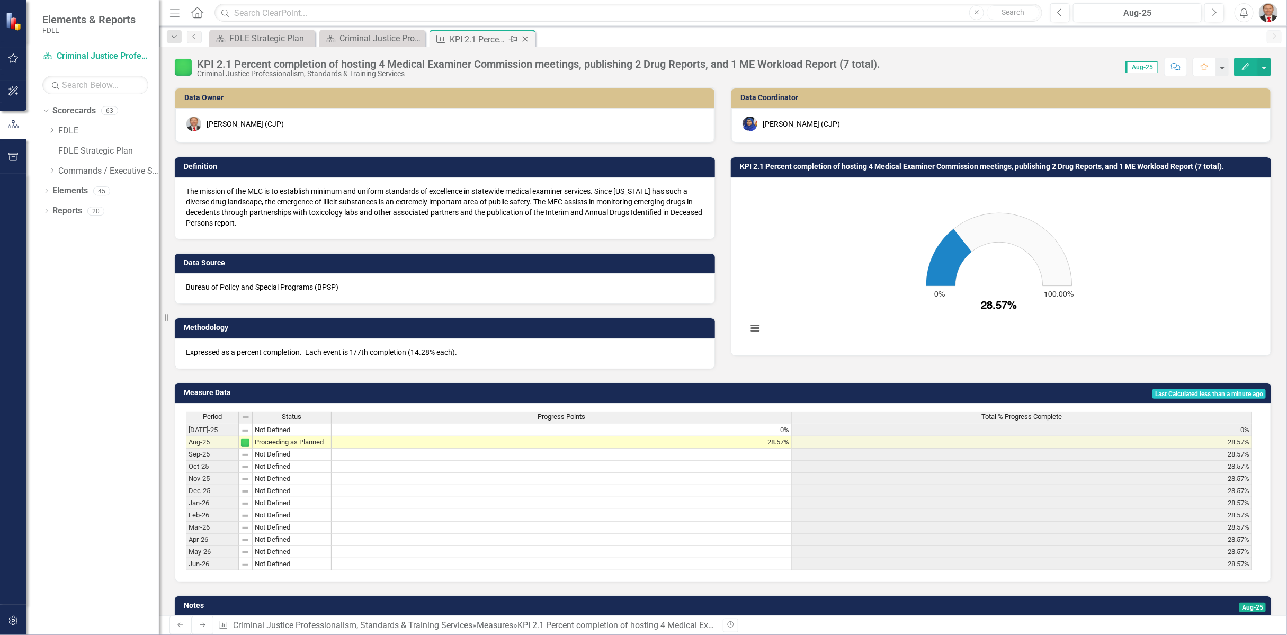
click at [523, 39] on icon "Close" at bounding box center [525, 39] width 11 height 8
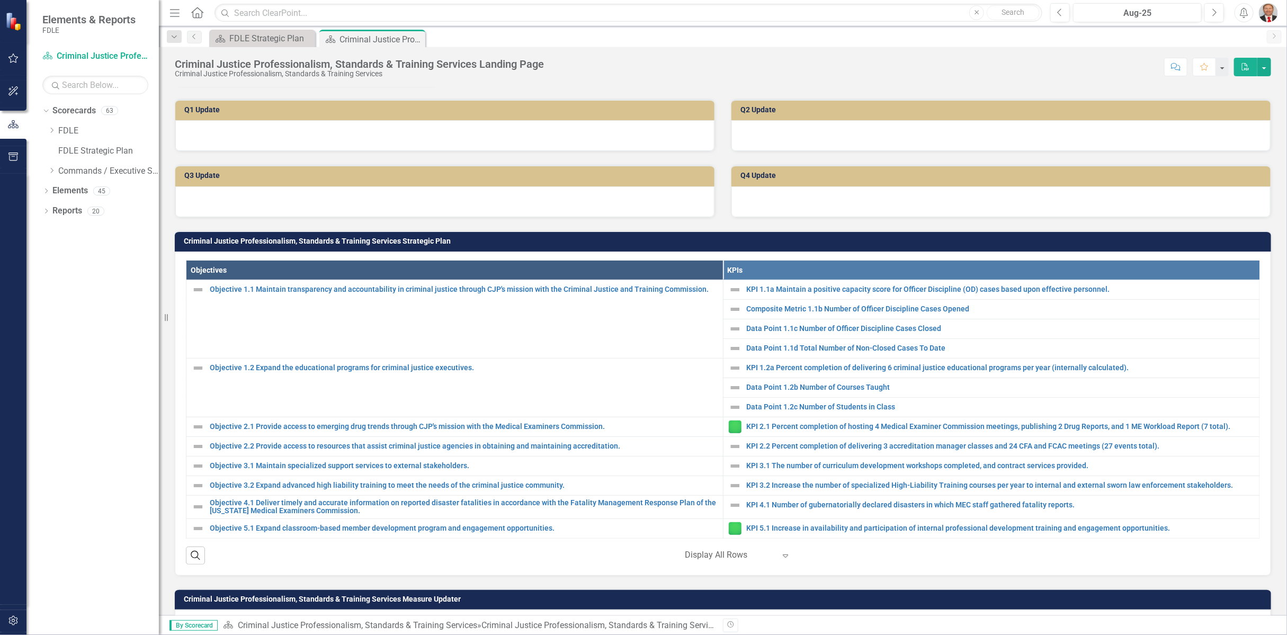
scroll to position [294, 0]
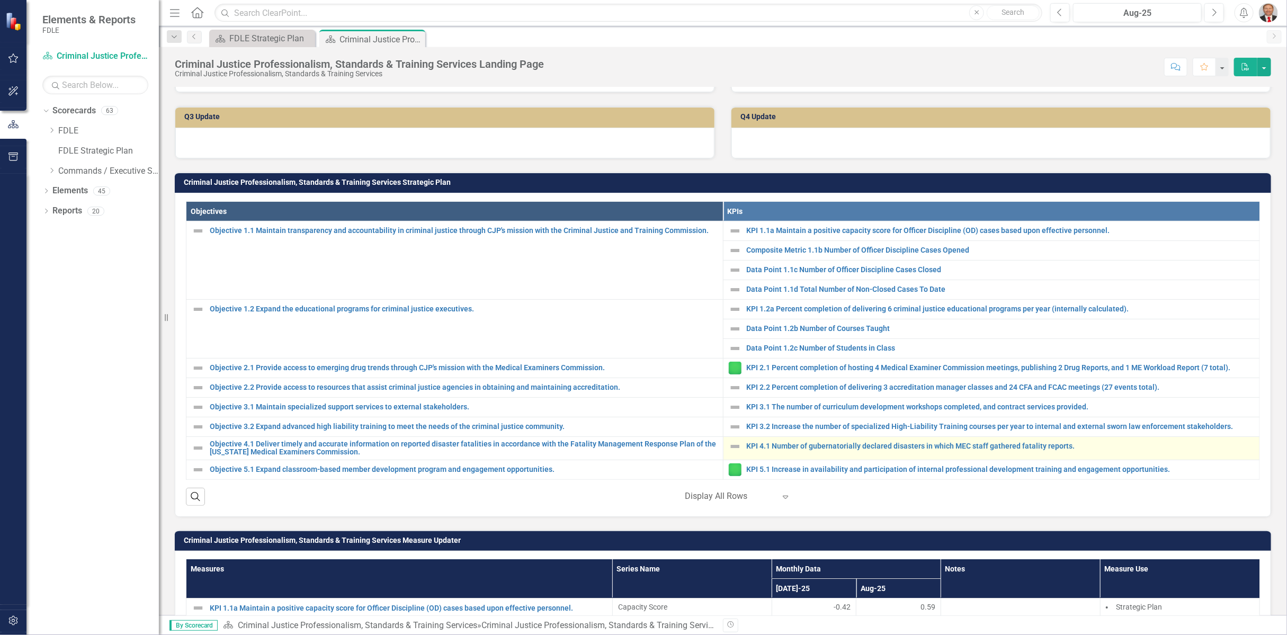
click at [730, 444] on img at bounding box center [735, 446] width 13 height 13
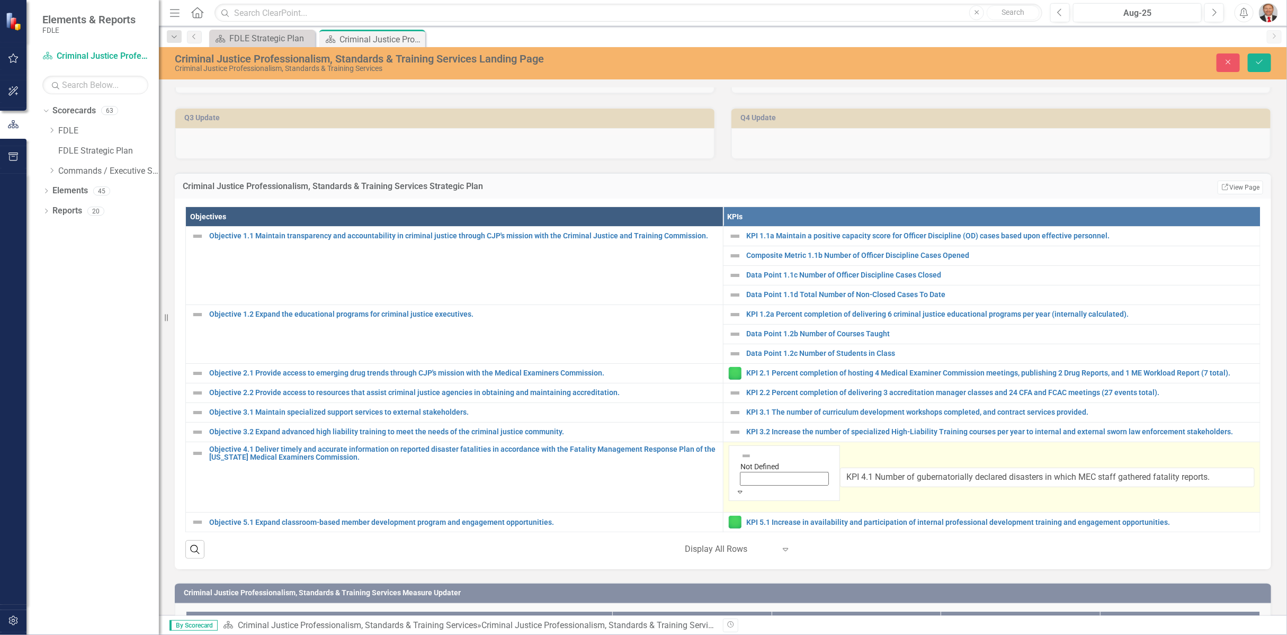
click at [745, 488] on icon "Expand" at bounding box center [740, 491] width 10 height 7
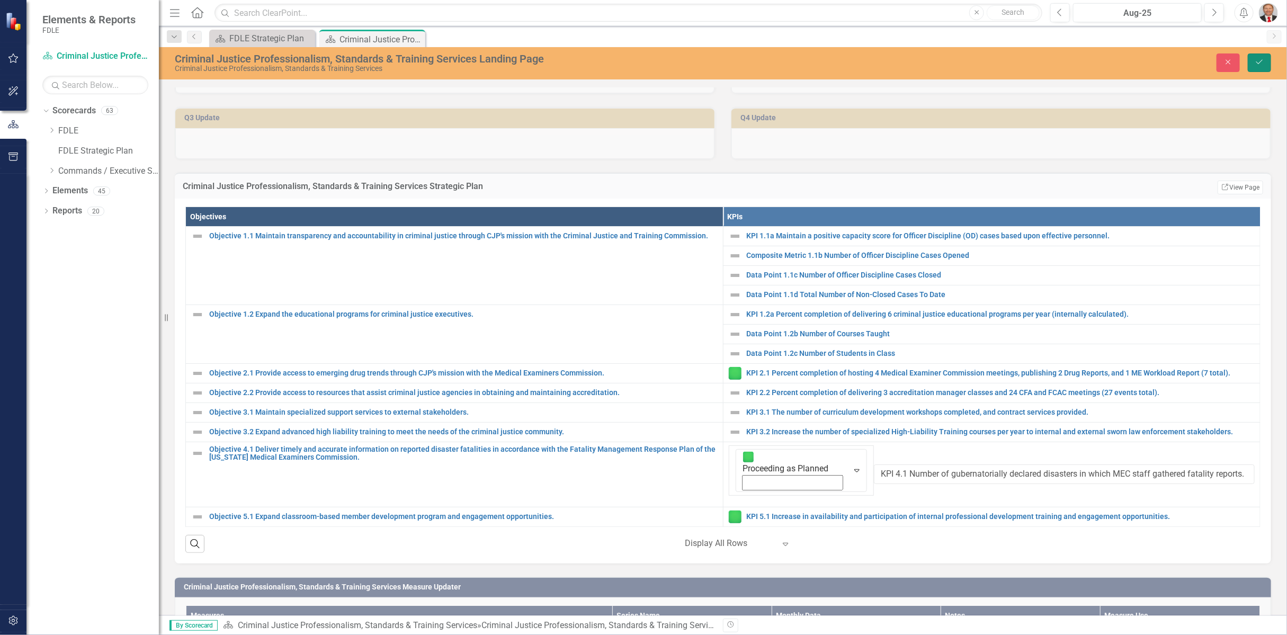
click at [1256, 59] on icon "Save" at bounding box center [1259, 61] width 10 height 7
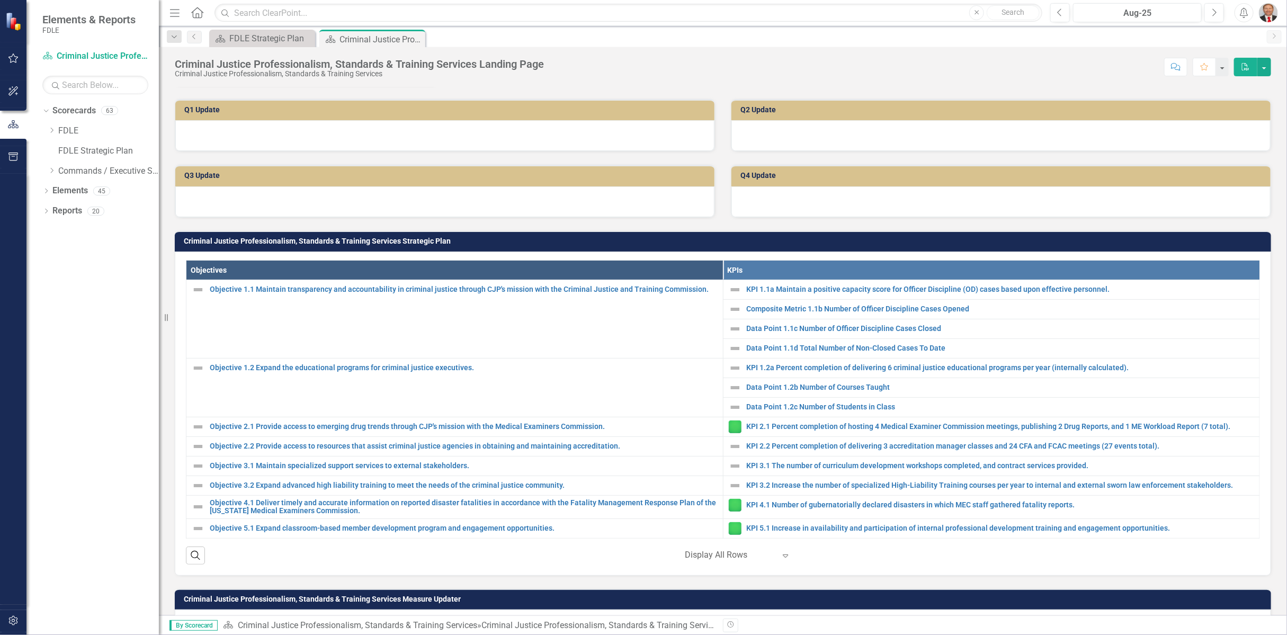
scroll to position [0, 0]
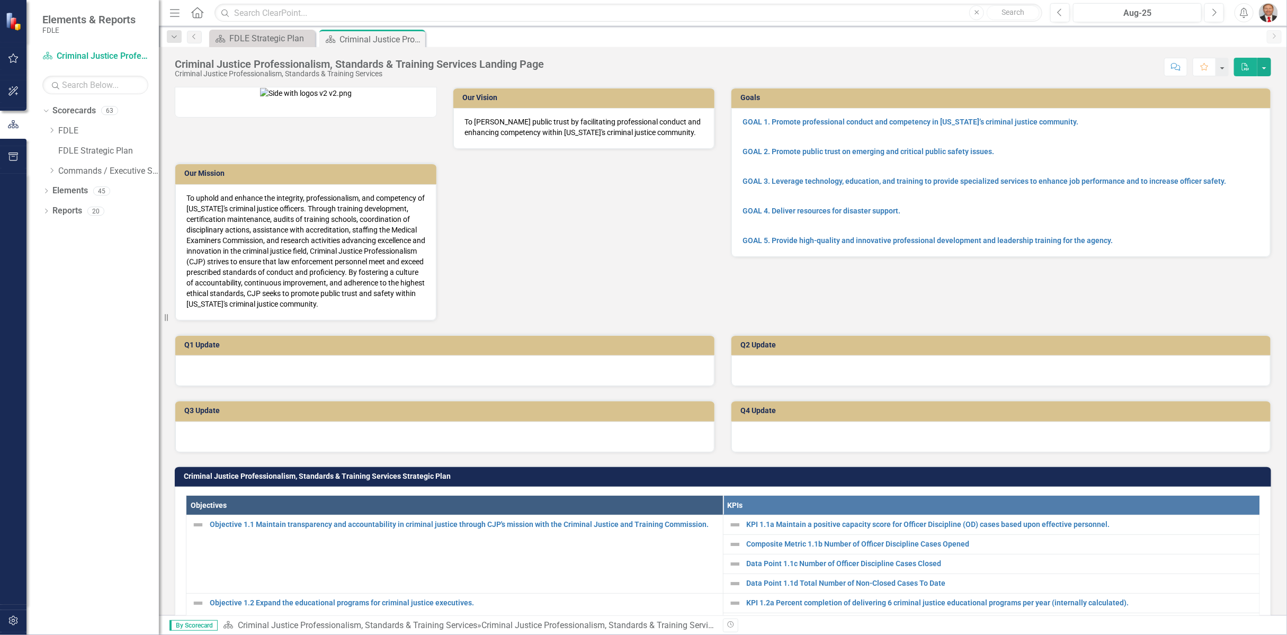
drag, startPoint x: 105, startPoint y: 56, endPoint x: 112, endPoint y: 329, distance: 273.3
click at [112, 329] on div "Dropdown Scorecards 63 Dropdown FDLE Commissioner's Initiative Team Project Das…" at bounding box center [92, 368] width 132 height 533
click at [17, 61] on icon "button" at bounding box center [13, 58] width 11 height 8
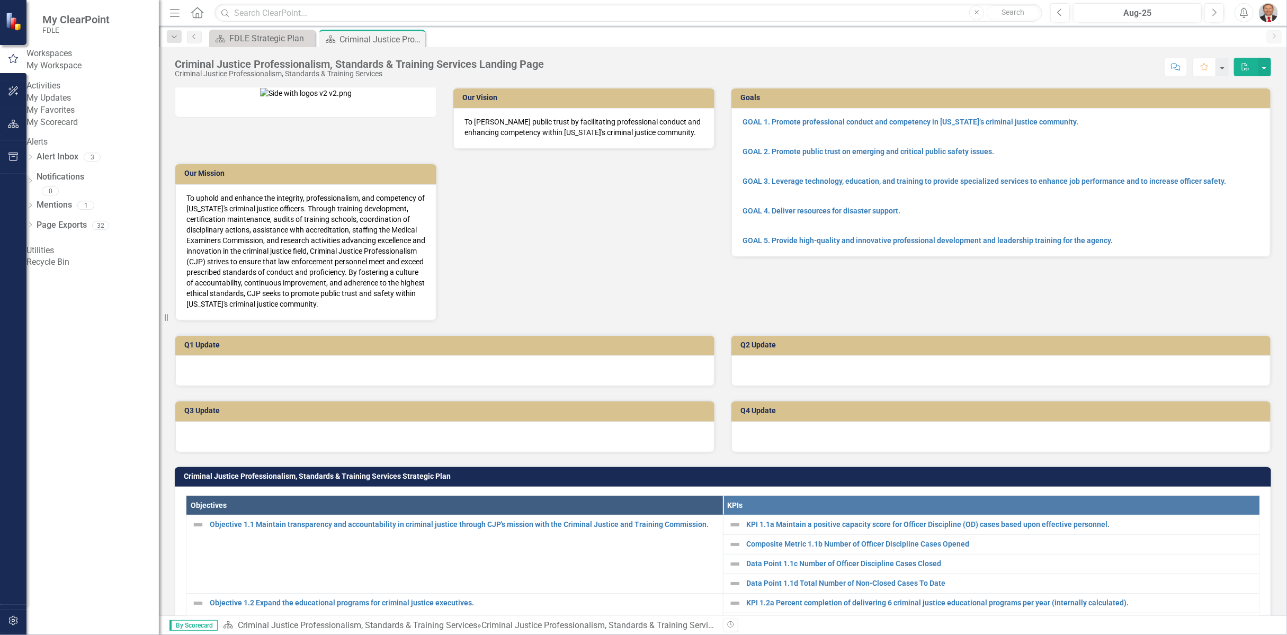
click at [60, 72] on link "My Workspace" at bounding box center [92, 66] width 132 height 12
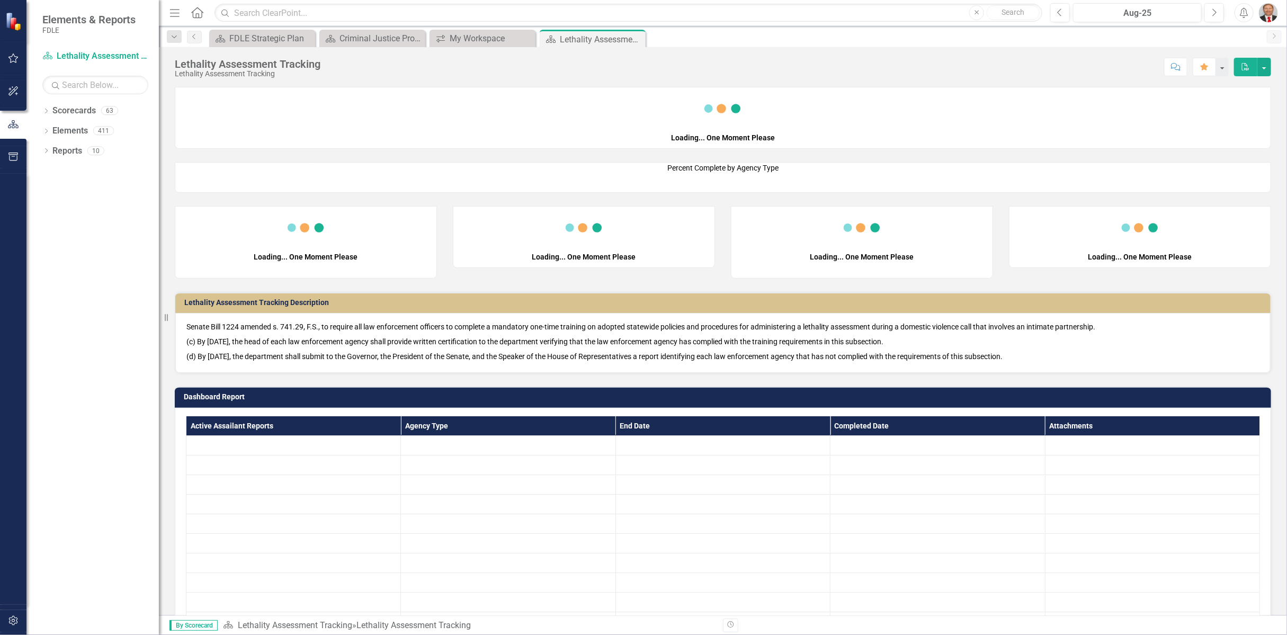
click at [15, 59] on icon "button" at bounding box center [13, 58] width 11 height 8
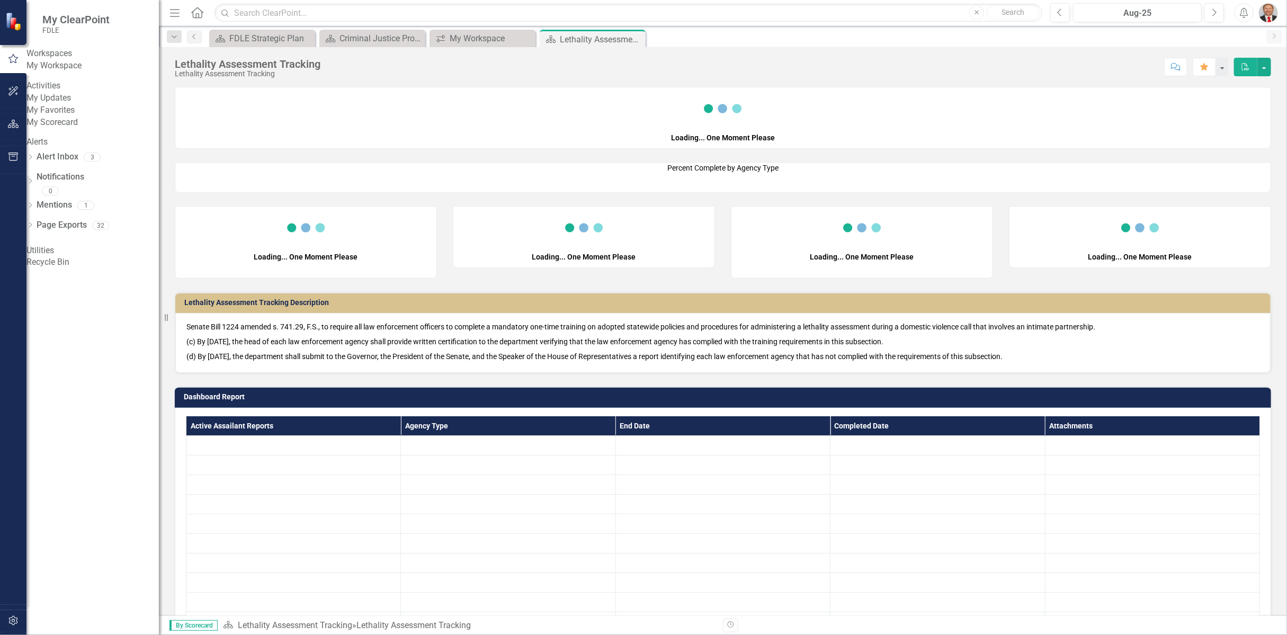
click at [65, 72] on link "My Workspace" at bounding box center [92, 66] width 132 height 12
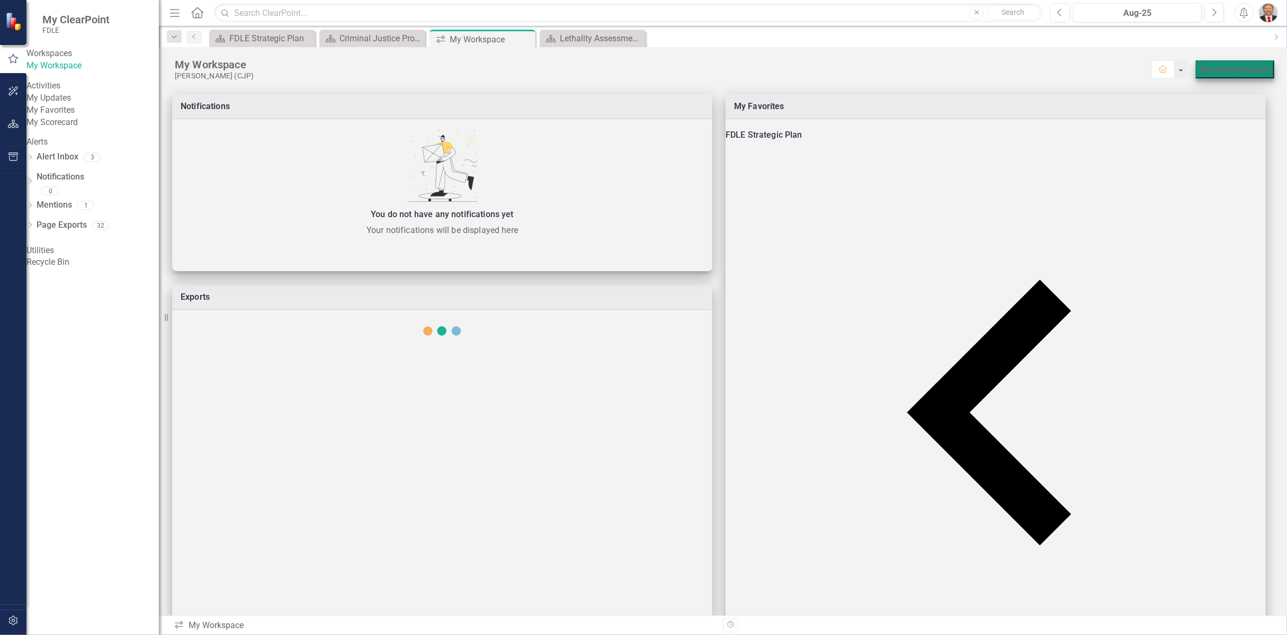
click at [1206, 71] on link "Manage Workspaces" at bounding box center [1235, 69] width 70 height 8
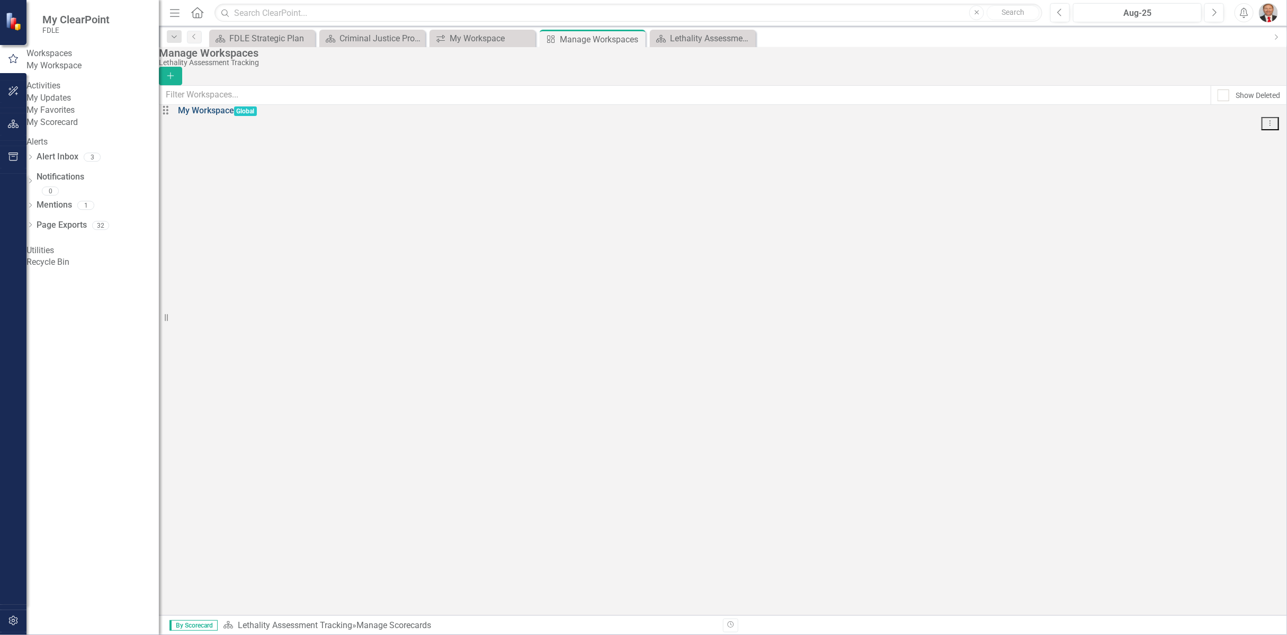
click at [219, 115] on link "My Workspace" at bounding box center [206, 110] width 56 height 10
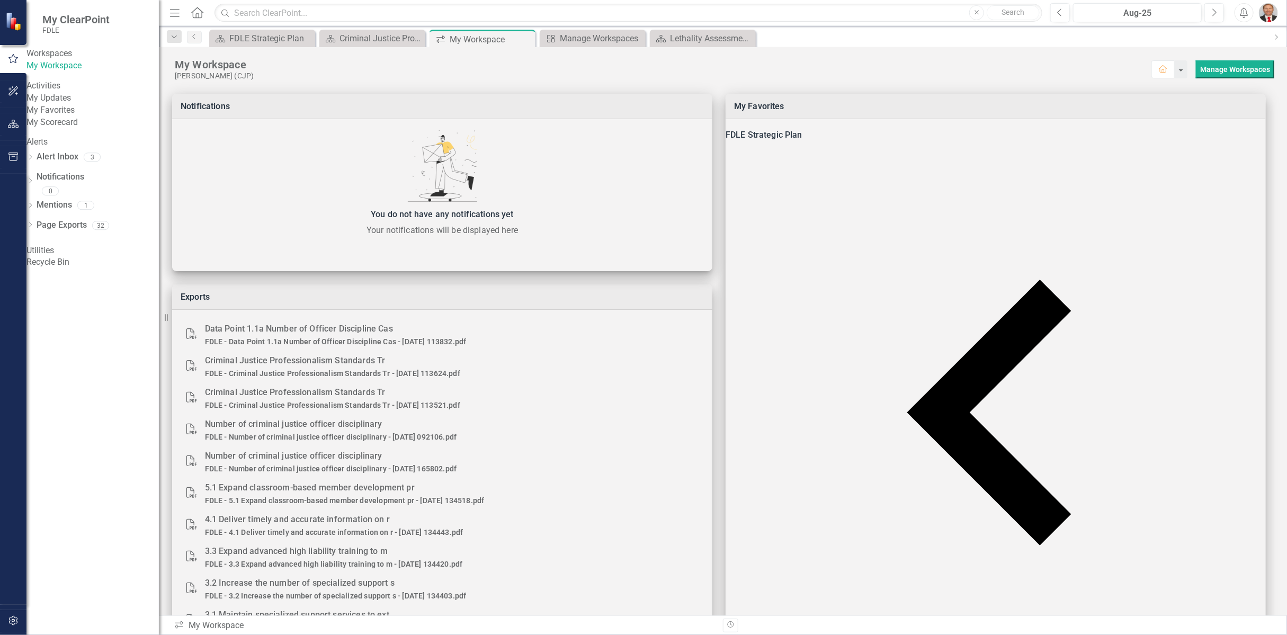
click at [914, 80] on div "Exports PDF Data Point 1.1a Number of Officer Discipline Cas FDLE - Data Point …" at bounding box center [723, 372] width 1128 height 585
click at [997, 73] on div "[PERSON_NAME] (CJP)" at bounding box center [663, 75] width 976 height 9
drag, startPoint x: 997, startPoint y: 73, endPoint x: 893, endPoint y: 74, distance: 103.8
click at [893, 74] on div "[PERSON_NAME] (CJP)" at bounding box center [663, 75] width 976 height 9
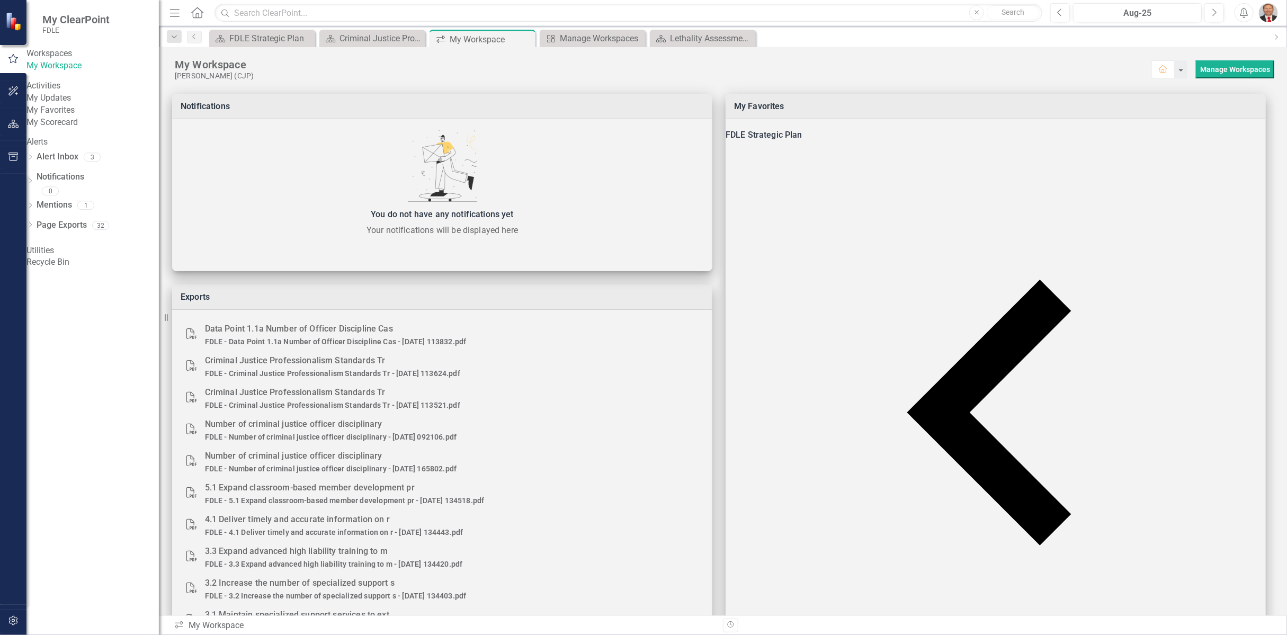
click at [1264, 14] on img "button" at bounding box center [1267, 12] width 19 height 19
click at [1235, 94] on link "icon.tutorial Show Tutorials" at bounding box center [1235, 93] width 84 height 20
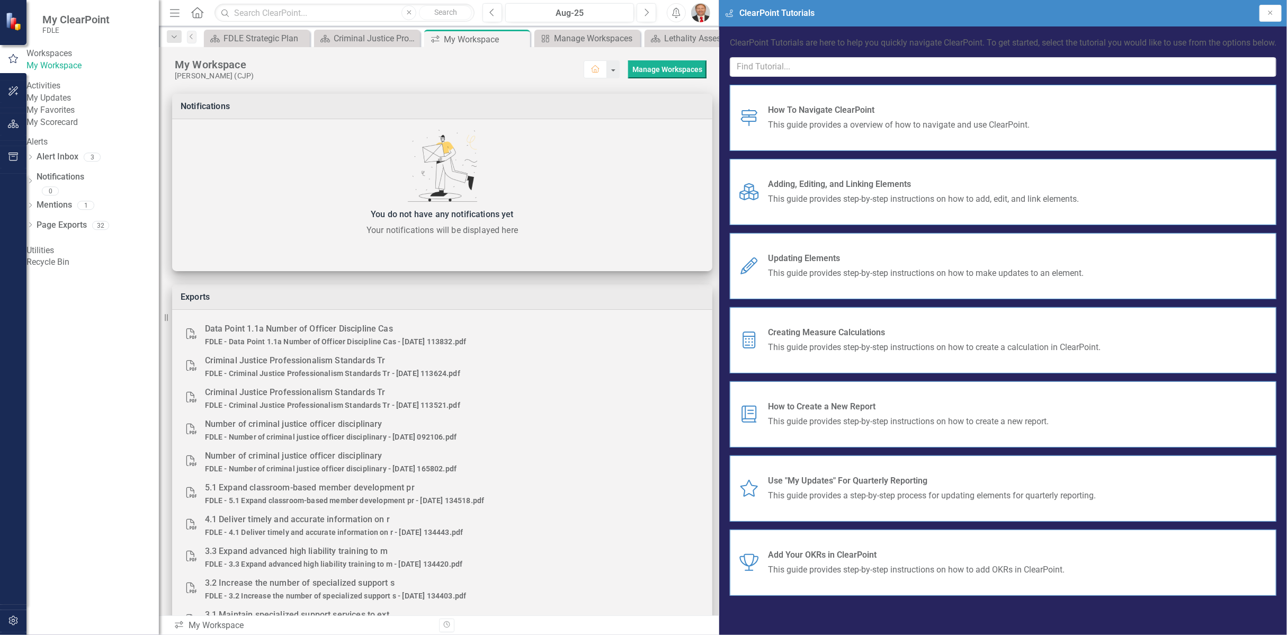
click at [1078, 205] on span "This guide provides step-by-step instructions on how to add, edit, and link ele…" at bounding box center [923, 199] width 311 height 12
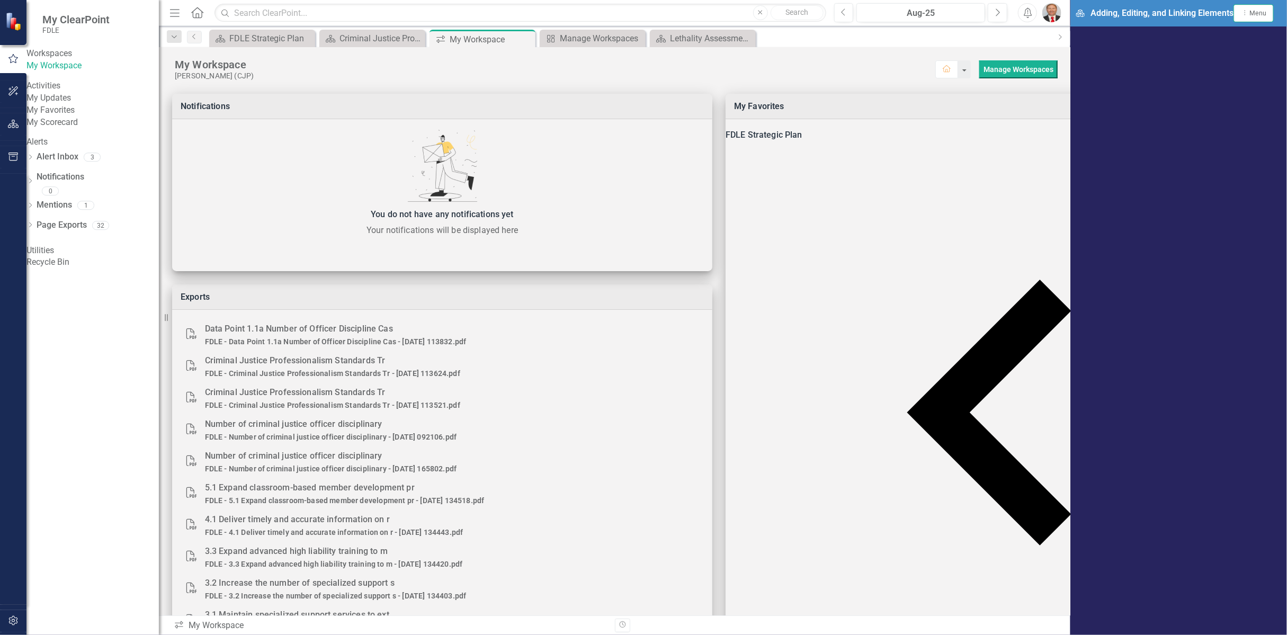
click at [919, 68] on div "My Workspace" at bounding box center [555, 65] width 760 height 14
click at [1273, 16] on button "Dropdown Menu Menu" at bounding box center [1253, 13] width 39 height 17
click at [935, 74] on div "[PERSON_NAME] (CJP)" at bounding box center [555, 75] width 760 height 9
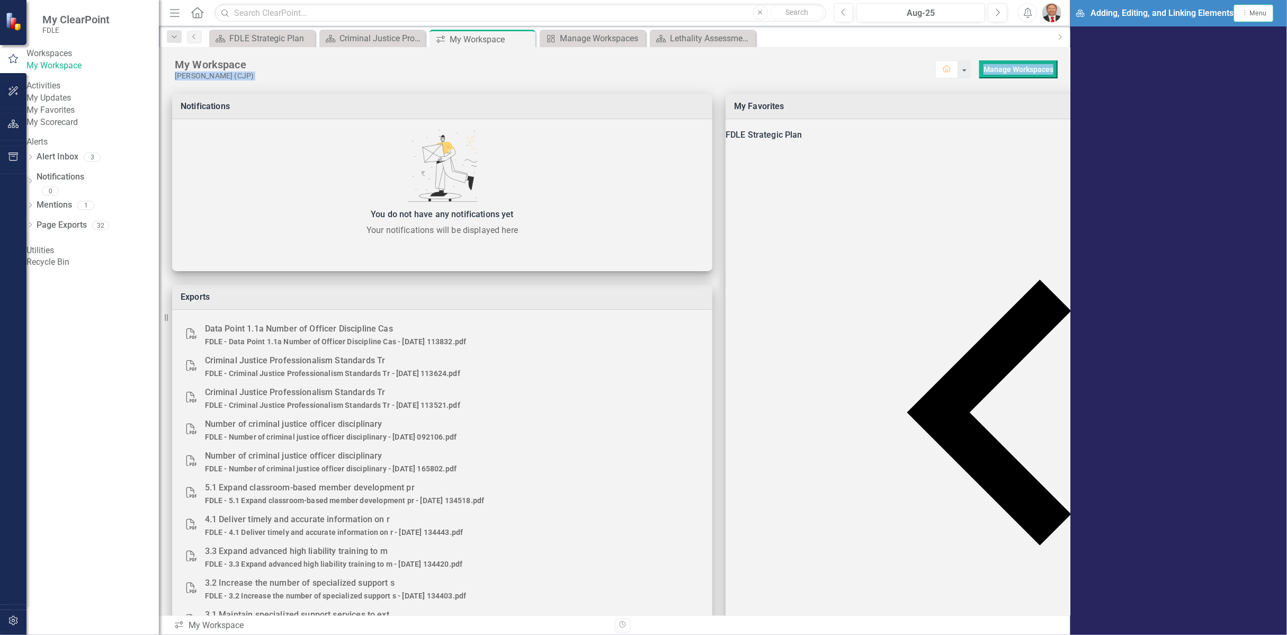
click at [887, 82] on div "Exports PDF Data Point 1.1a Number of Officer Discipline Cas FDLE - Data Point …" at bounding box center [614, 372] width 911 height 585
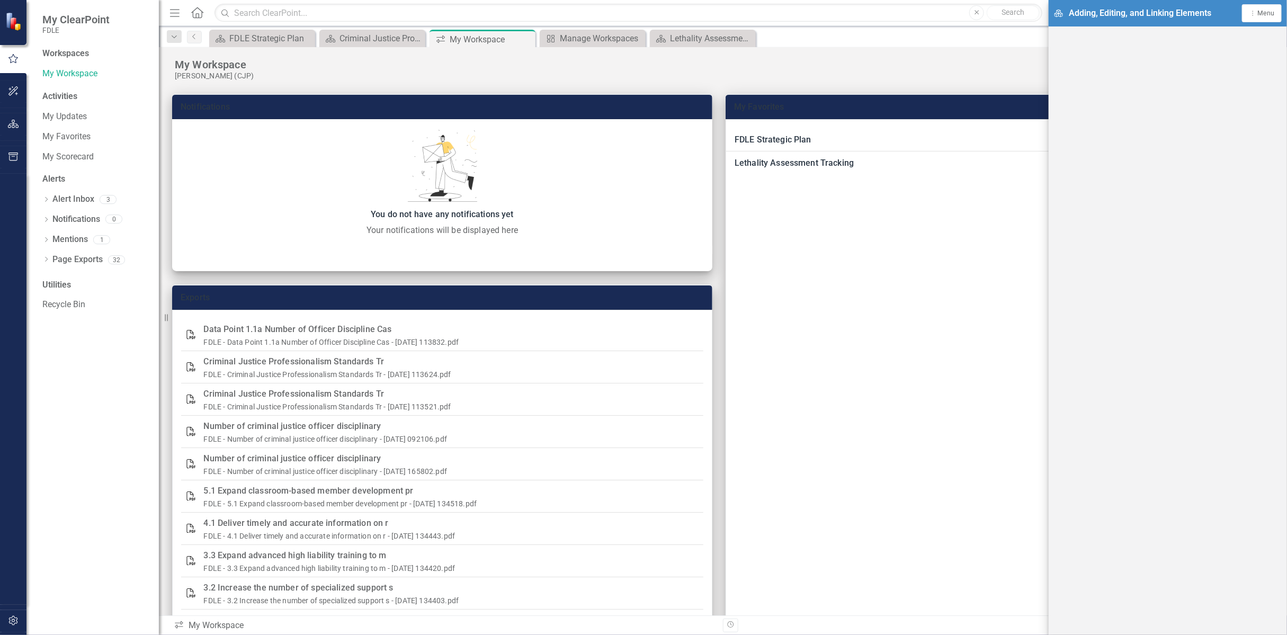
click at [1113, 14] on span "Adding, Editing, and Linking Elements" at bounding box center [1139, 13] width 143 height 12
click at [1251, 18] on div "Dropdown Menu Menu" at bounding box center [1261, 13] width 26 height 10
click at [1231, 95] on link "Close Close Tutorial Window" at bounding box center [1225, 93] width 109 height 20
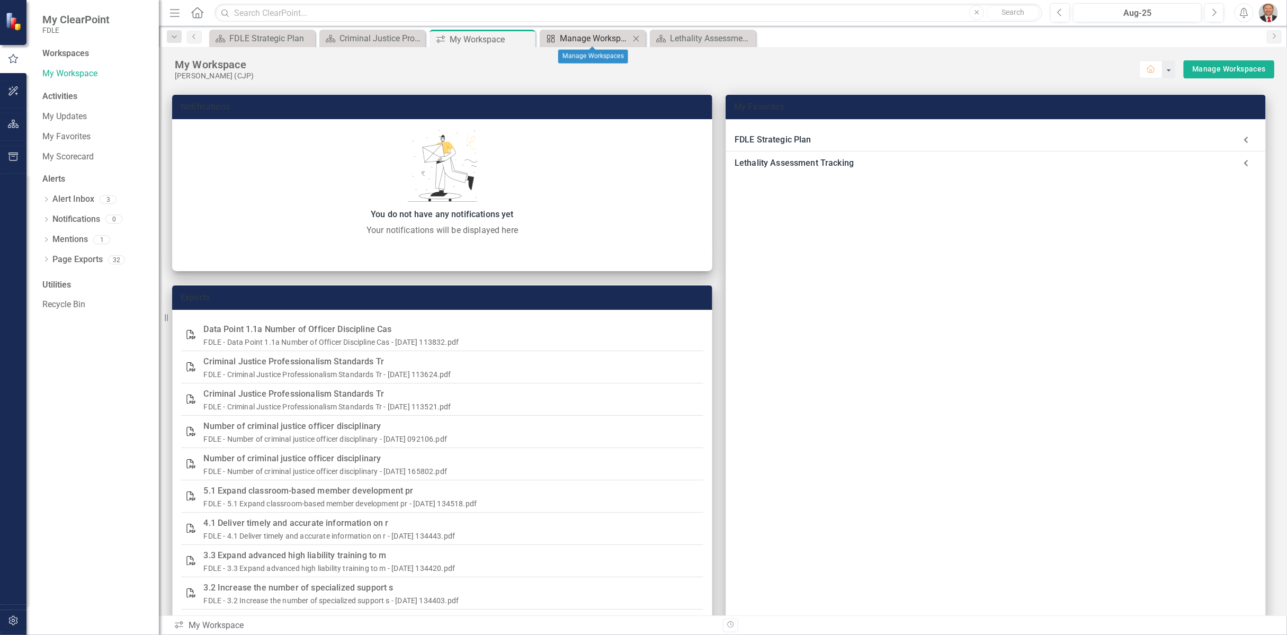
click at [605, 41] on div "Manage Workspaces" at bounding box center [595, 38] width 70 height 13
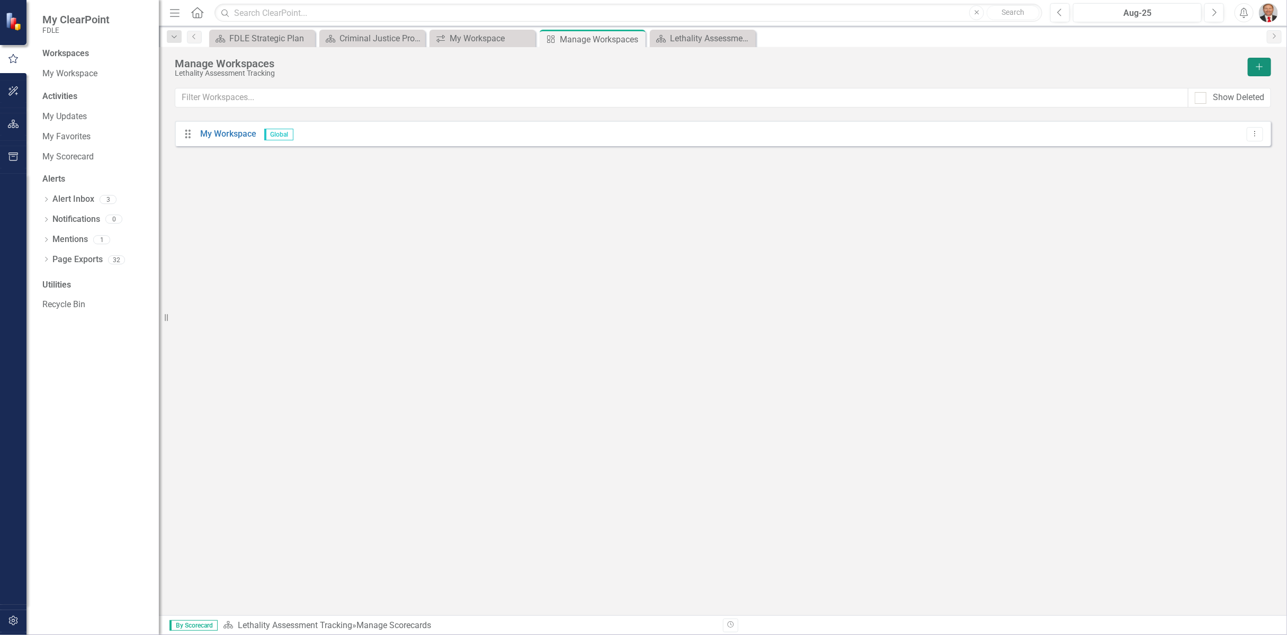
click at [1253, 66] on button "Add" at bounding box center [1258, 67] width 23 height 19
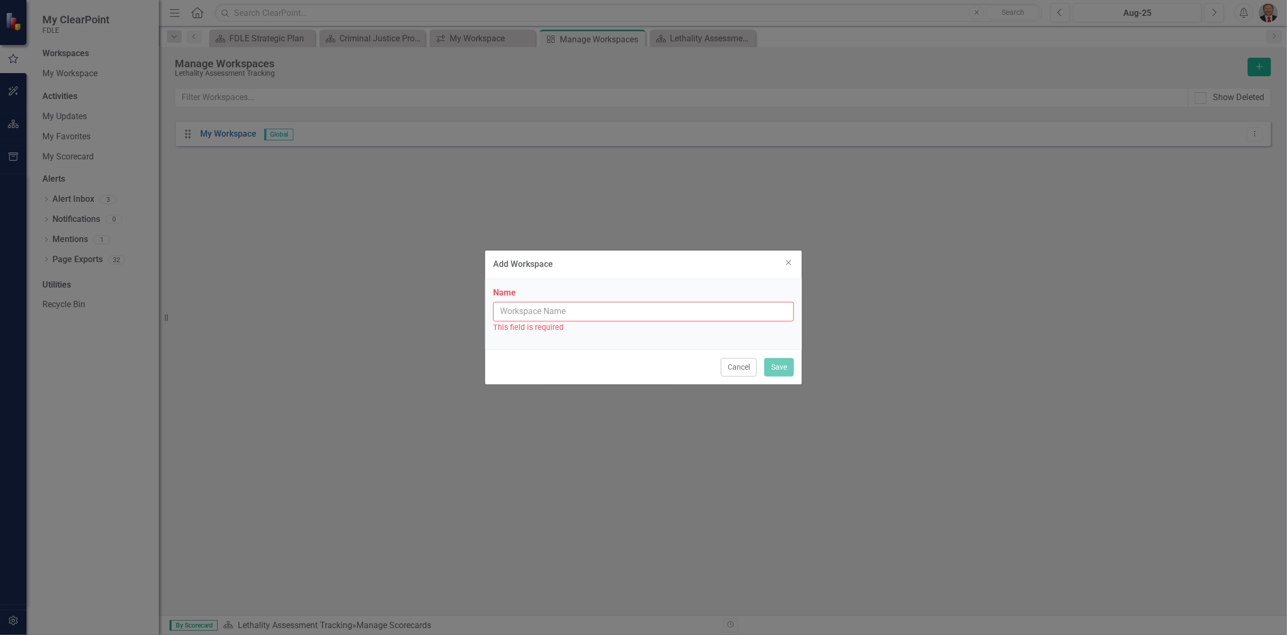
click at [554, 313] on input "Name" at bounding box center [643, 312] width 301 height 20
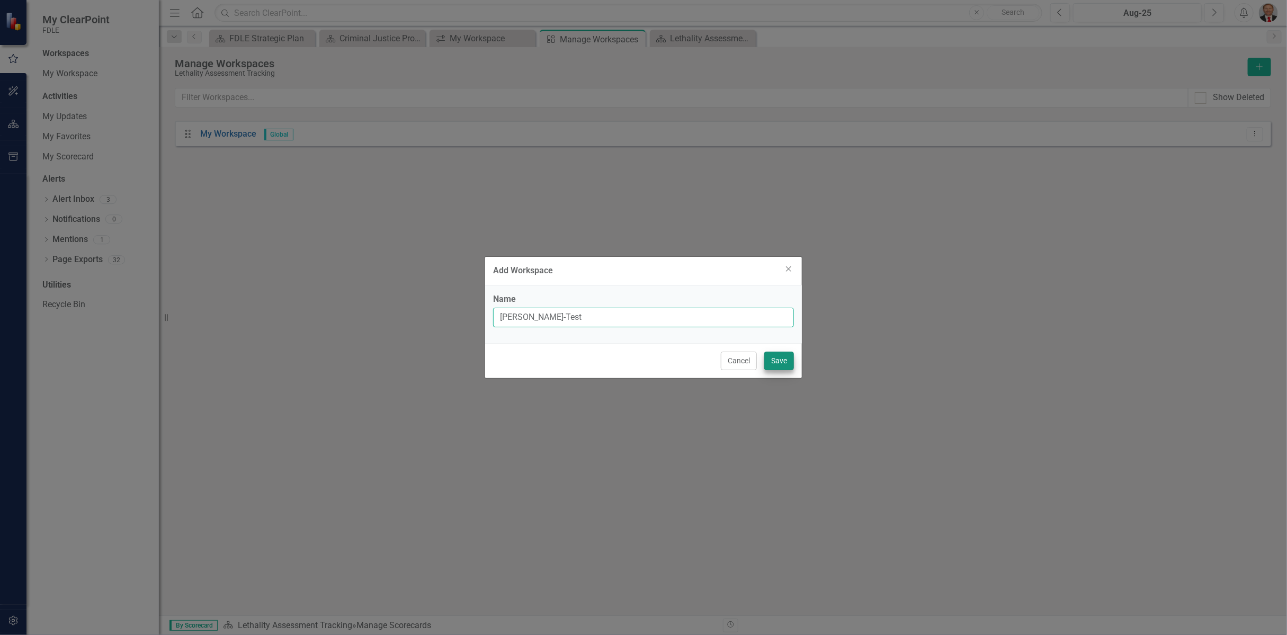
type input "[PERSON_NAME]-Test"
click at [775, 361] on button "Save" at bounding box center [779, 361] width 30 height 19
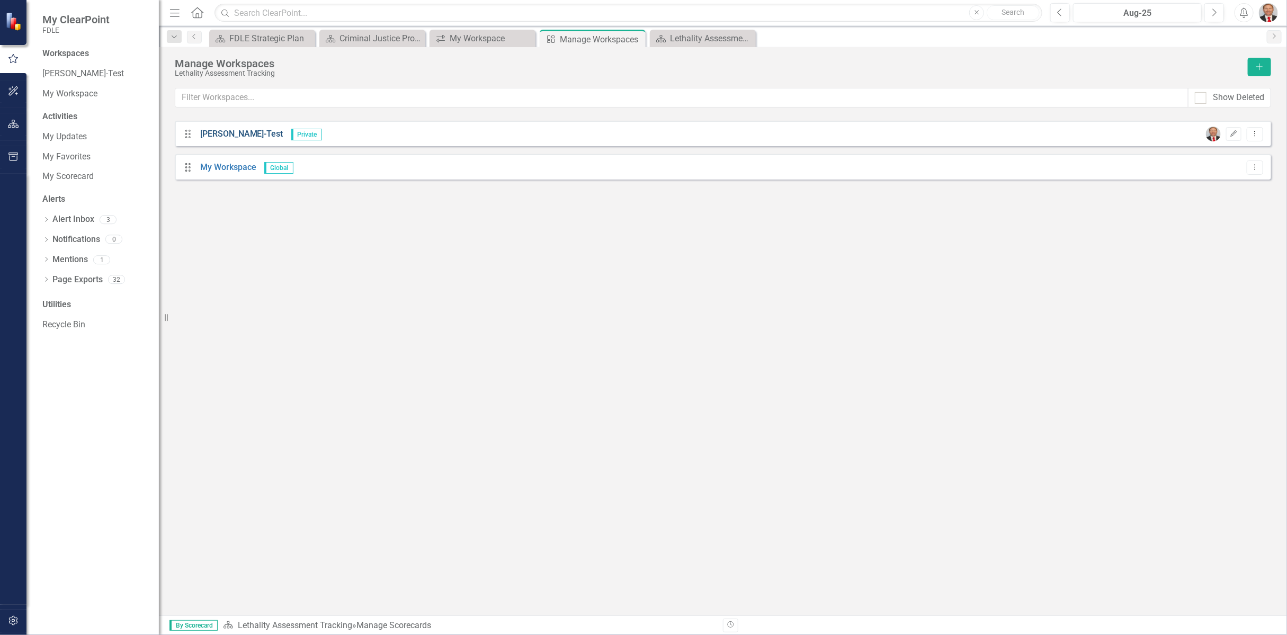
click at [220, 129] on link "[PERSON_NAME]-Test" at bounding box center [241, 134] width 83 height 10
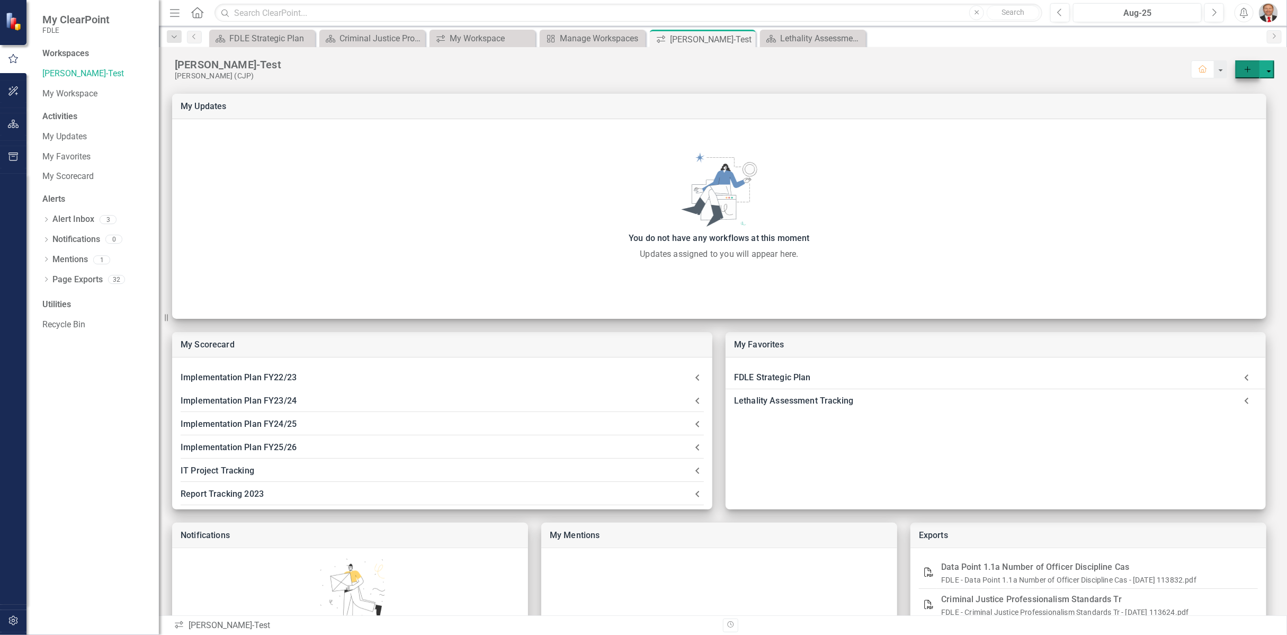
click at [1235, 69] on button "Add" at bounding box center [1247, 69] width 24 height 18
click at [846, 67] on div "[PERSON_NAME]-Test" at bounding box center [683, 65] width 1016 height 14
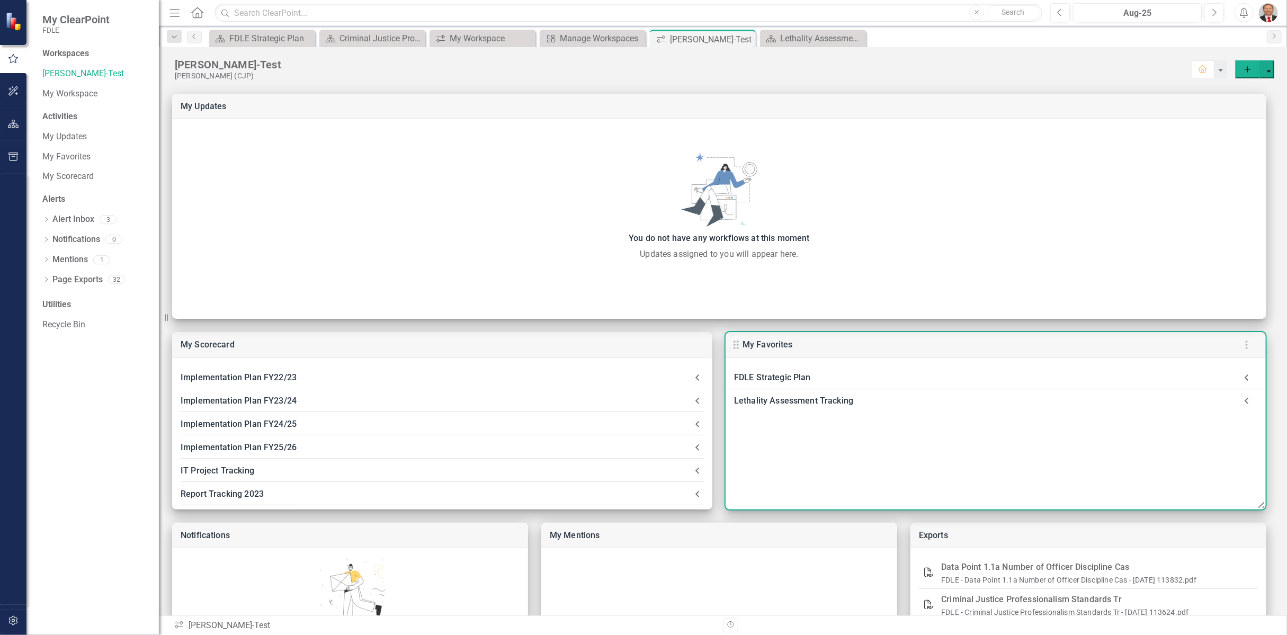
scroll to position [96, 0]
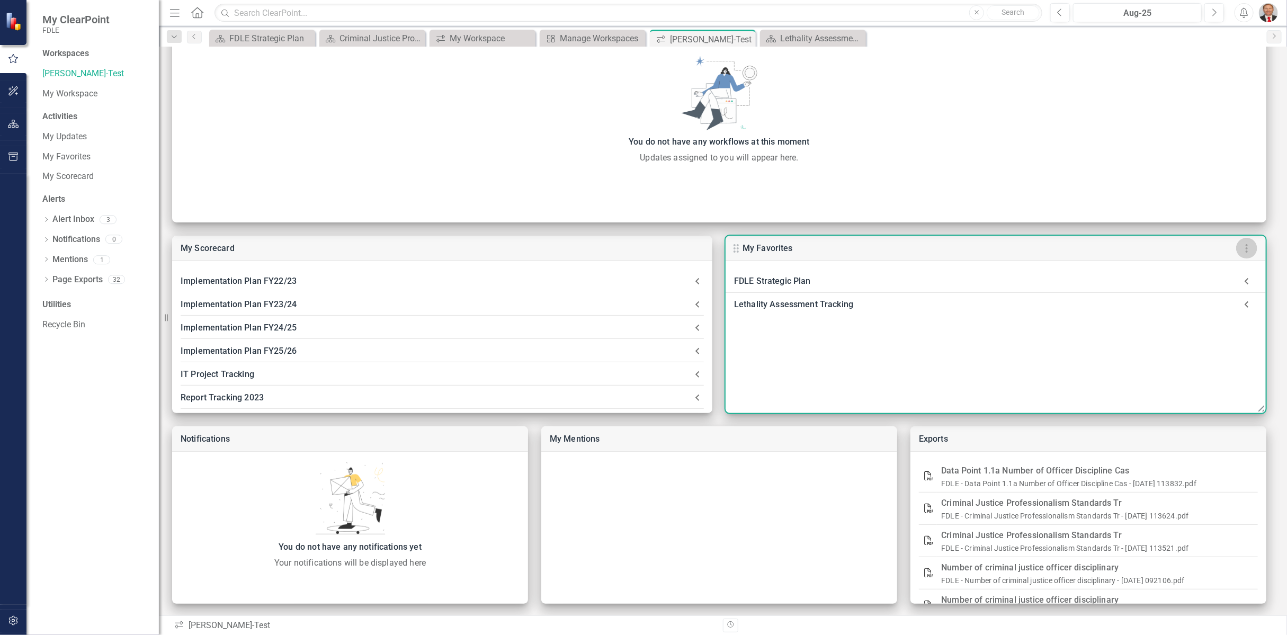
click at [1246, 246] on icon "button" at bounding box center [1246, 248] width 13 height 13
click at [738, 634] on div at bounding box center [643, 635] width 1287 height 0
click at [738, 249] on icon at bounding box center [736, 248] width 13 height 13
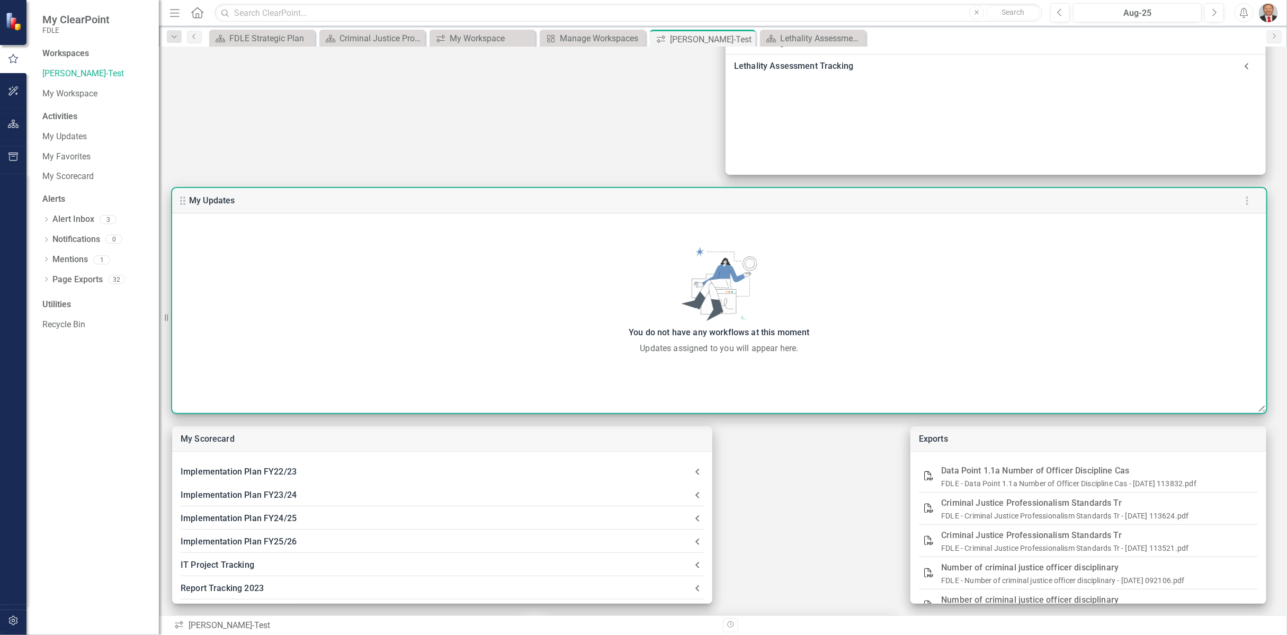
scroll to position [0, 0]
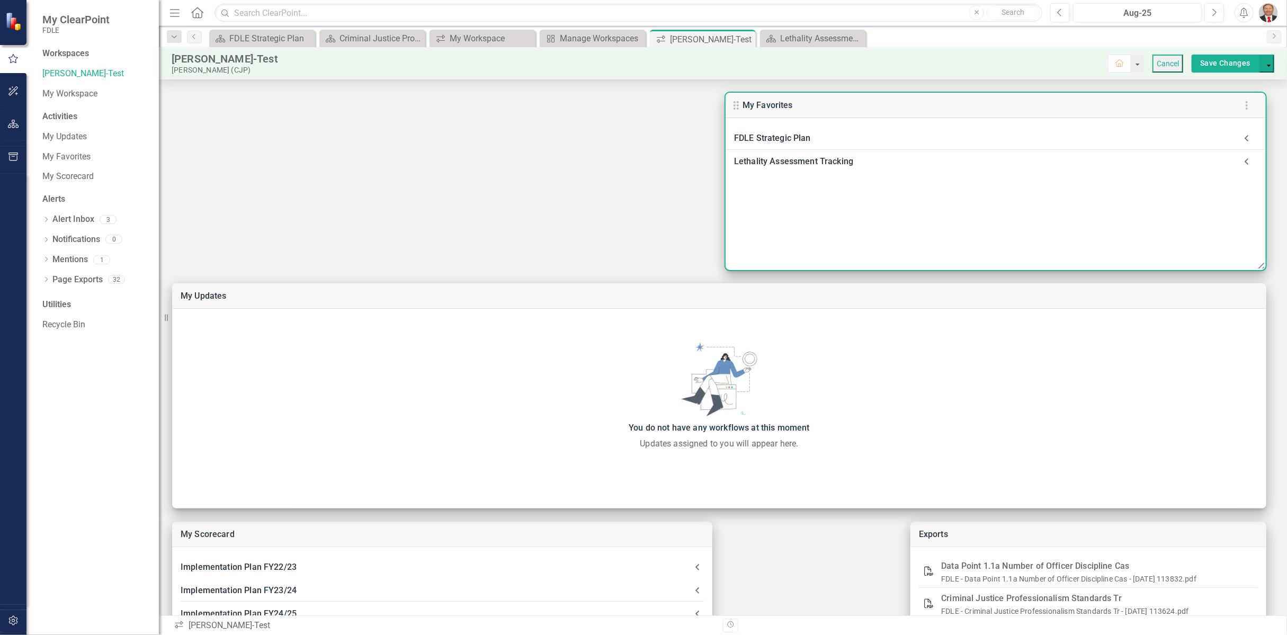
click at [738, 106] on icon at bounding box center [736, 105] width 13 height 13
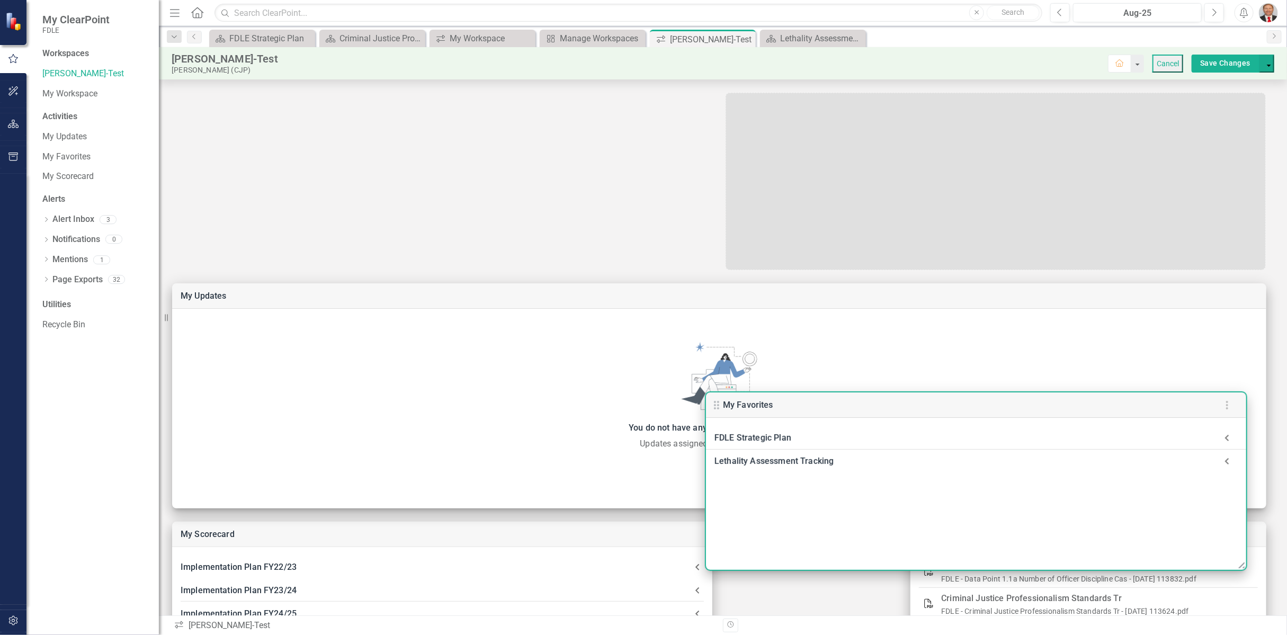
drag, startPoint x: 734, startPoint y: 104, endPoint x: 714, endPoint y: 409, distance: 305.6
click at [714, 409] on use at bounding box center [716, 405] width 5 height 8
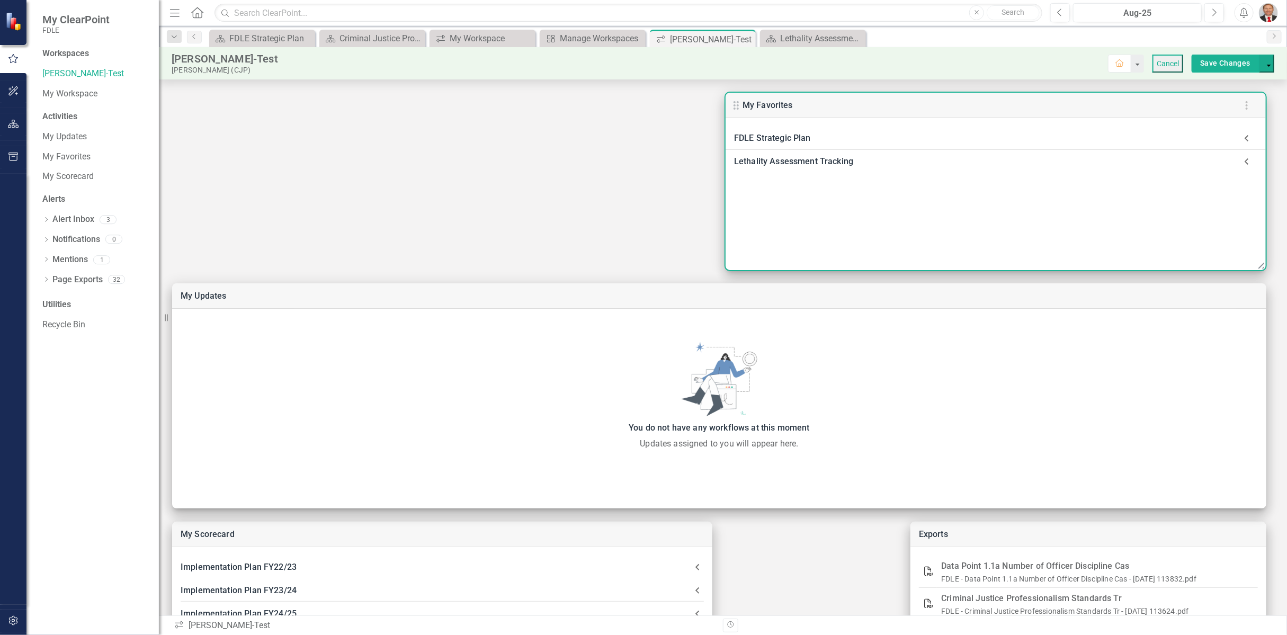
click at [792, 101] on div "My Favorites" at bounding box center [995, 105] width 540 height 25
drag, startPoint x: 756, startPoint y: 103, endPoint x: 745, endPoint y: 243, distance: 140.7
click at [745, 243] on div "My Favorites FDLE Strategic Plan FDLE Strategic Plan Lethality Assessment Track…" at bounding box center [995, 181] width 540 height 177
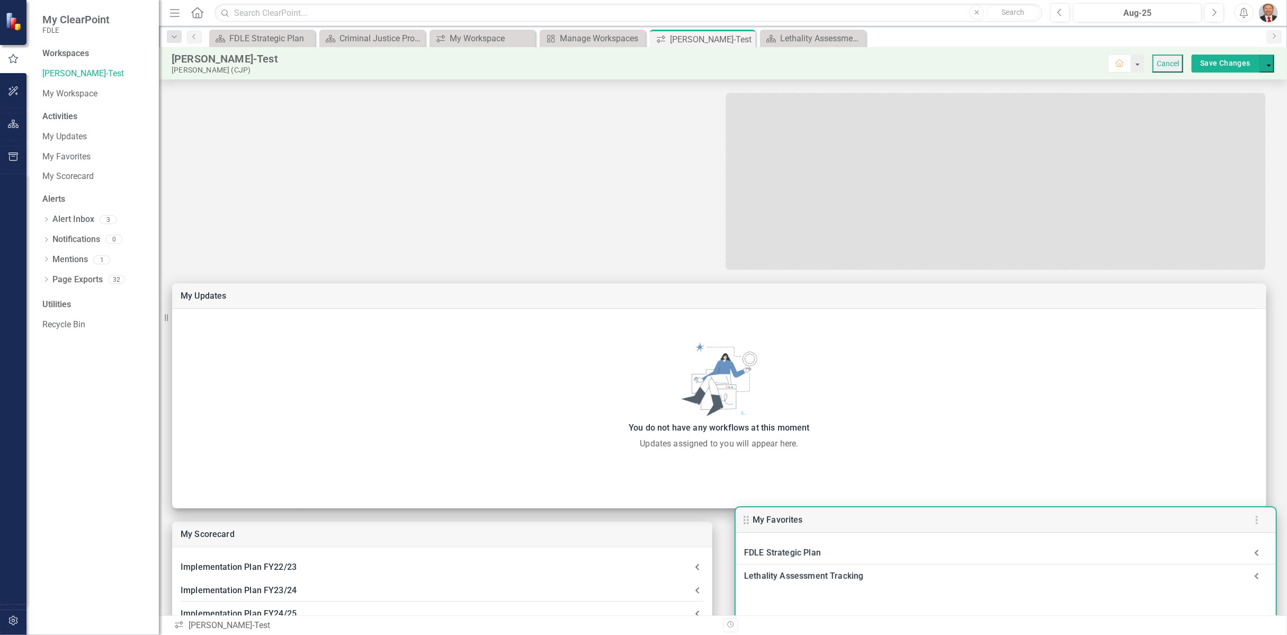
drag, startPoint x: 738, startPoint y: 103, endPoint x: 748, endPoint y: 517, distance: 414.7
click at [748, 517] on icon at bounding box center [746, 520] width 13 height 13
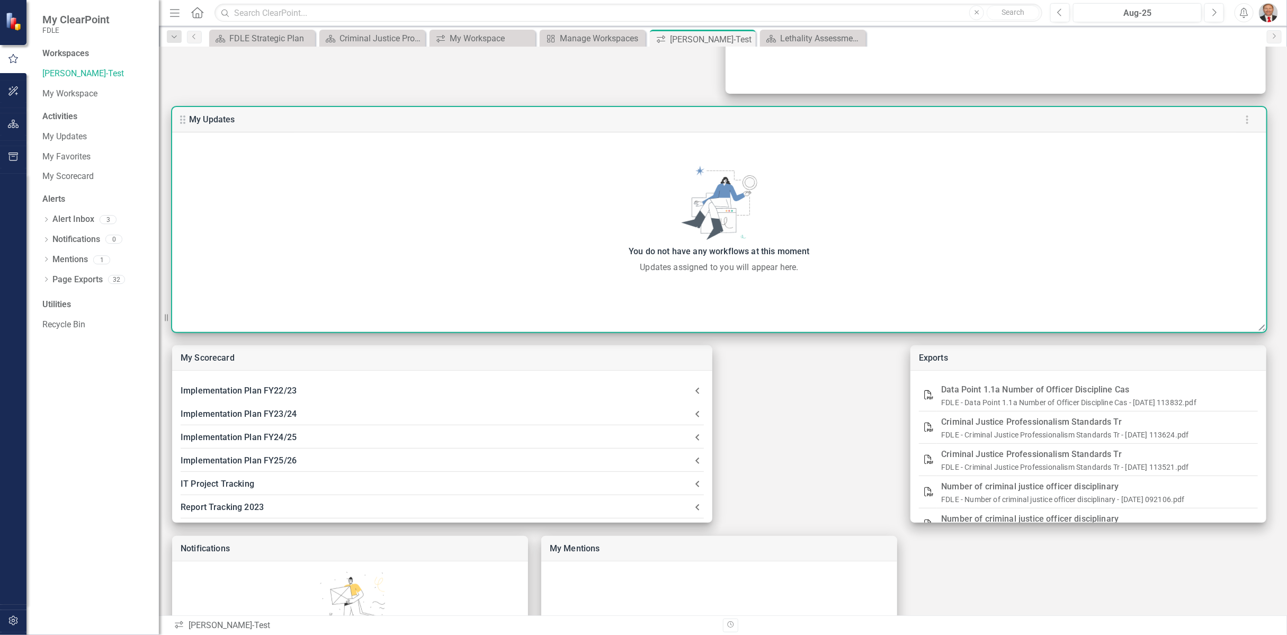
scroll to position [286, 0]
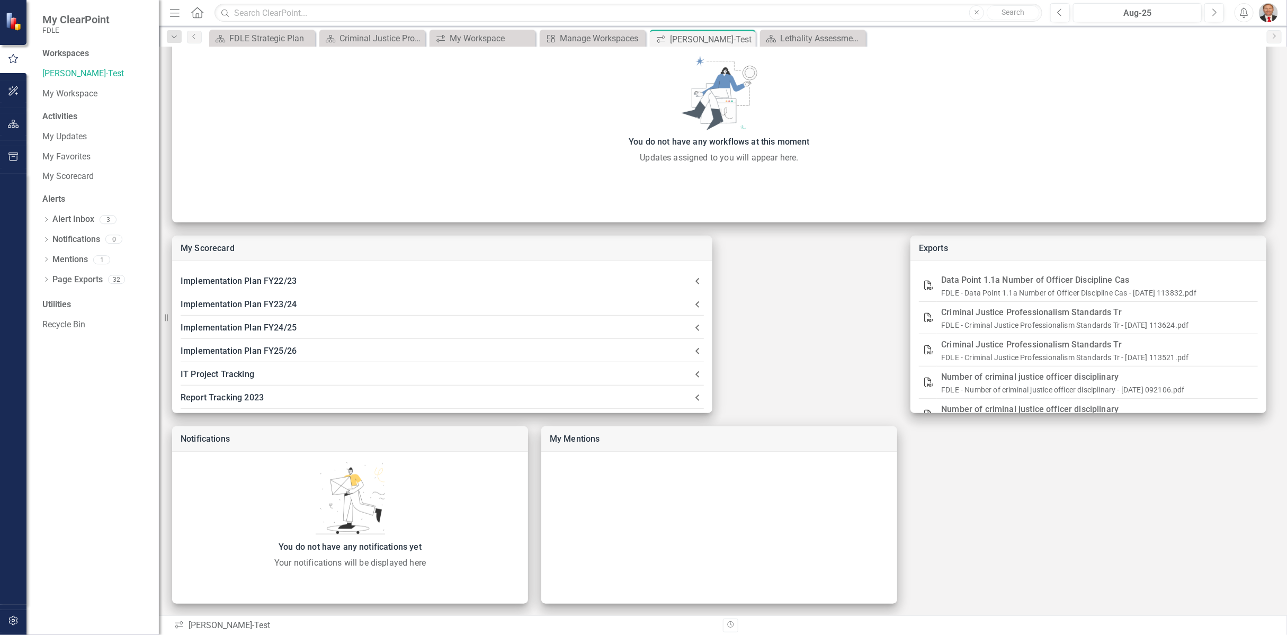
click at [1001, 489] on div "My Scorecard Implementation Plan FY22/23 Active Assailant Report HB 3 - Law Enf…" at bounding box center [723, 205] width 1128 height 823
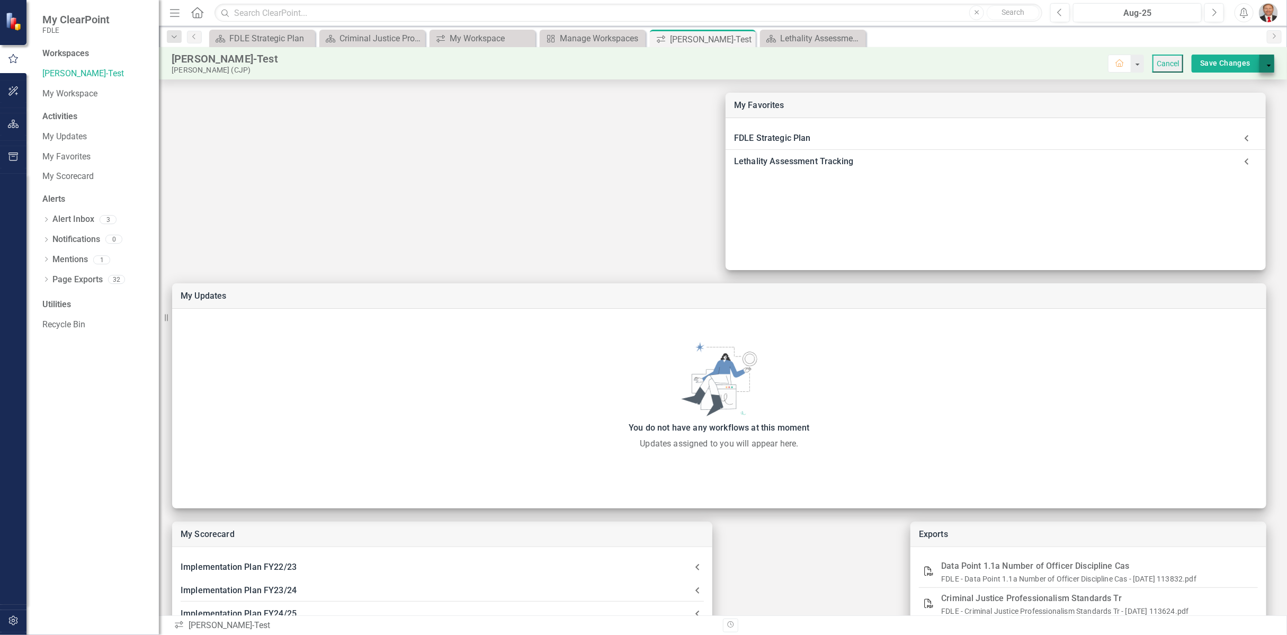
click at [1264, 62] on button "select merge strategy" at bounding box center [1266, 64] width 15 height 18
click at [1216, 88] on p "Add New Pod" at bounding box center [1221, 94] width 100 height 13
click at [525, 190] on div "My Scorecard Implementation Plan FY22/23 Active Assailant Report HB 3 - Law Enf…" at bounding box center [723, 490] width 1128 height 823
click at [1152, 61] on button "Cancel" at bounding box center [1167, 64] width 31 height 18
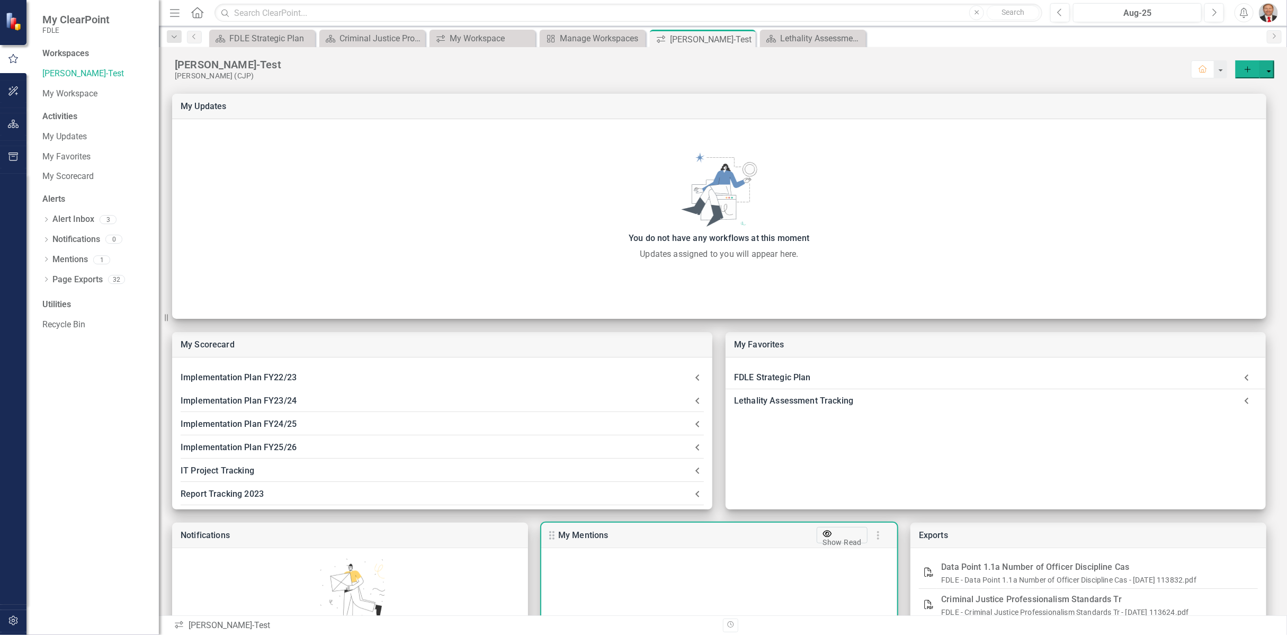
scroll to position [96, 0]
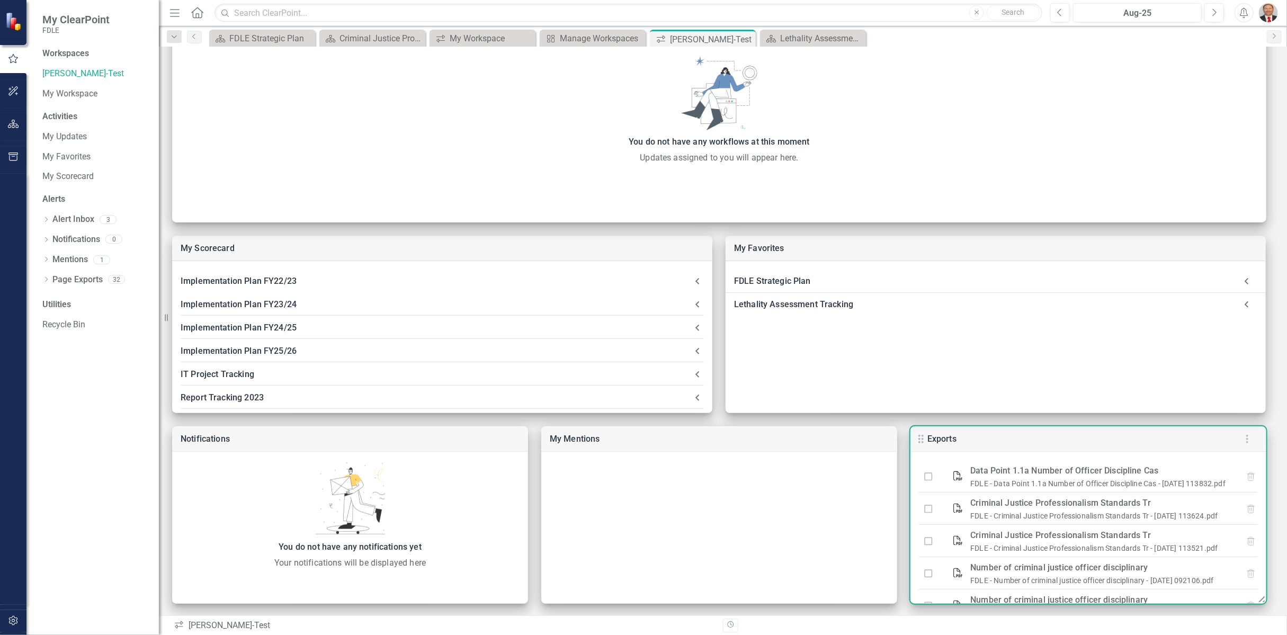
click at [923, 436] on icon at bounding box center [920, 439] width 13 height 13
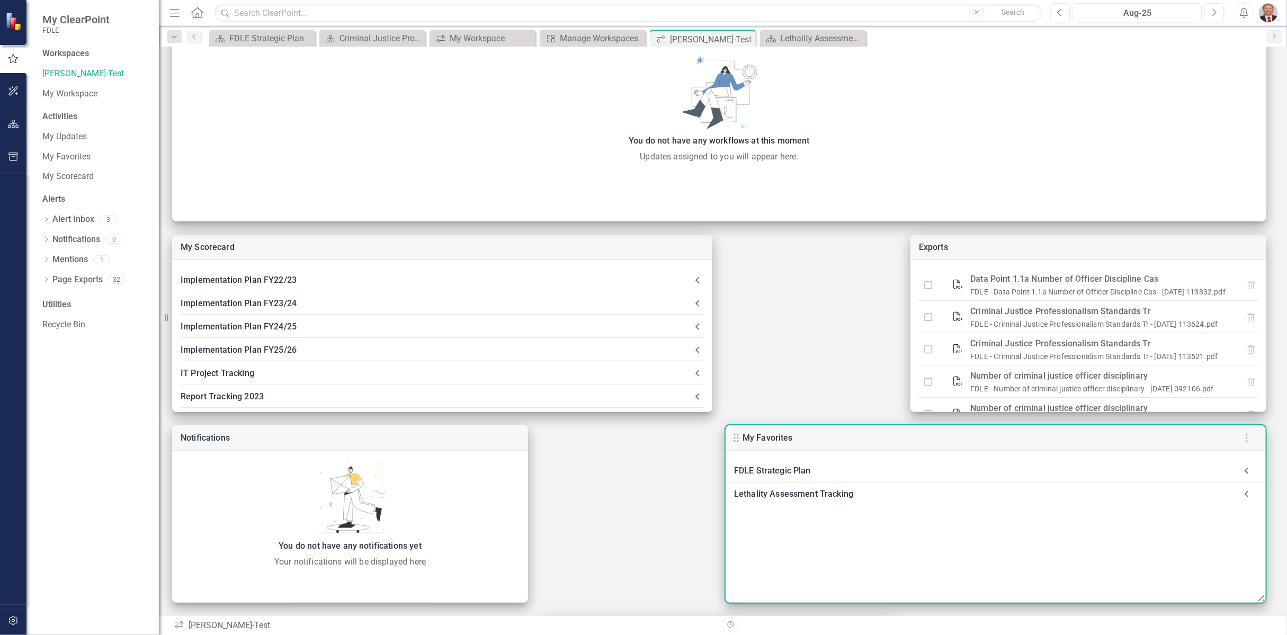
scroll to position [95, 0]
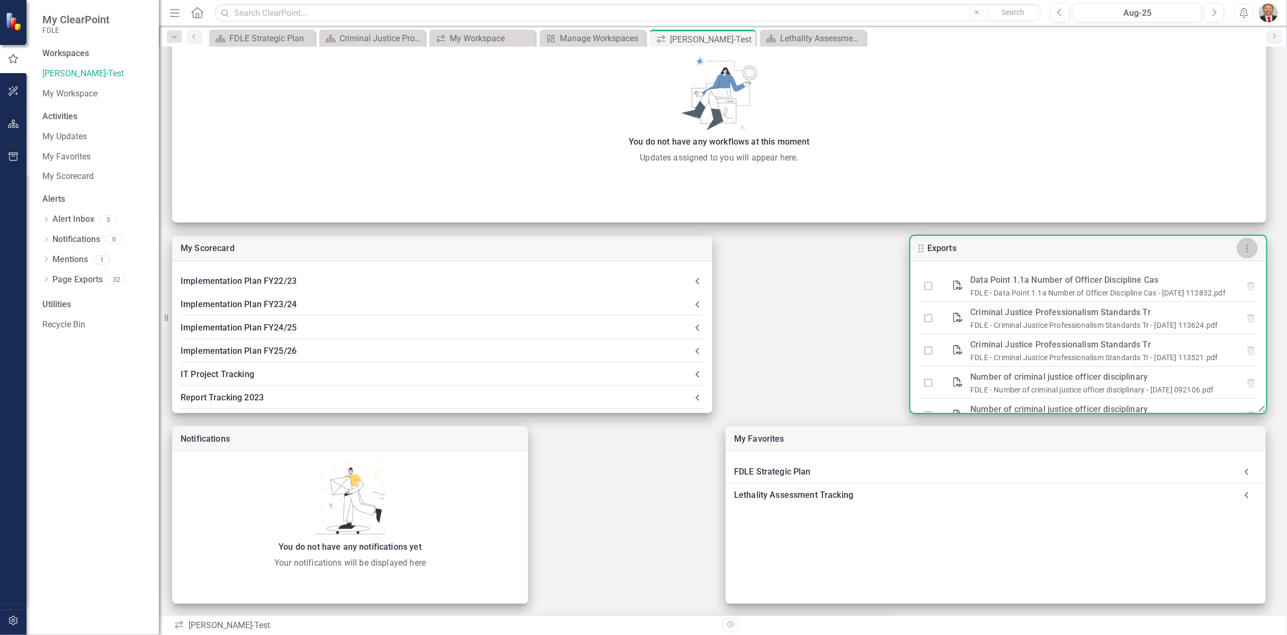
click at [1250, 243] on icon "button" at bounding box center [1246, 248] width 13 height 13
click at [812, 634] on div at bounding box center [643, 635] width 1287 height 0
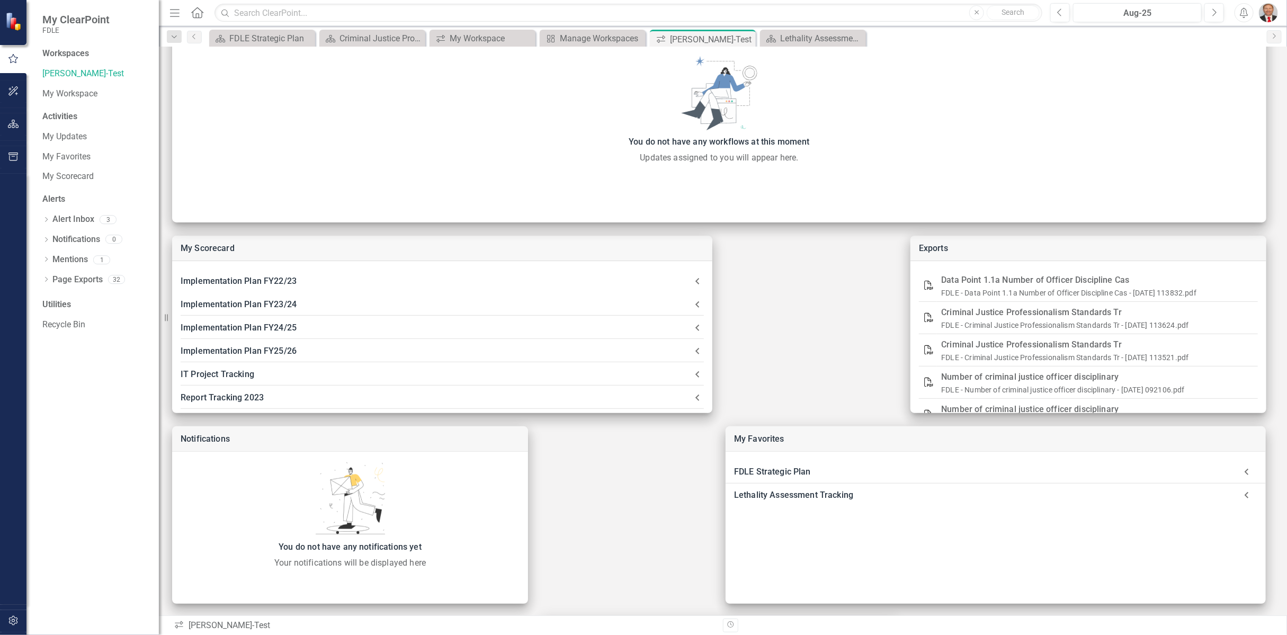
scroll to position [272, 0]
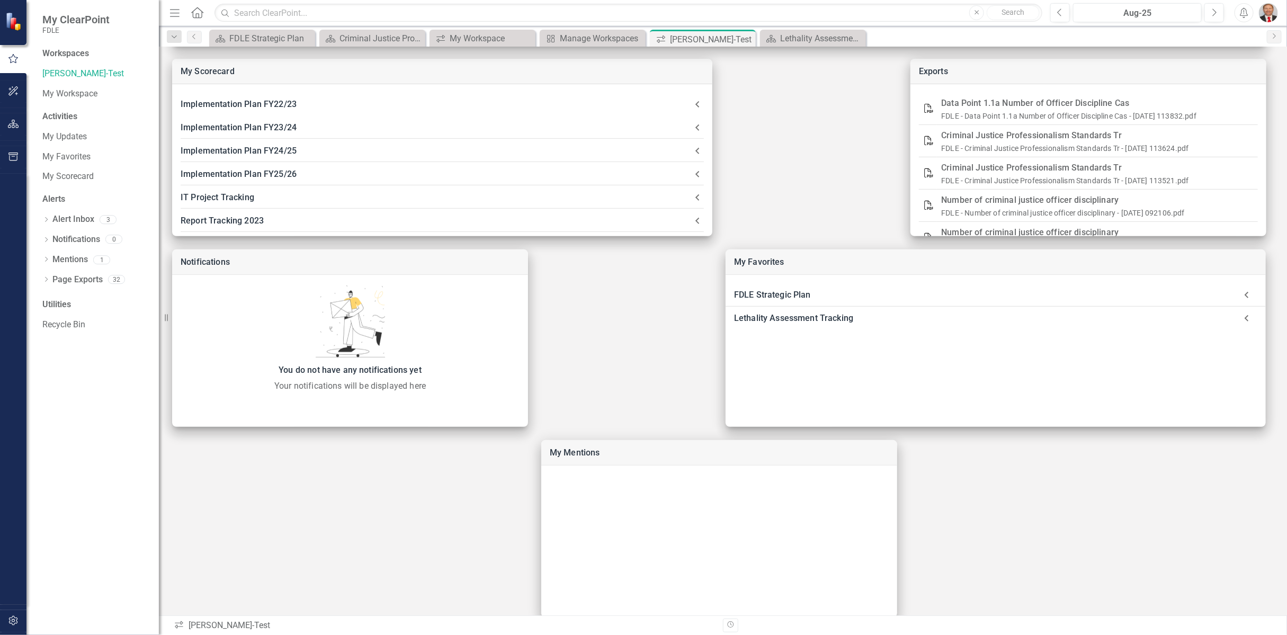
click at [179, 624] on icon "icon.workspace" at bounding box center [179, 625] width 11 height 8
click at [208, 628] on div "icon.workspace [PERSON_NAME]-Test" at bounding box center [444, 625] width 541 height 12
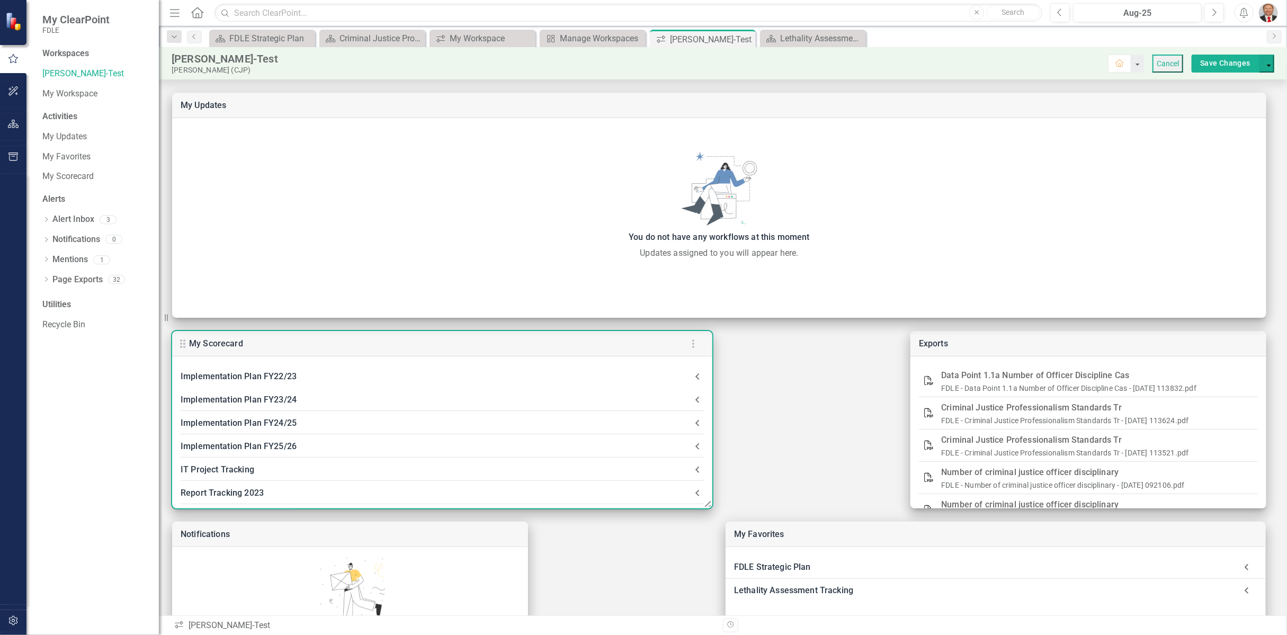
scroll to position [59, 0]
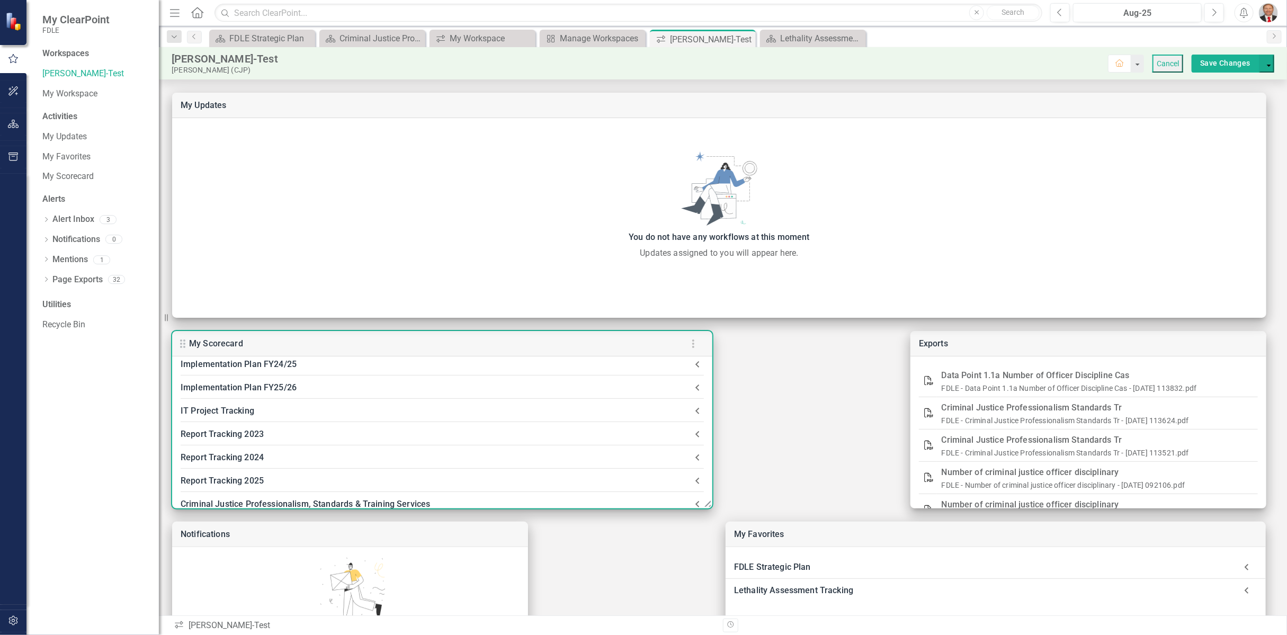
click at [202, 407] on div "IT Project Tracking" at bounding box center [436, 410] width 510 height 15
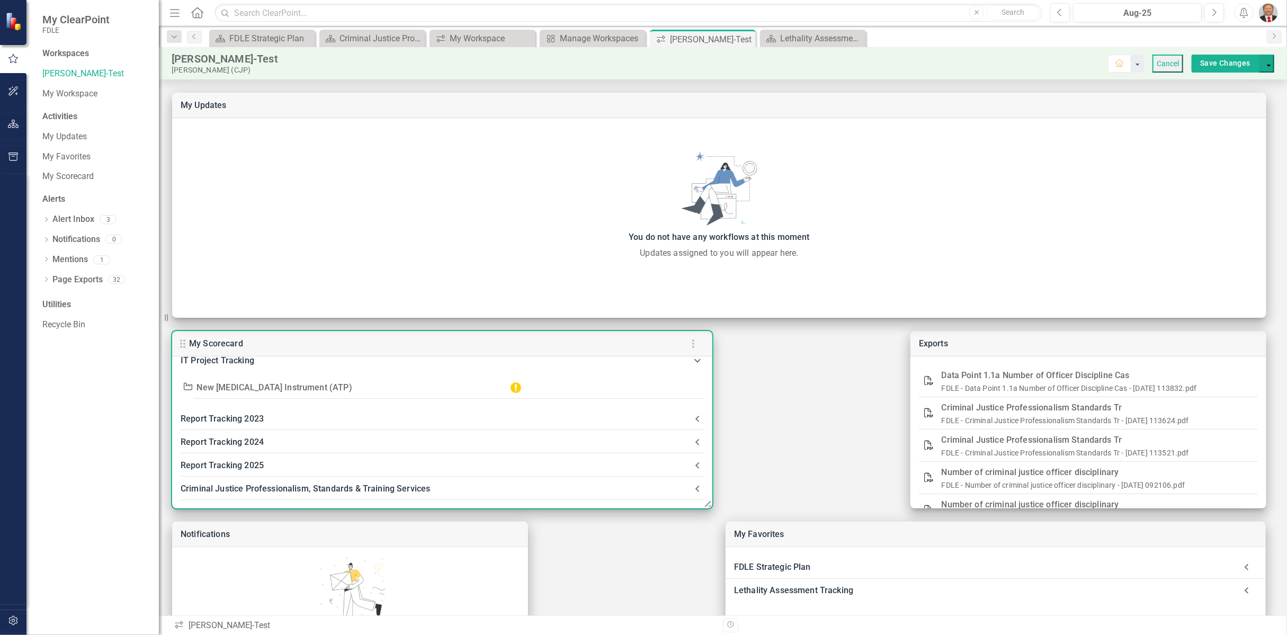
click at [293, 489] on div "Criminal Justice Professionalism, Standards & Training Services" at bounding box center [436, 488] width 510 height 15
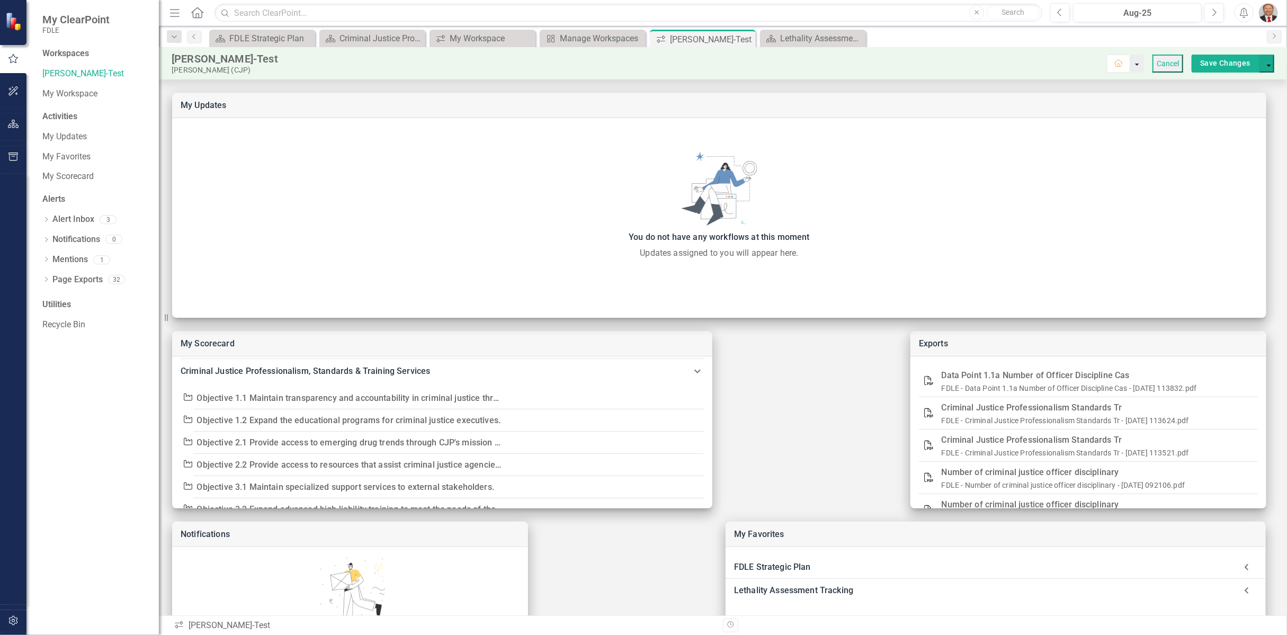
click at [1130, 66] on button "button" at bounding box center [1137, 64] width 14 height 18
click at [1114, 66] on icon "Home" at bounding box center [1119, 62] width 10 height 7
click at [61, 96] on link "My Workspace" at bounding box center [95, 94] width 106 height 12
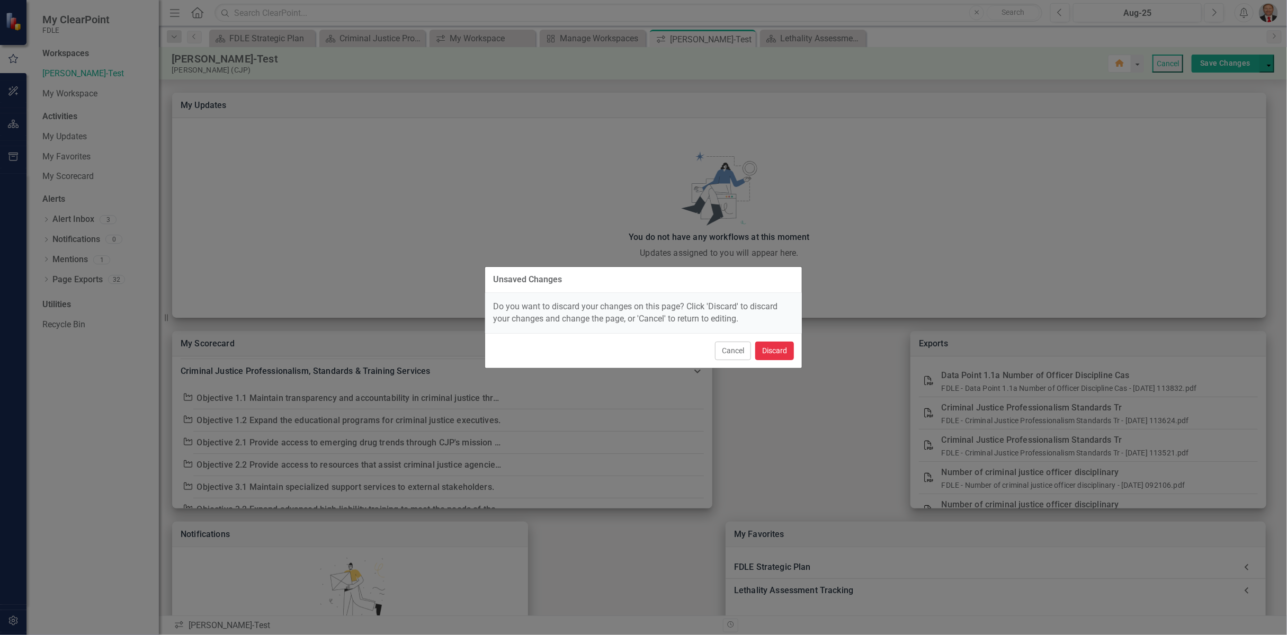
click at [767, 349] on button "Discard" at bounding box center [774, 350] width 39 height 19
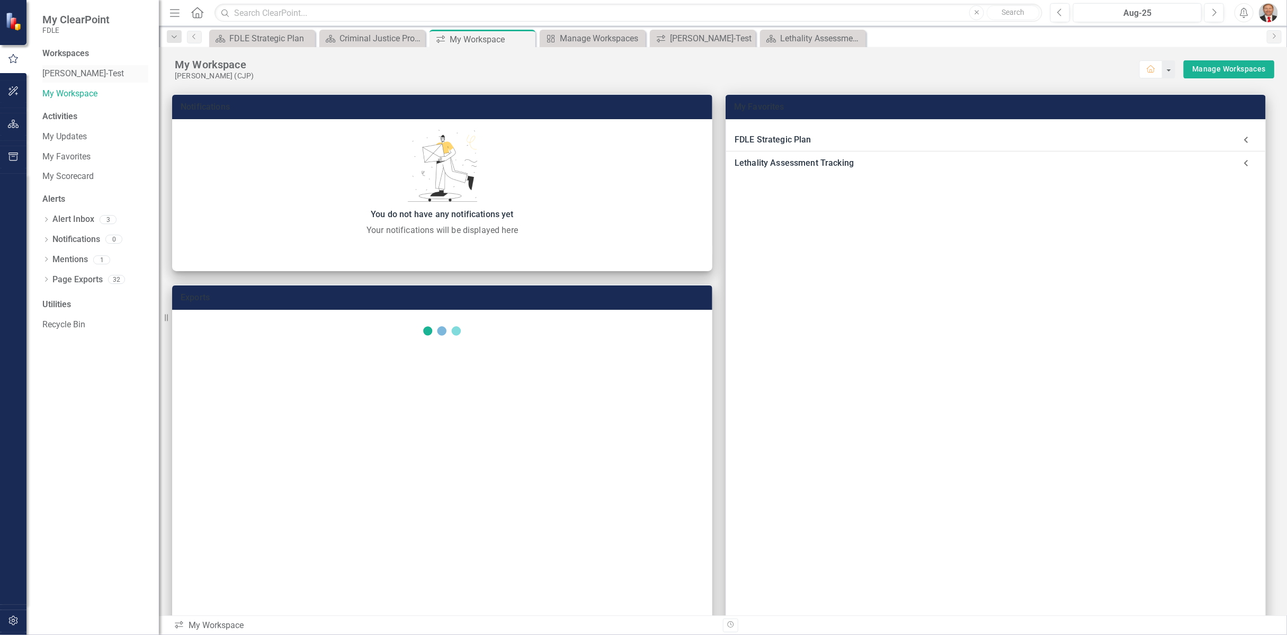
click at [64, 70] on link "[PERSON_NAME]-Test" at bounding box center [95, 74] width 106 height 12
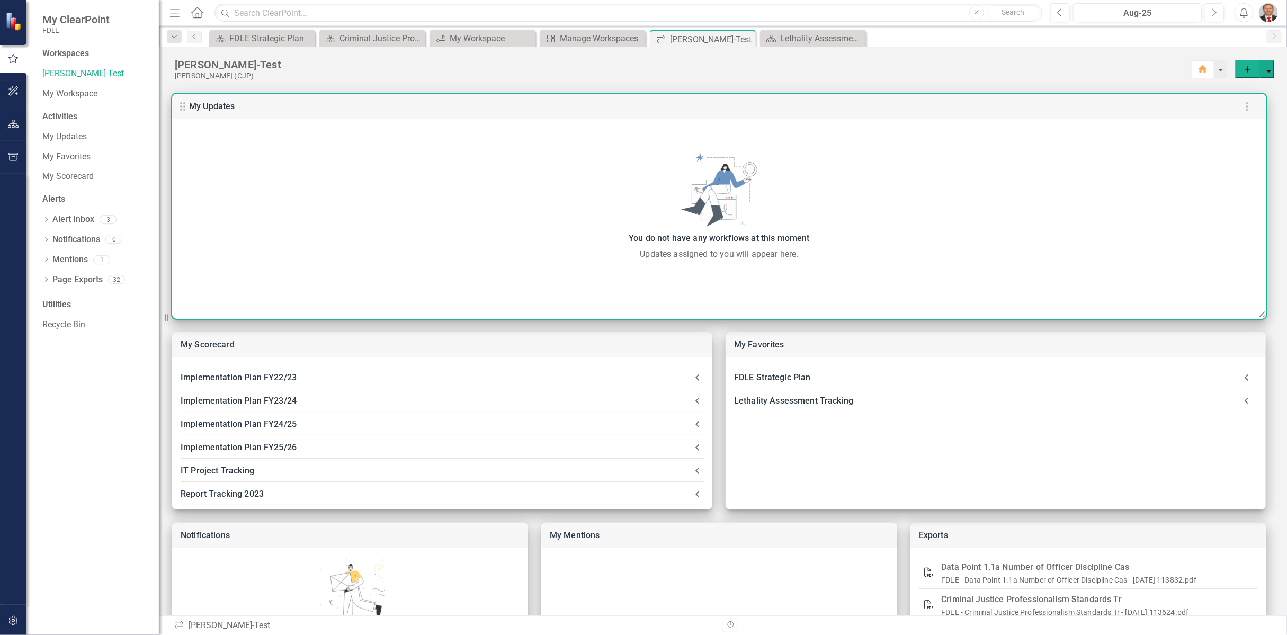
drag, startPoint x: 561, startPoint y: 237, endPoint x: 410, endPoint y: 224, distance: 150.9
click at [410, 224] on div "You do not have any workflows at this moment Updates assigned to you will appea…" at bounding box center [719, 206] width 1094 height 108
click at [204, 105] on link "My Updates" at bounding box center [212, 106] width 46 height 10
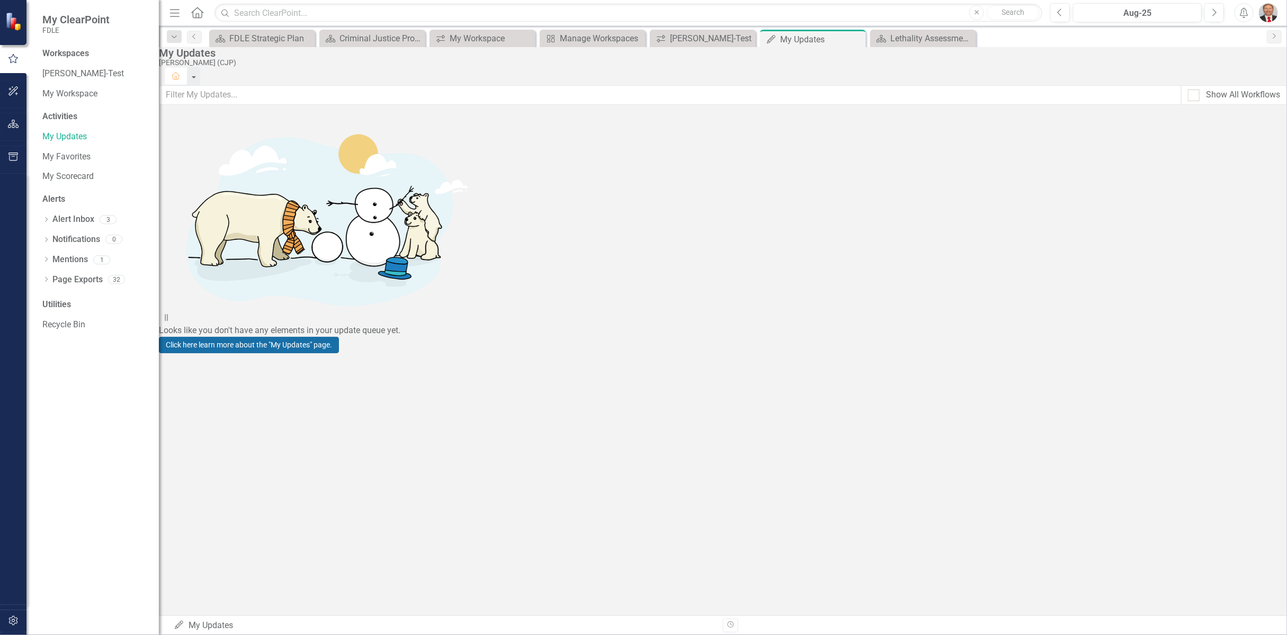
click at [339, 353] on link "Click here learn more about the "My Updates" page." at bounding box center [249, 345] width 180 height 16
click at [14, 160] on icon "button" at bounding box center [13, 156] width 10 height 8
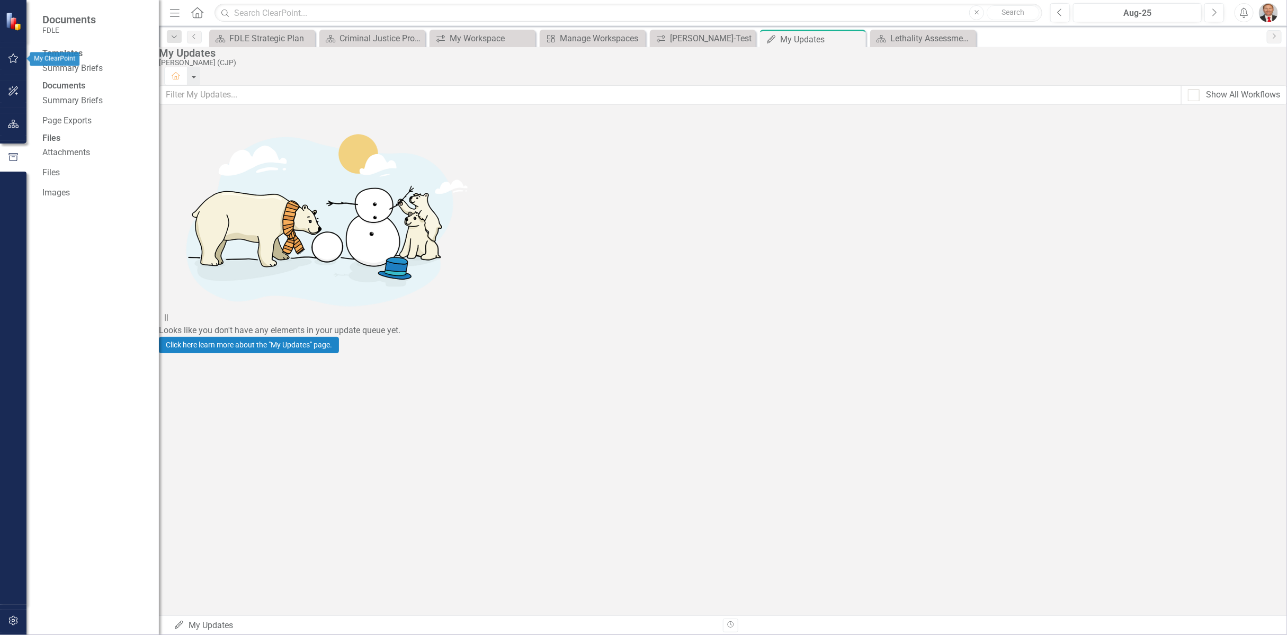
click at [15, 60] on icon "button" at bounding box center [13, 58] width 11 height 8
click at [55, 176] on link "My Scorecard" at bounding box center [95, 176] width 106 height 12
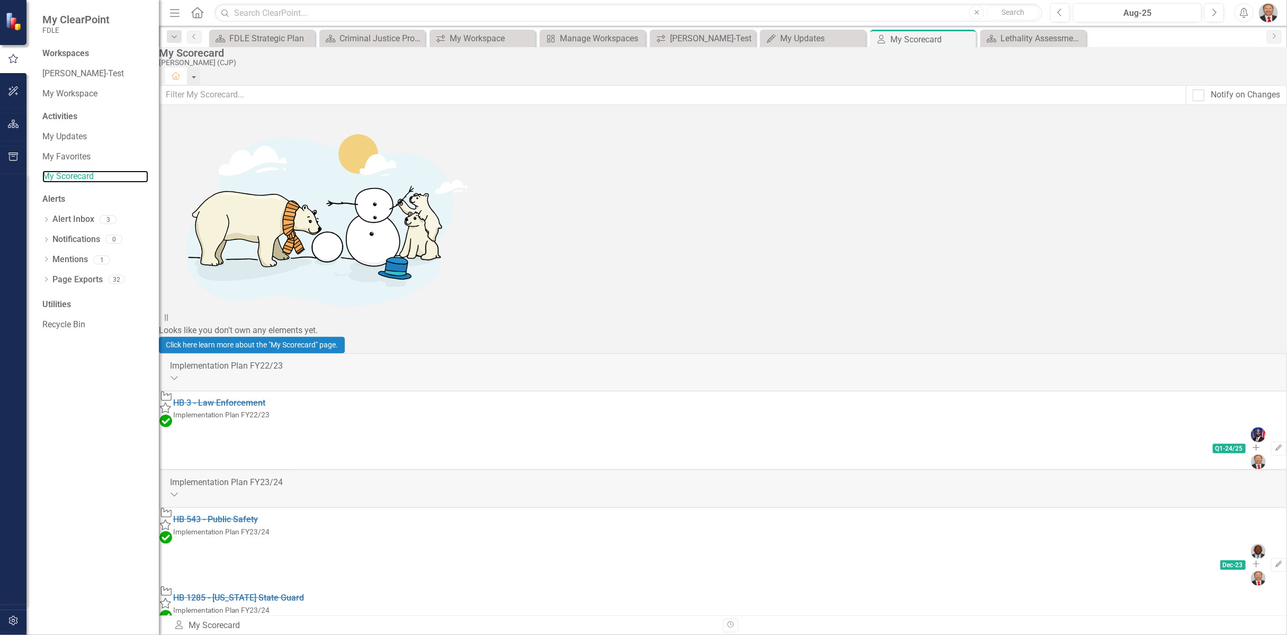
scroll to position [1059, 0]
click at [192, 11] on icon at bounding box center [197, 12] width 12 height 11
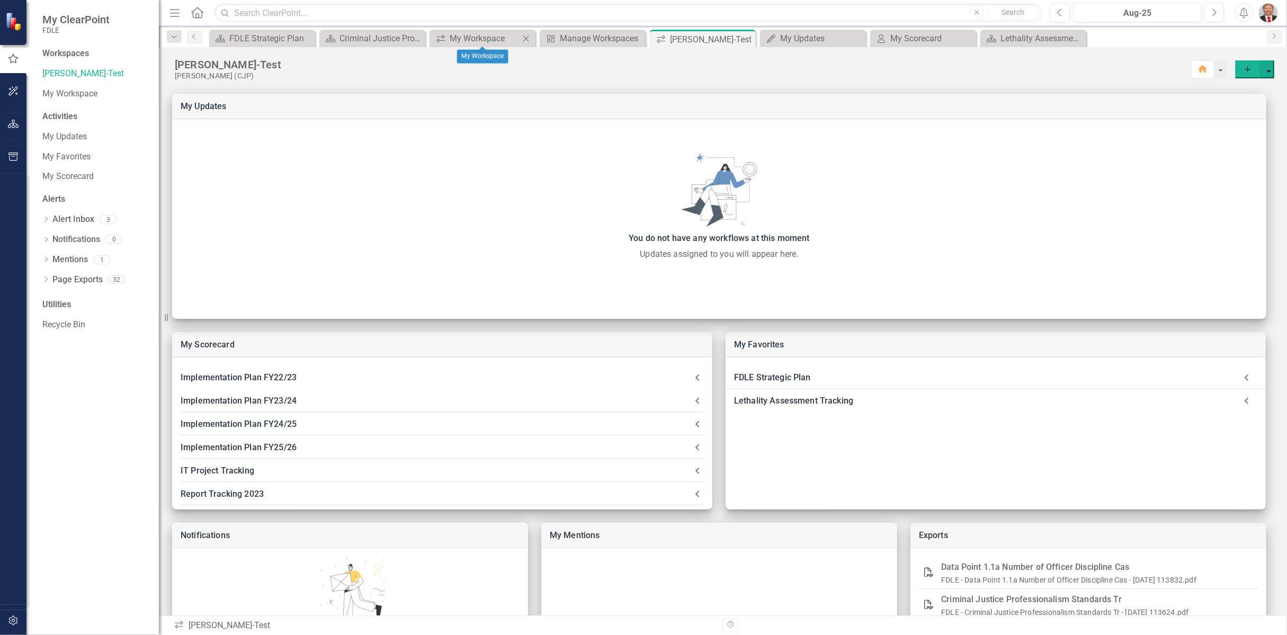
click at [522, 35] on icon "Close" at bounding box center [525, 38] width 11 height 8
click at [0, 0] on icon "Close" at bounding box center [0, 0] width 0 height 0
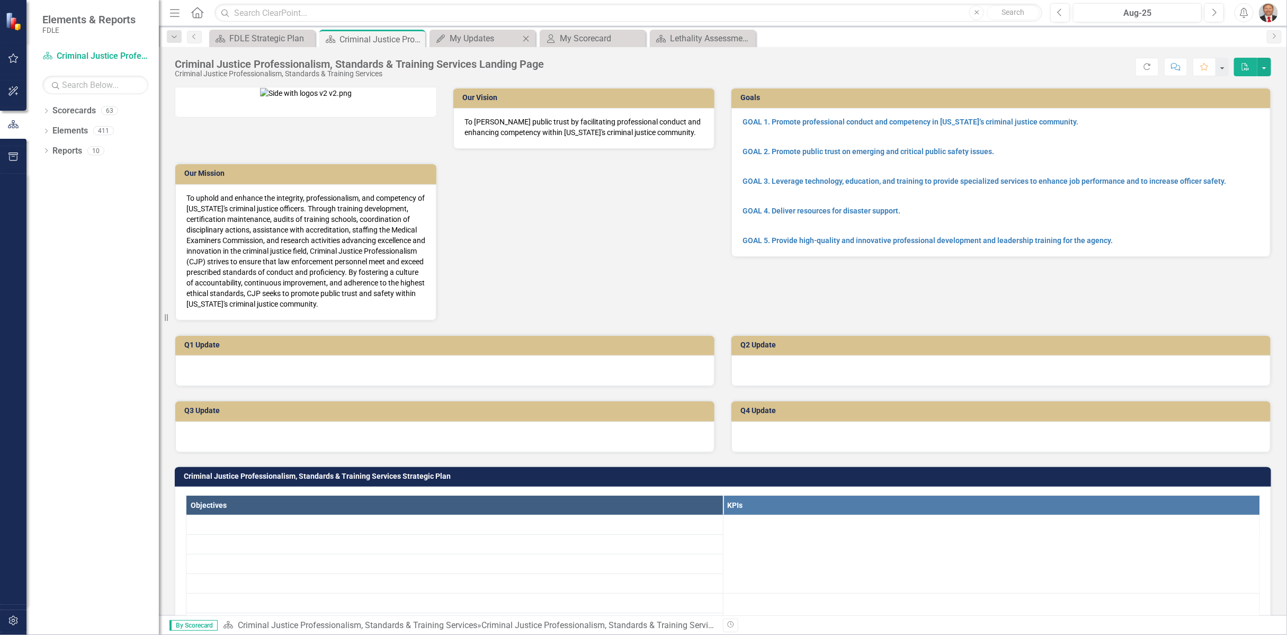
click at [524, 38] on icon "Close" at bounding box center [525, 38] width 11 height 8
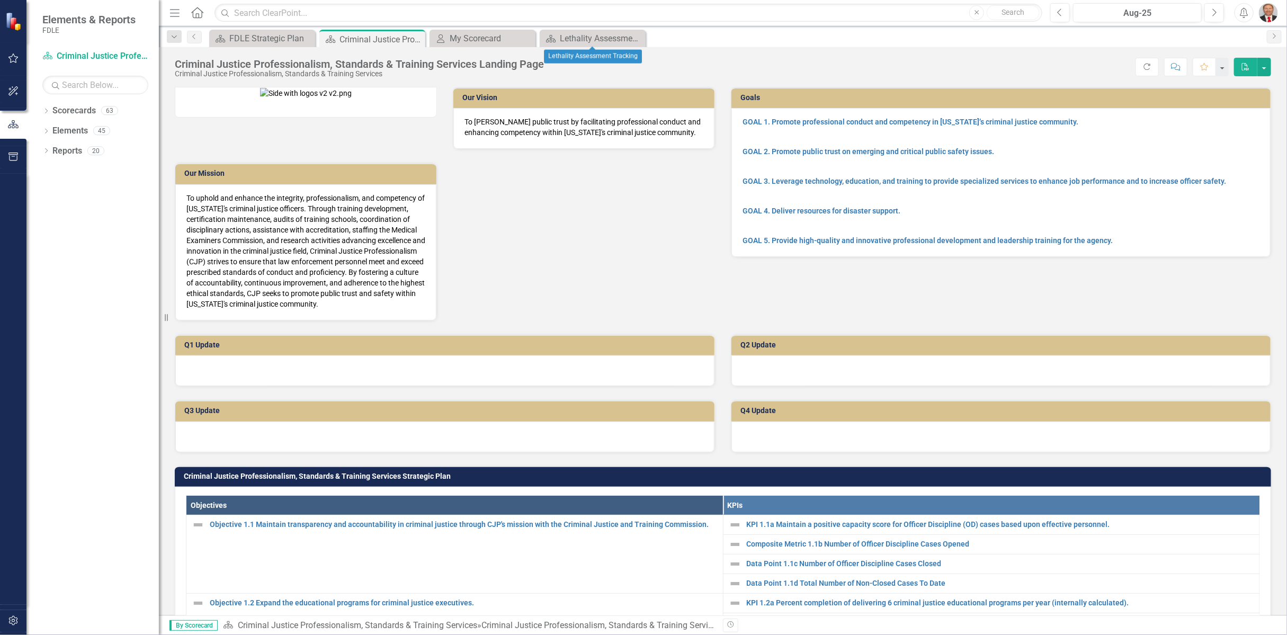
drag, startPoint x: 640, startPoint y: 35, endPoint x: 585, endPoint y: 37, distance: 55.1
click at [0, 0] on icon "Close" at bounding box center [0, 0] width 0 height 0
click at [527, 38] on icon "Close" at bounding box center [525, 38] width 11 height 8
click at [176, 11] on icon "Menu" at bounding box center [175, 12] width 14 height 11
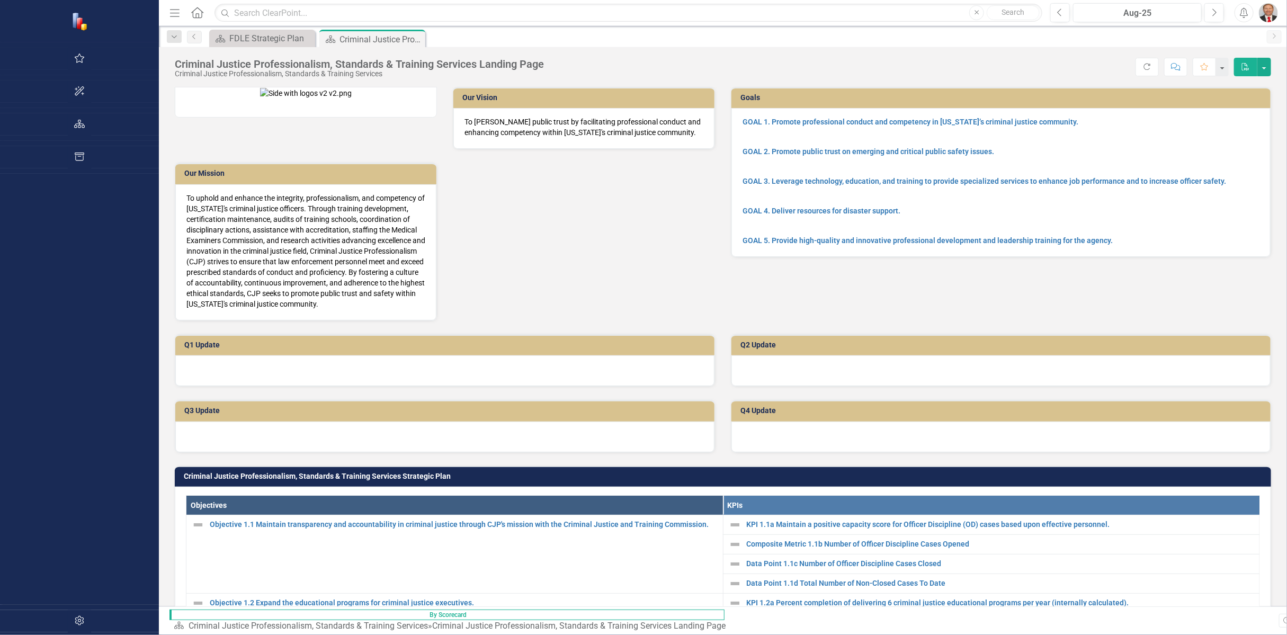
click at [168, 15] on icon "Menu" at bounding box center [175, 12] width 14 height 11
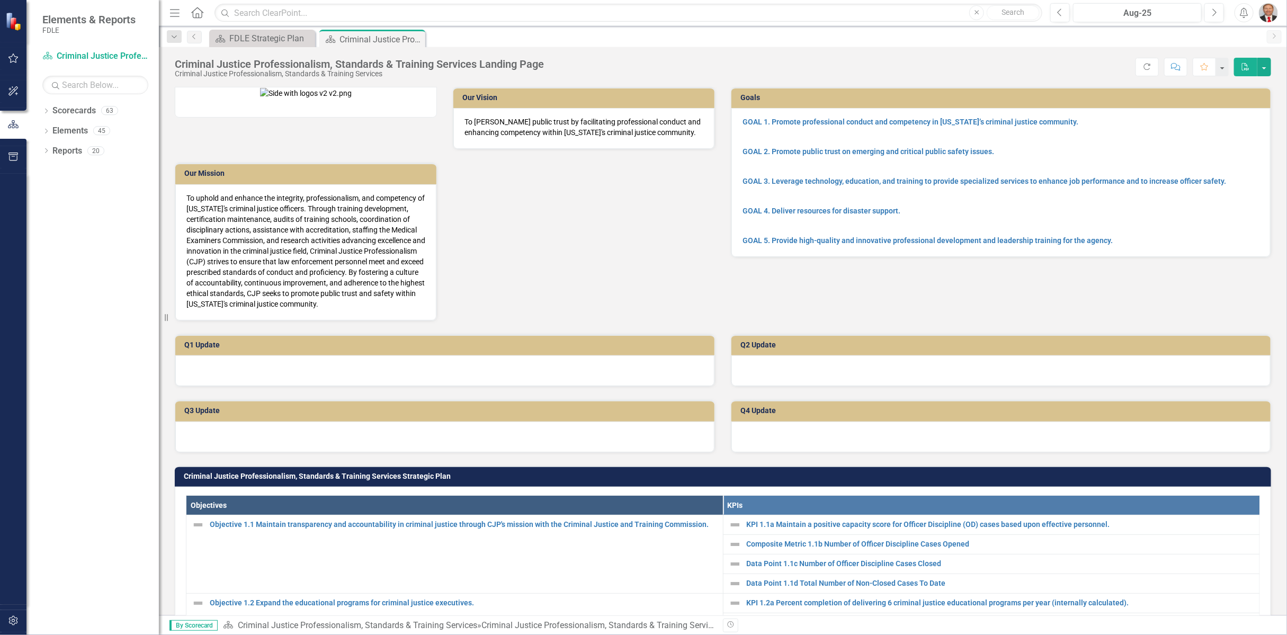
drag, startPoint x: 197, startPoint y: 12, endPoint x: 652, endPoint y: 67, distance: 457.7
click at [652, 67] on div "Score: N/A Aug-25 Completed Refresh Comment Favorite PDF" at bounding box center [910, 67] width 722 height 18
click at [1220, 70] on button "button" at bounding box center [1222, 67] width 14 height 19
click at [1194, 109] on link "Home Set As Home" at bounding box center [1187, 106] width 84 height 20
click at [199, 16] on icon "Home" at bounding box center [197, 12] width 14 height 11
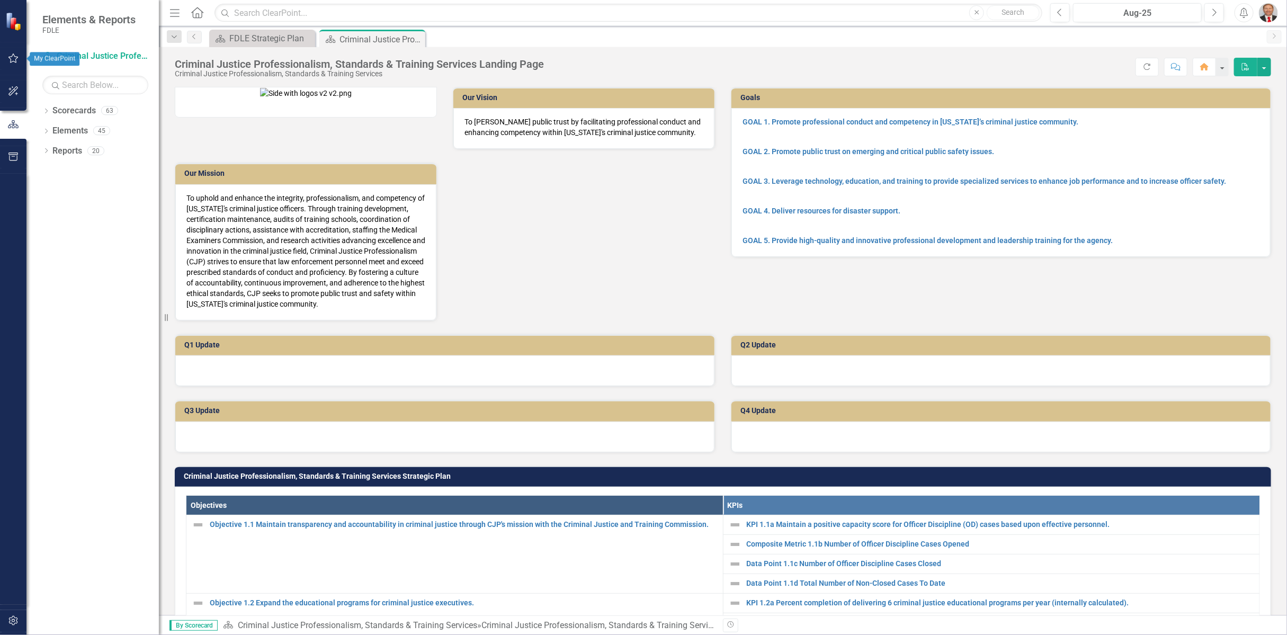
click at [14, 53] on button "button" at bounding box center [14, 59] width 24 height 22
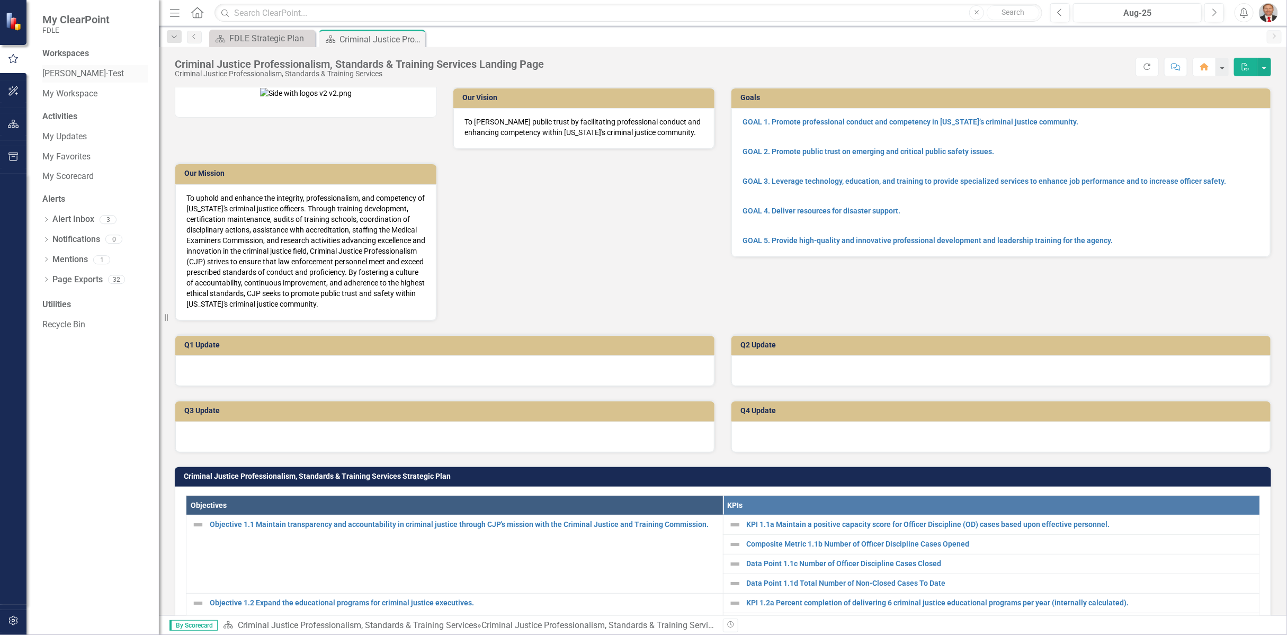
click at [65, 74] on link "[PERSON_NAME]-Test" at bounding box center [95, 74] width 106 height 12
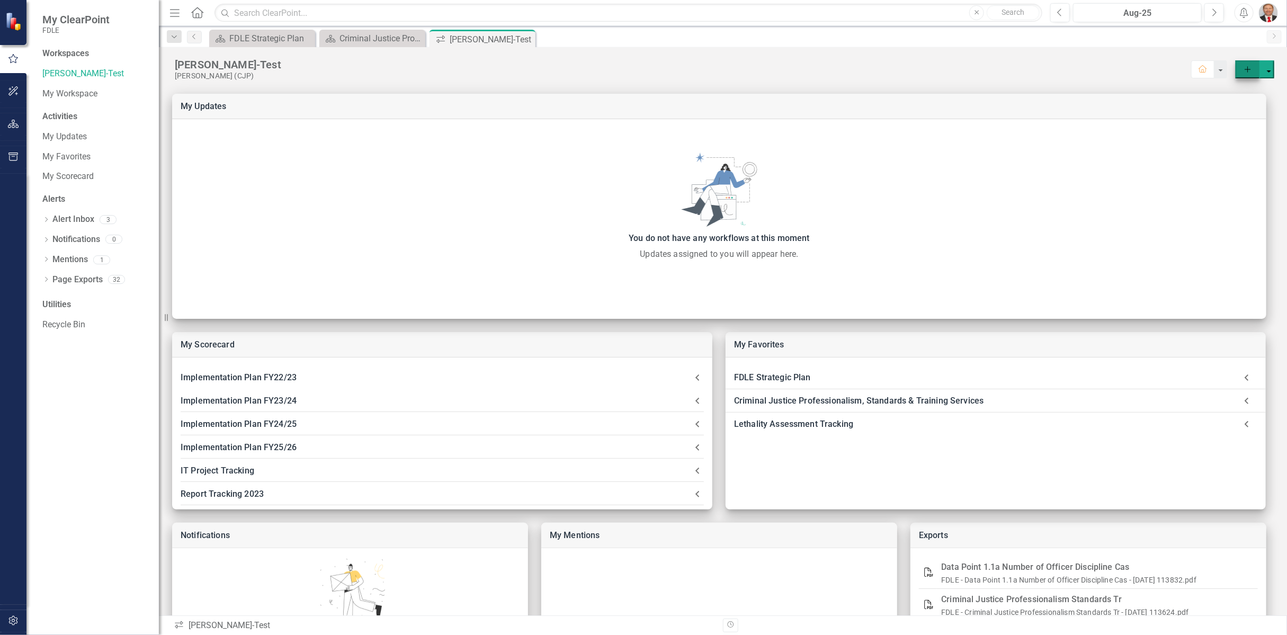
click at [1244, 64] on button "Add" at bounding box center [1247, 69] width 24 height 18
click at [984, 64] on div "[PERSON_NAME]-Test" at bounding box center [683, 65] width 1016 height 14
click at [87, 281] on link "Page Exports" at bounding box center [77, 280] width 50 height 12
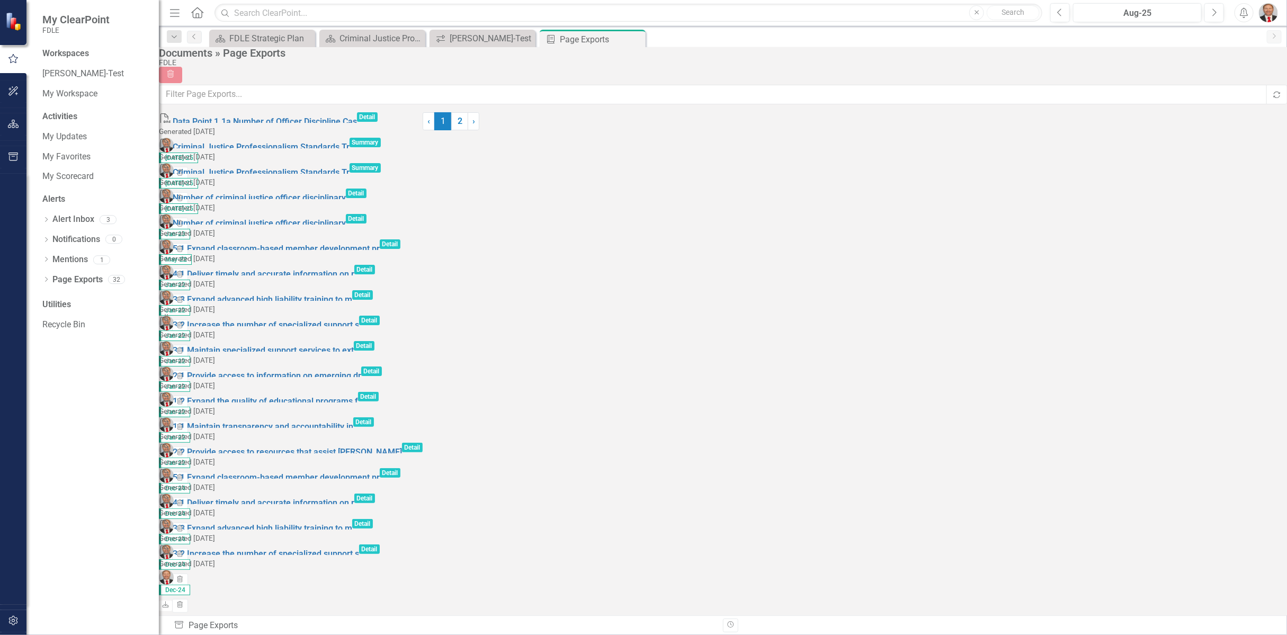
click at [453, 112] on div at bounding box center [450, 112] width 57 height 0
click at [73, 154] on link "My Favorites" at bounding box center [95, 157] width 106 height 12
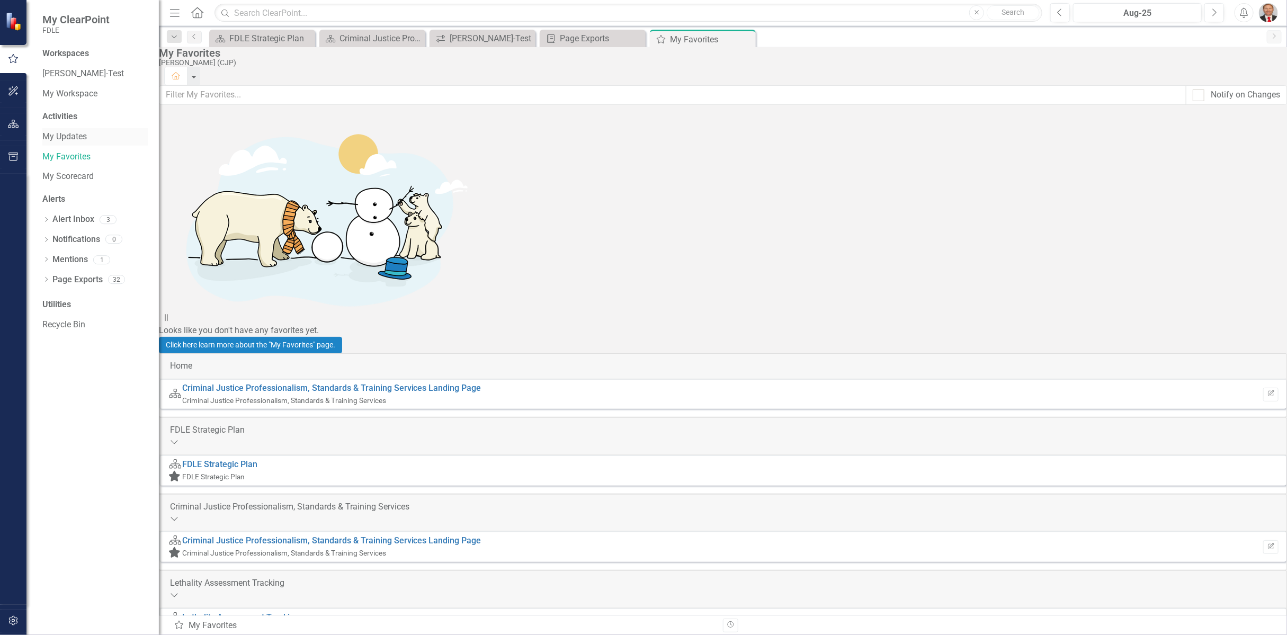
click at [77, 130] on div "My Updates" at bounding box center [95, 136] width 106 height 17
click at [17, 97] on button "button" at bounding box center [14, 91] width 24 height 22
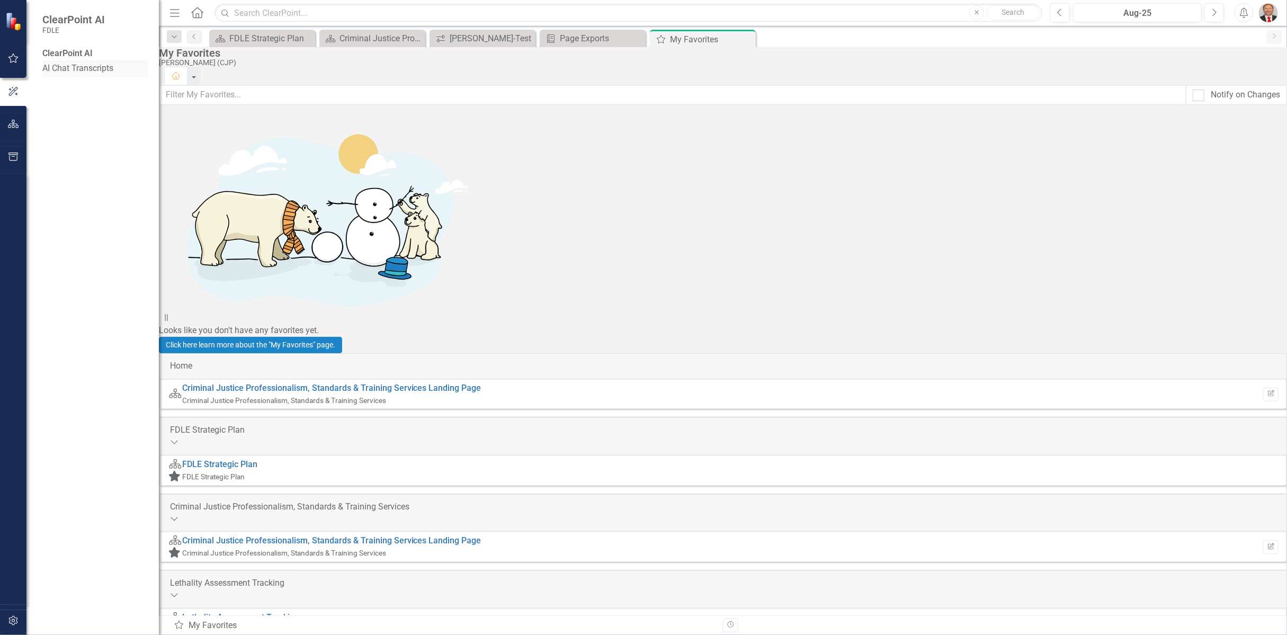
click at [64, 74] on link "AI Chat Transcripts" at bounding box center [95, 68] width 106 height 12
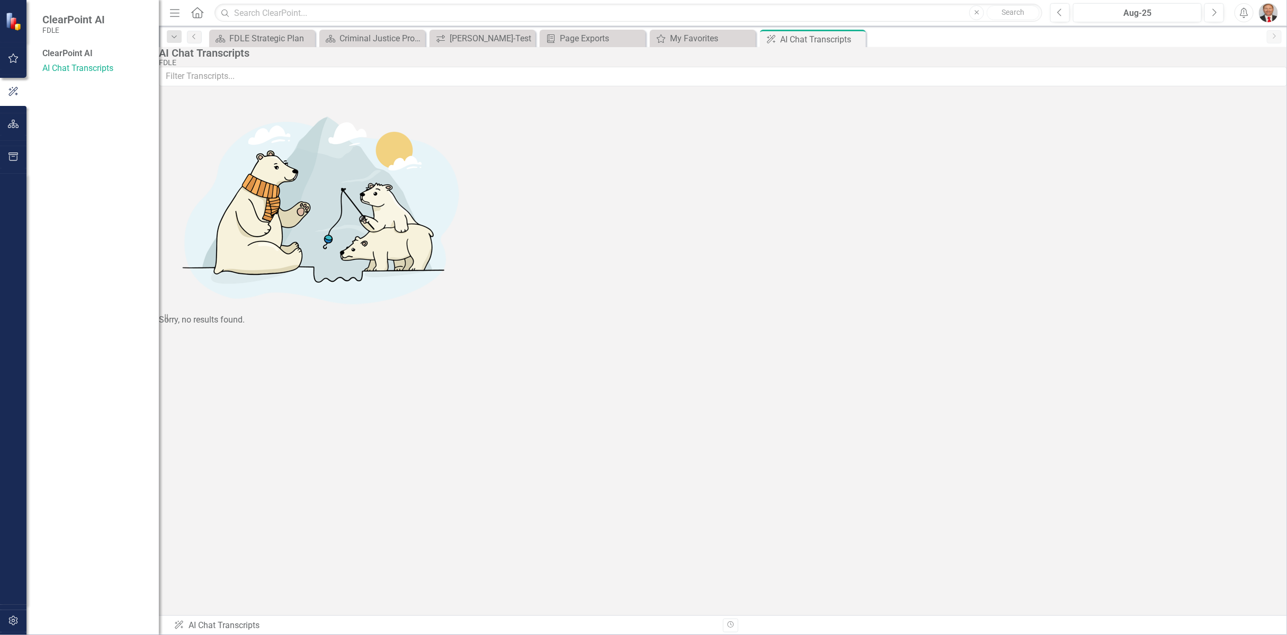
click at [75, 55] on div "ClearPoint AI" at bounding box center [95, 54] width 106 height 12
drag, startPoint x: 75, startPoint y: 55, endPoint x: 78, endPoint y: 147, distance: 92.2
click at [78, 147] on div "ClearPoint AI AI Chat Transcripts" at bounding box center [92, 341] width 132 height 587
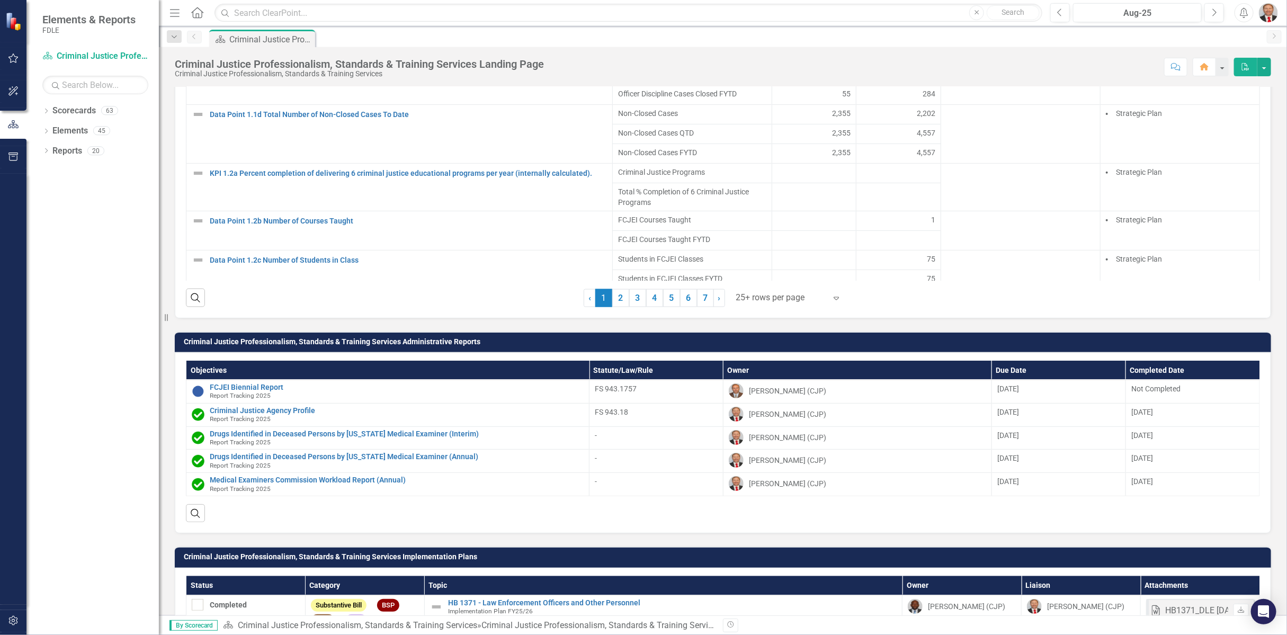
scroll to position [1154, 0]
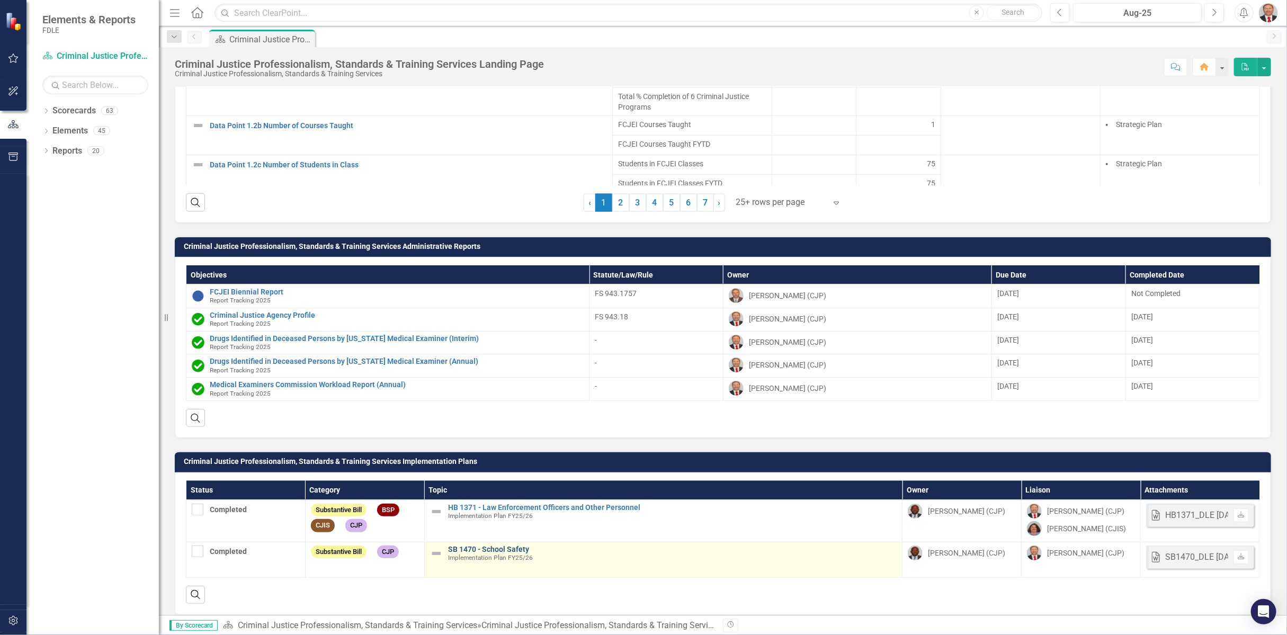
click at [505, 545] on link "SB 1470 - School Safety" at bounding box center [672, 549] width 449 height 8
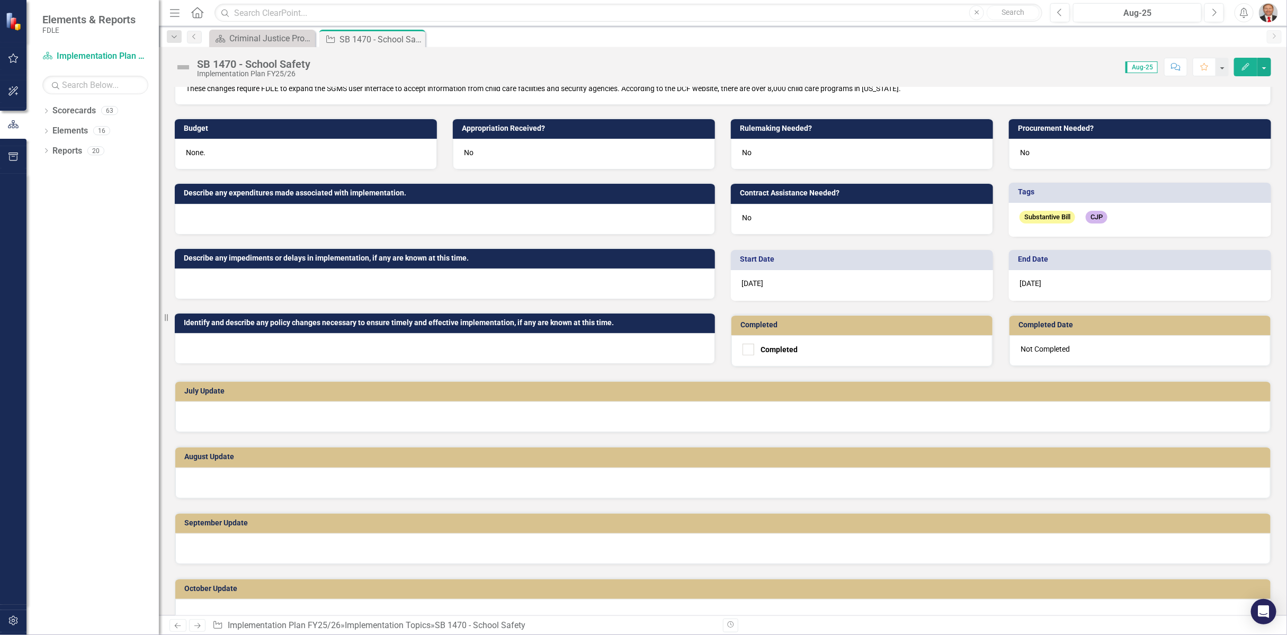
scroll to position [353, 0]
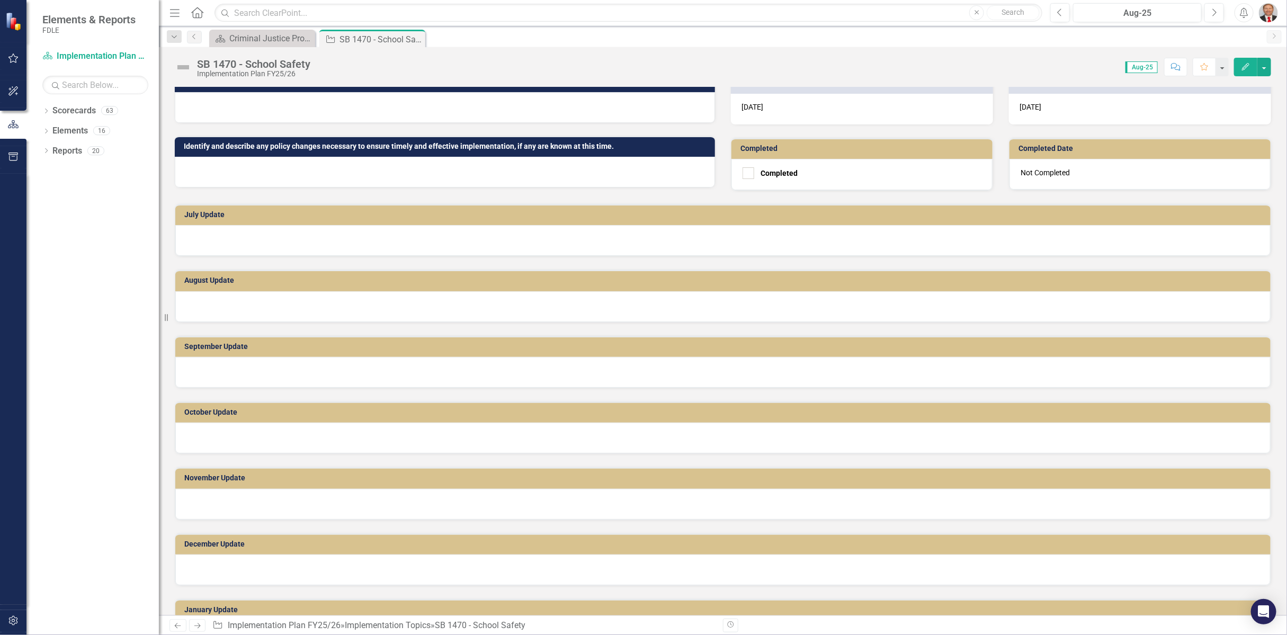
click at [295, 236] on div at bounding box center [722, 240] width 1095 height 31
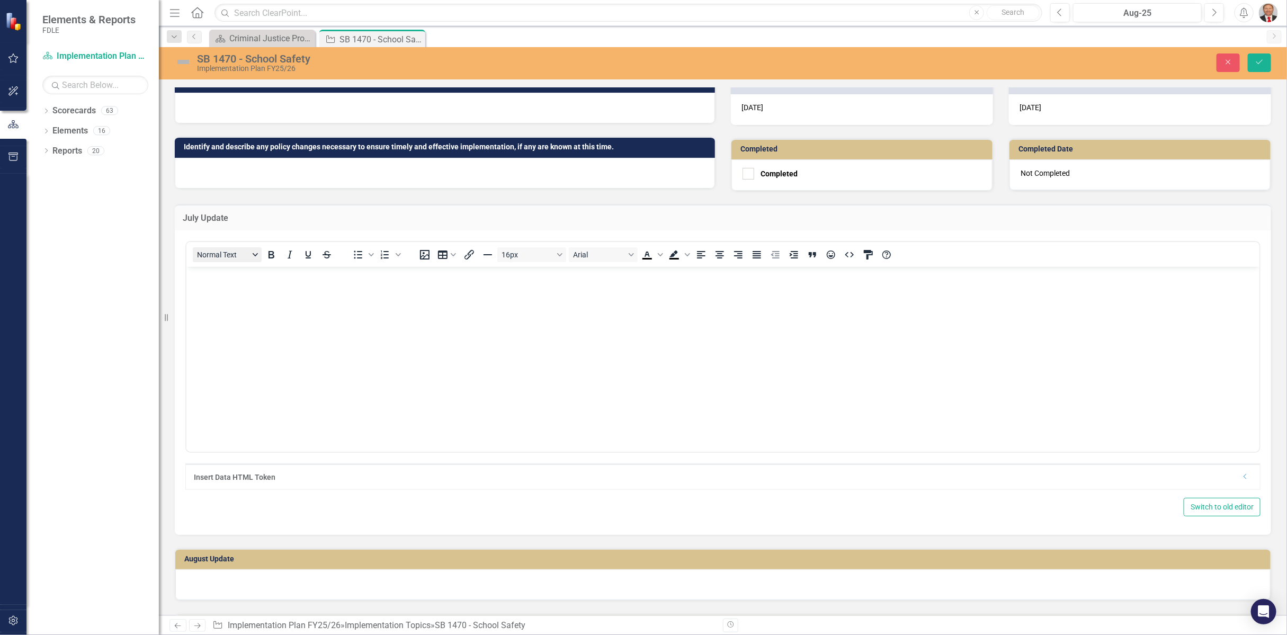
scroll to position [0, 0]
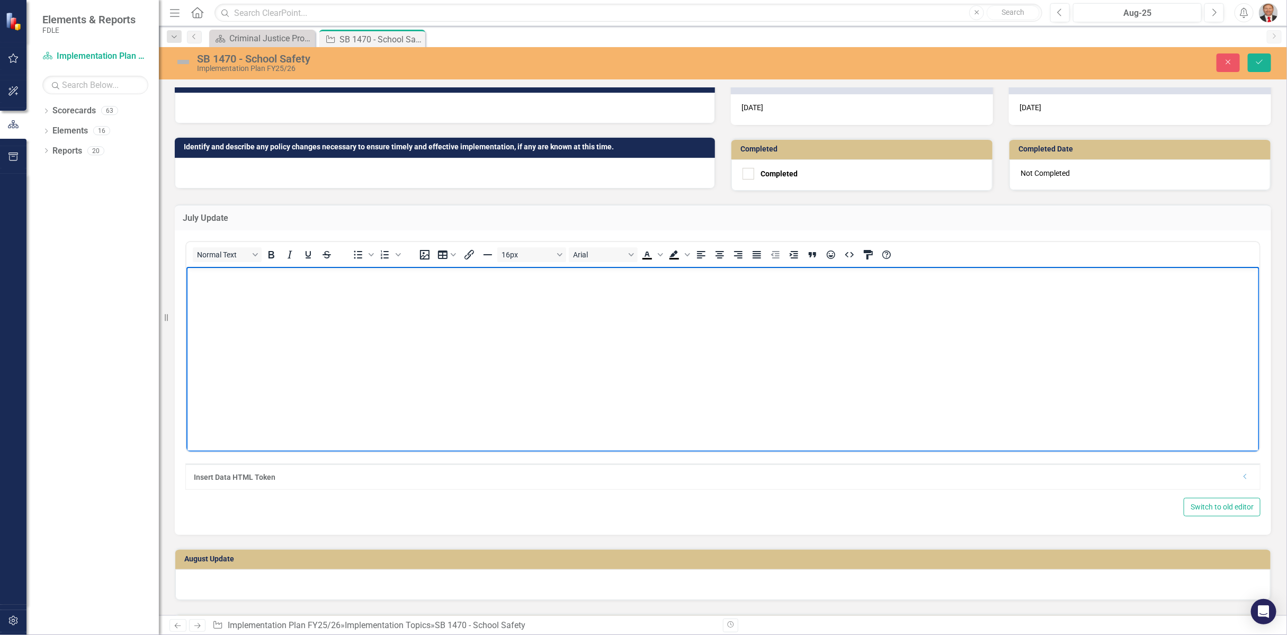
click at [232, 308] on body "Rich Text Area. Press ALT-0 for help." at bounding box center [722, 345] width 1073 height 159
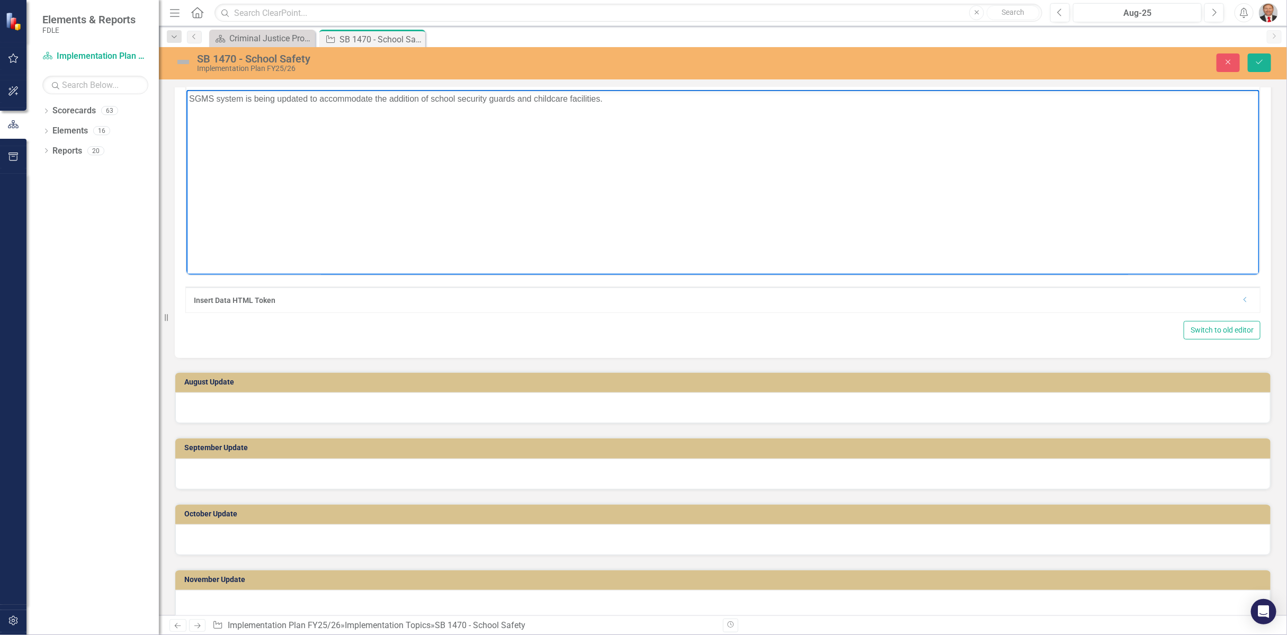
scroll to position [588, 0]
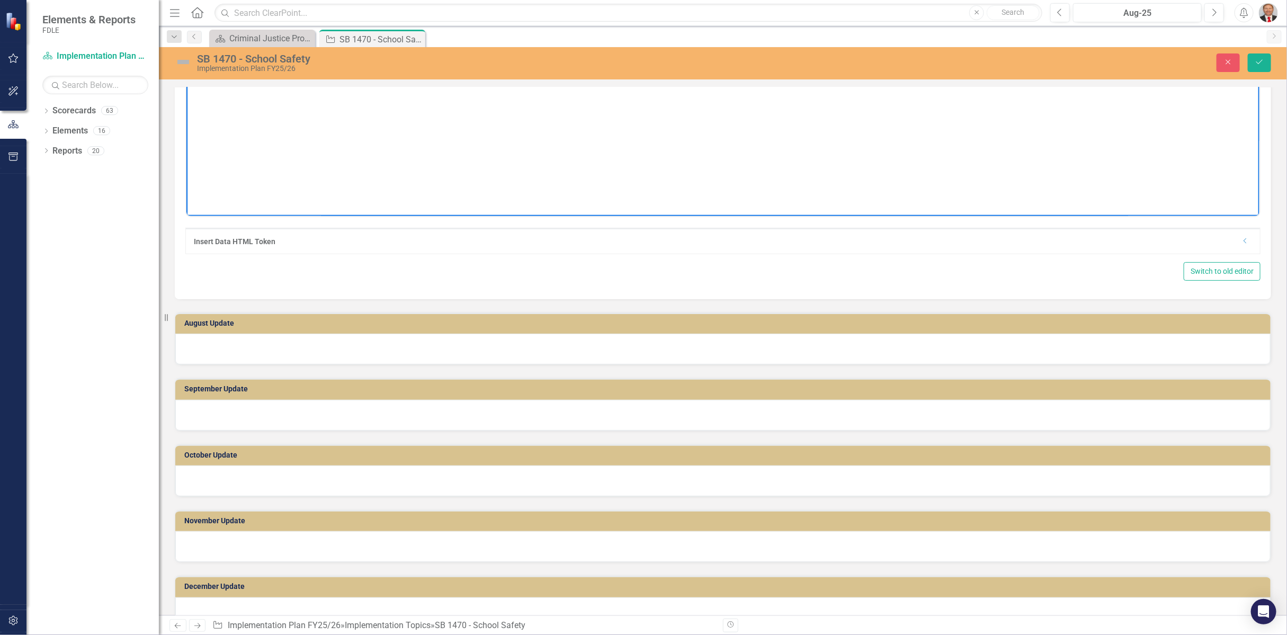
click at [325, 341] on div at bounding box center [722, 349] width 1095 height 31
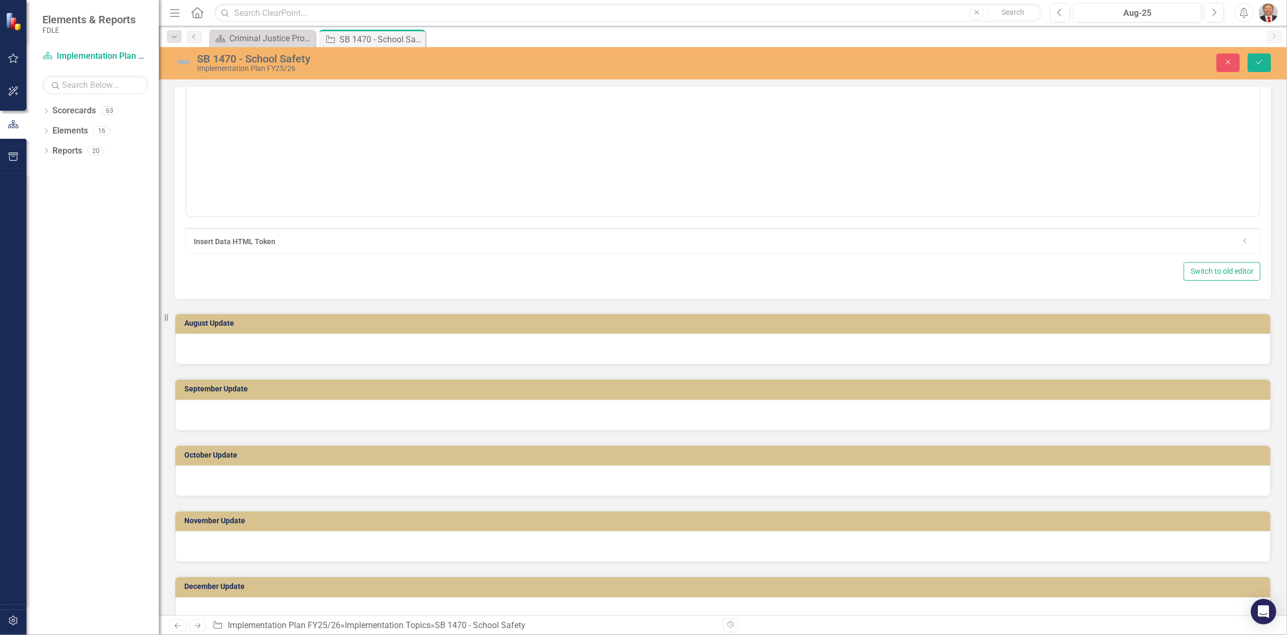
click at [325, 341] on div at bounding box center [722, 349] width 1095 height 31
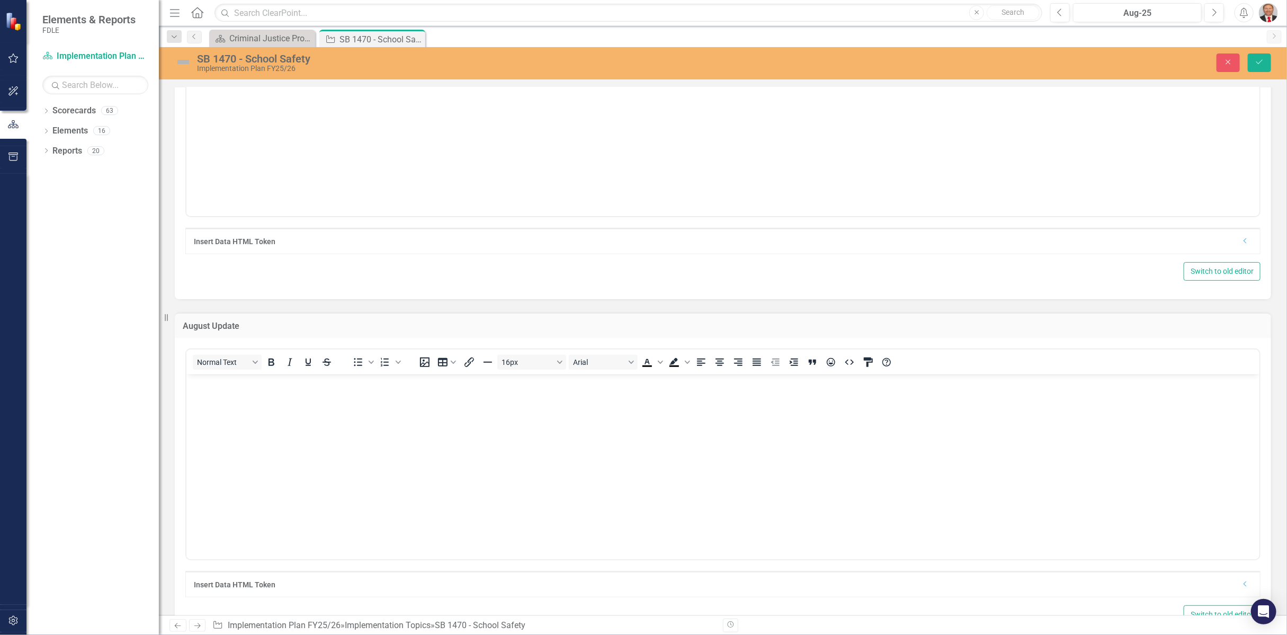
scroll to position [0, 0]
click at [223, 393] on body "Rich Text Area. Press ALT-0 for help." at bounding box center [722, 453] width 1073 height 159
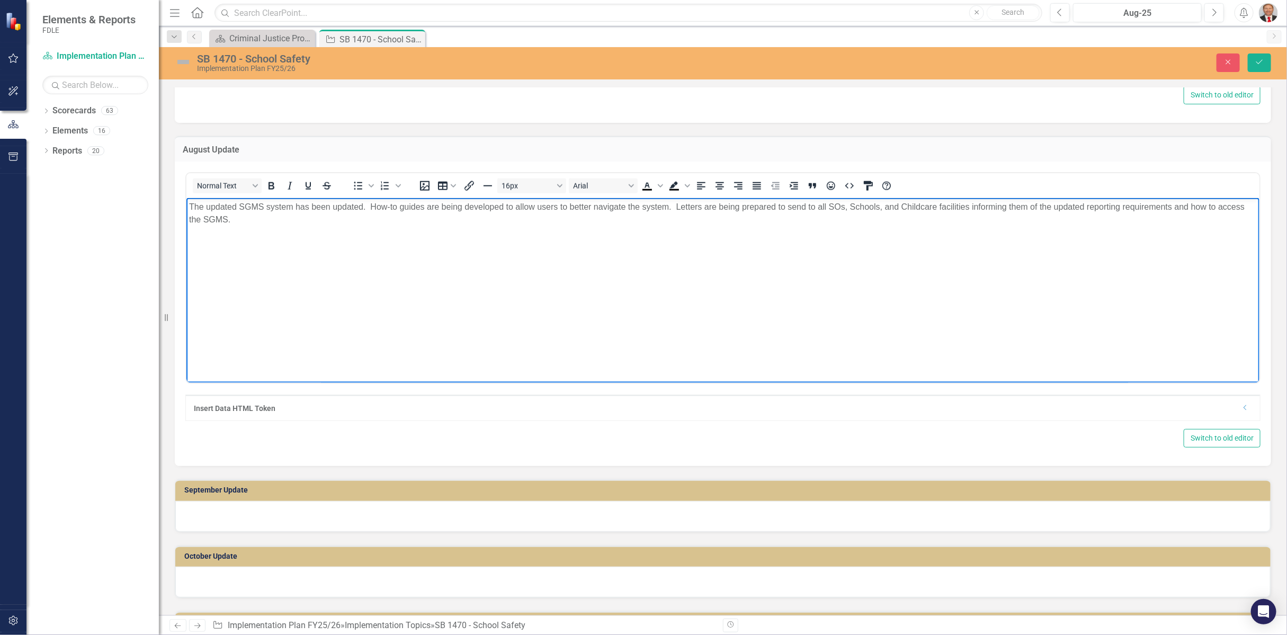
scroll to position [941, 0]
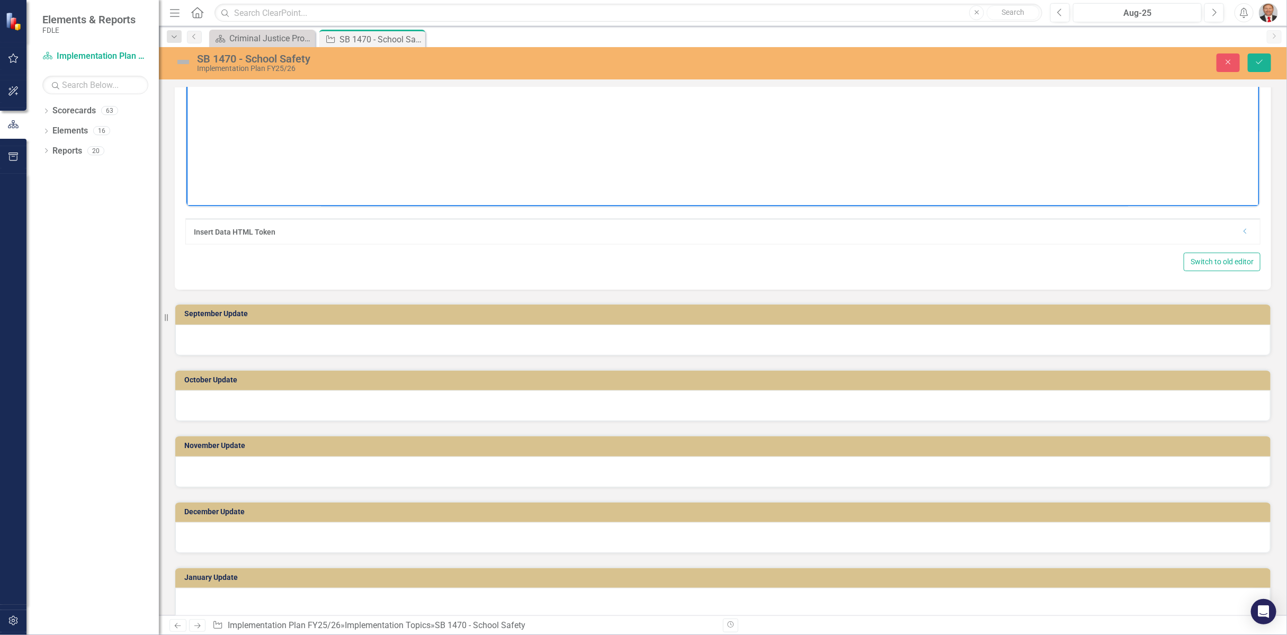
click at [314, 335] on div at bounding box center [722, 340] width 1095 height 31
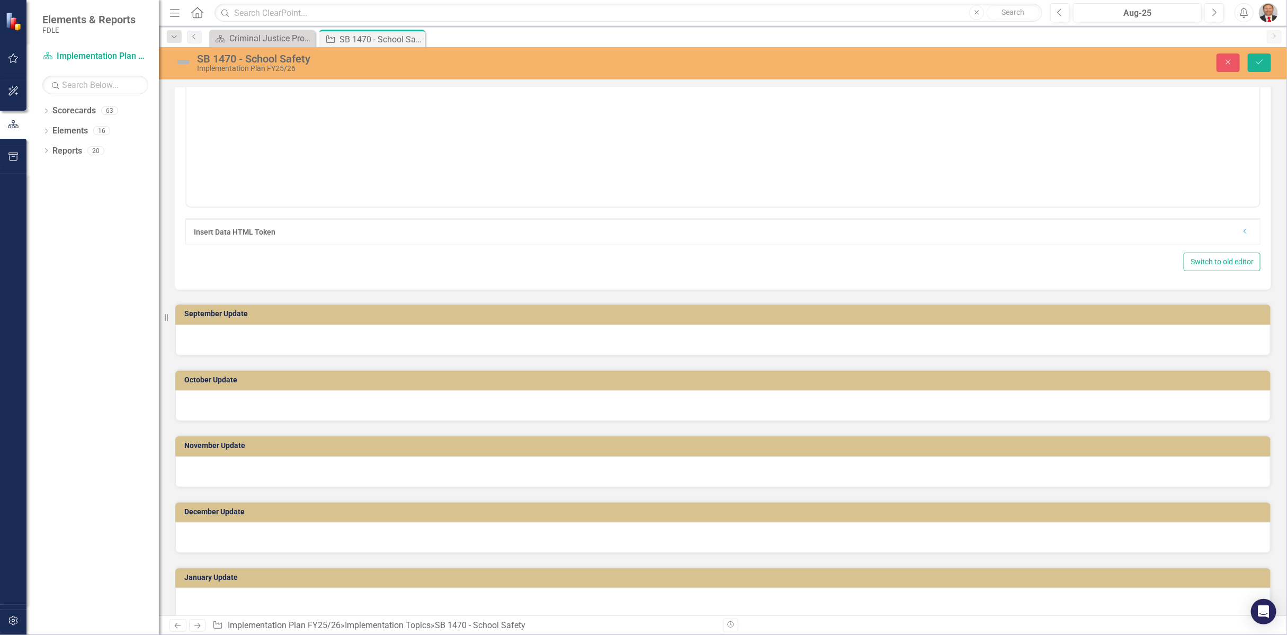
click at [314, 335] on div at bounding box center [722, 340] width 1095 height 31
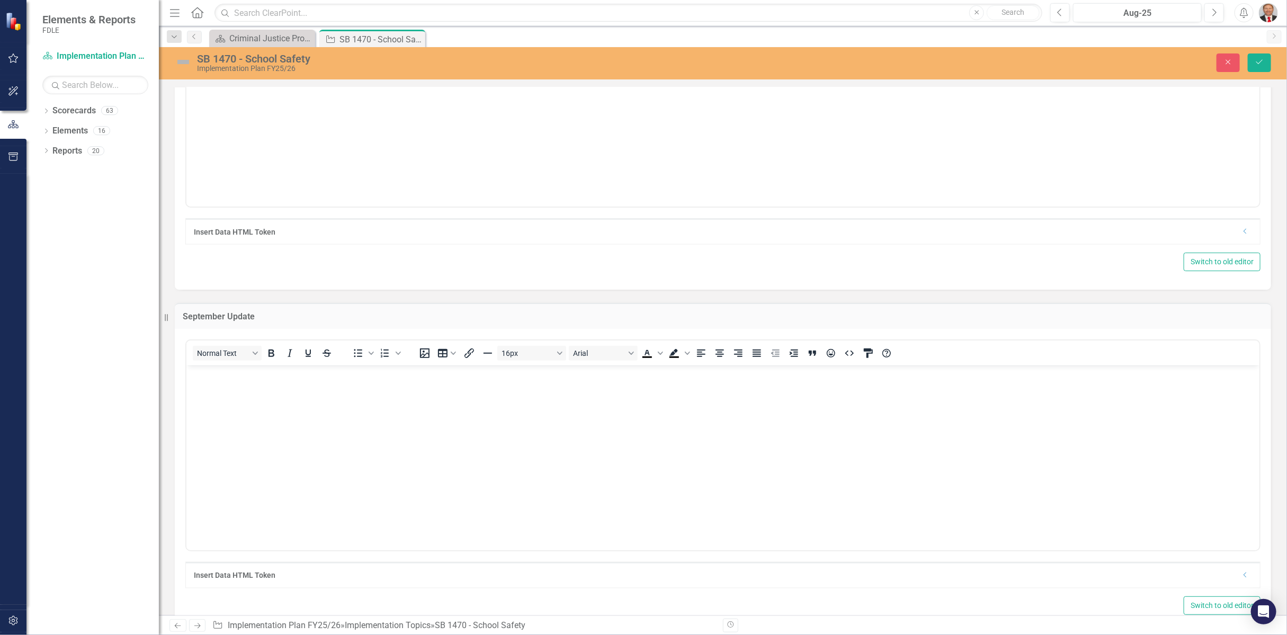
scroll to position [0, 0]
click at [1260, 62] on icon "Save" at bounding box center [1259, 61] width 10 height 7
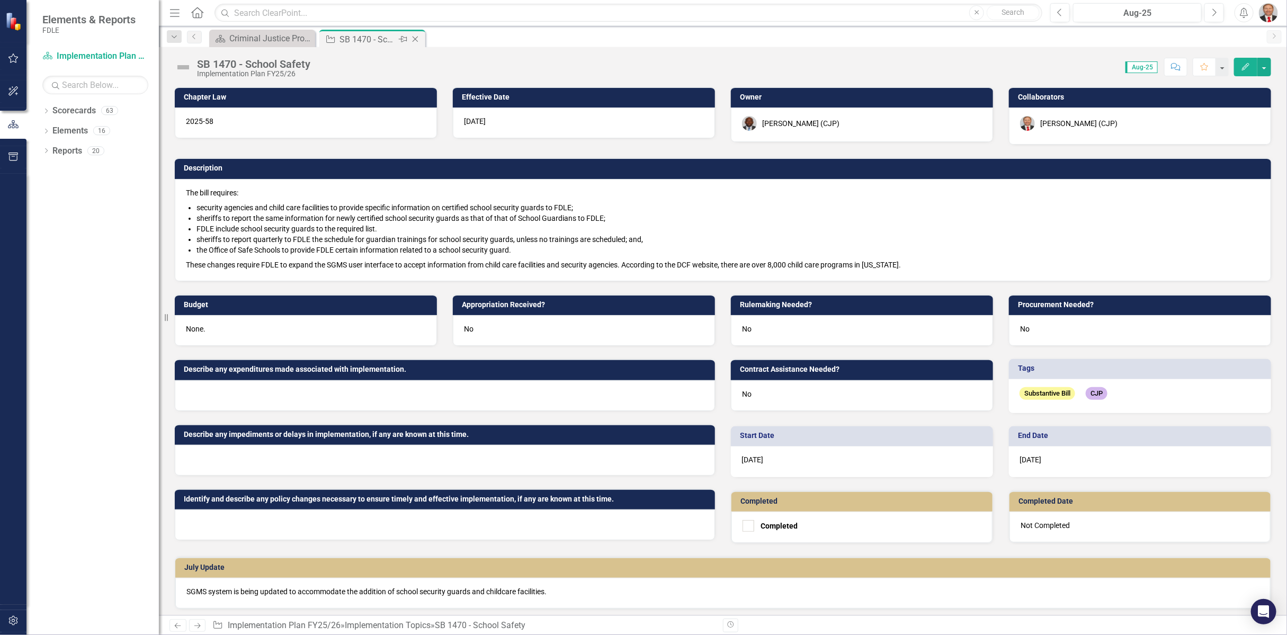
click at [413, 40] on icon at bounding box center [415, 40] width 6 height 6
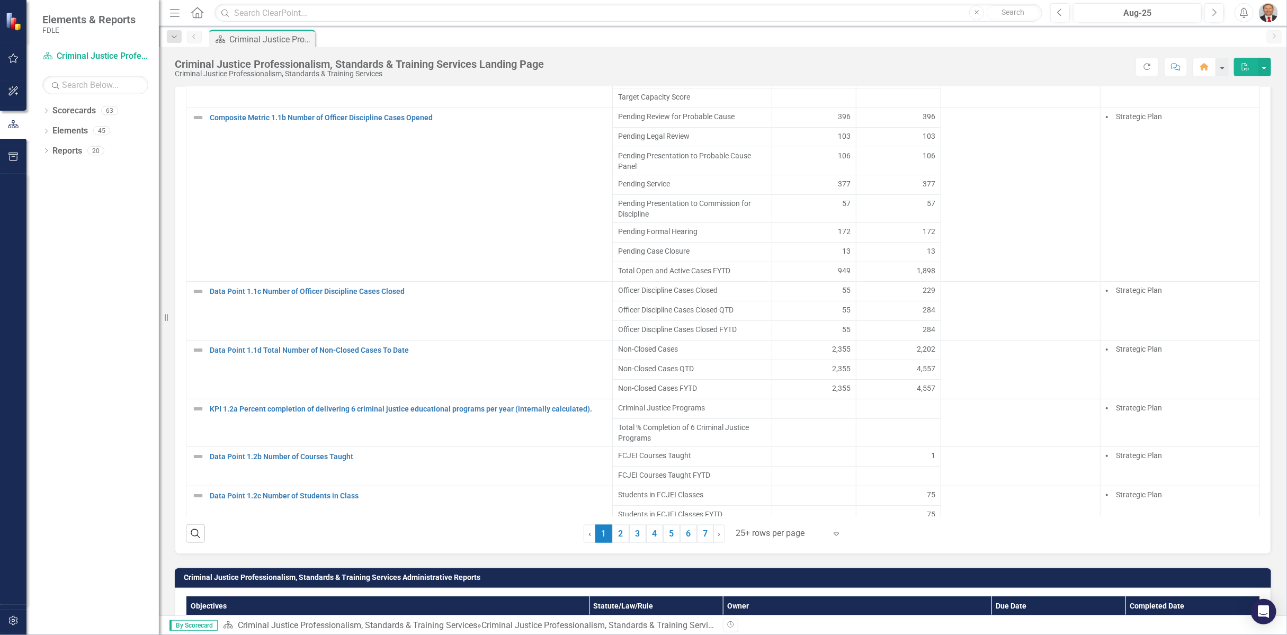
scroll to position [1154, 0]
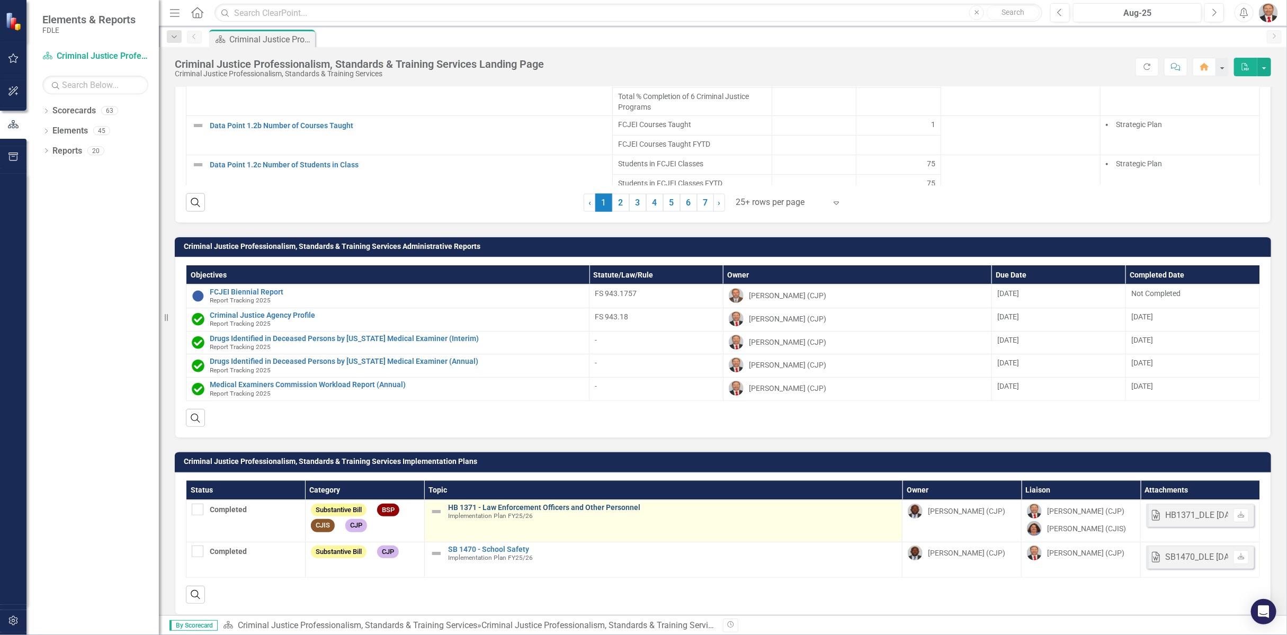
click at [558, 504] on link "HB 1371 - Law Enforcement Officers and Other Personnel" at bounding box center [672, 508] width 449 height 8
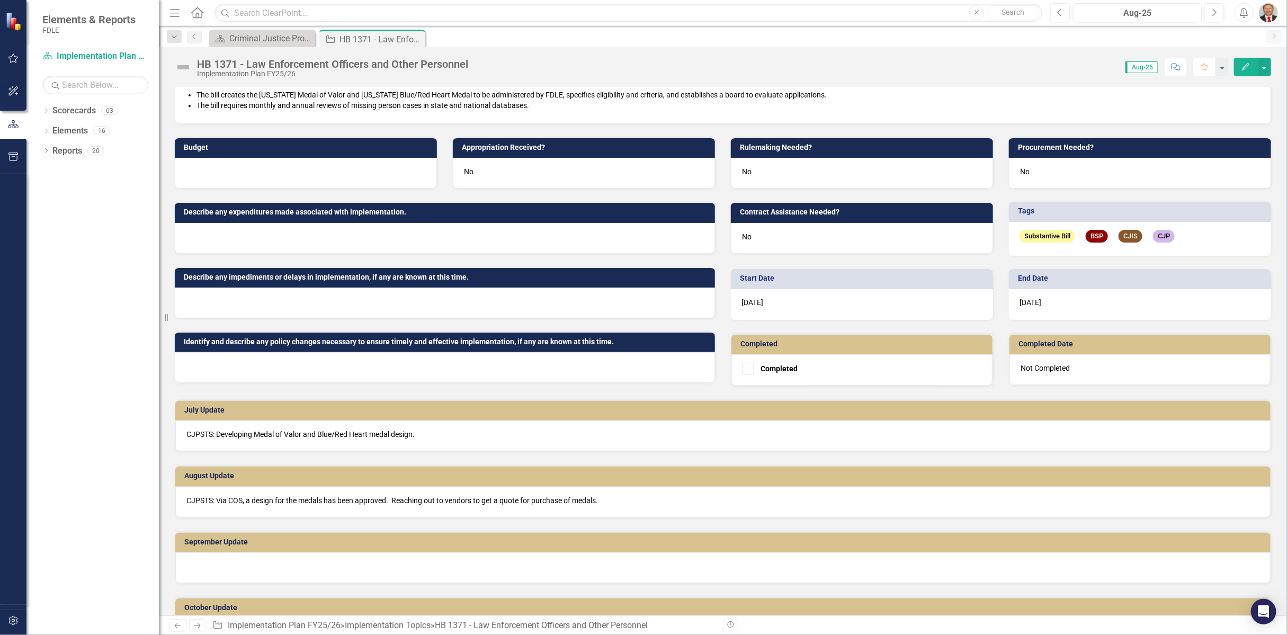
scroll to position [235, 0]
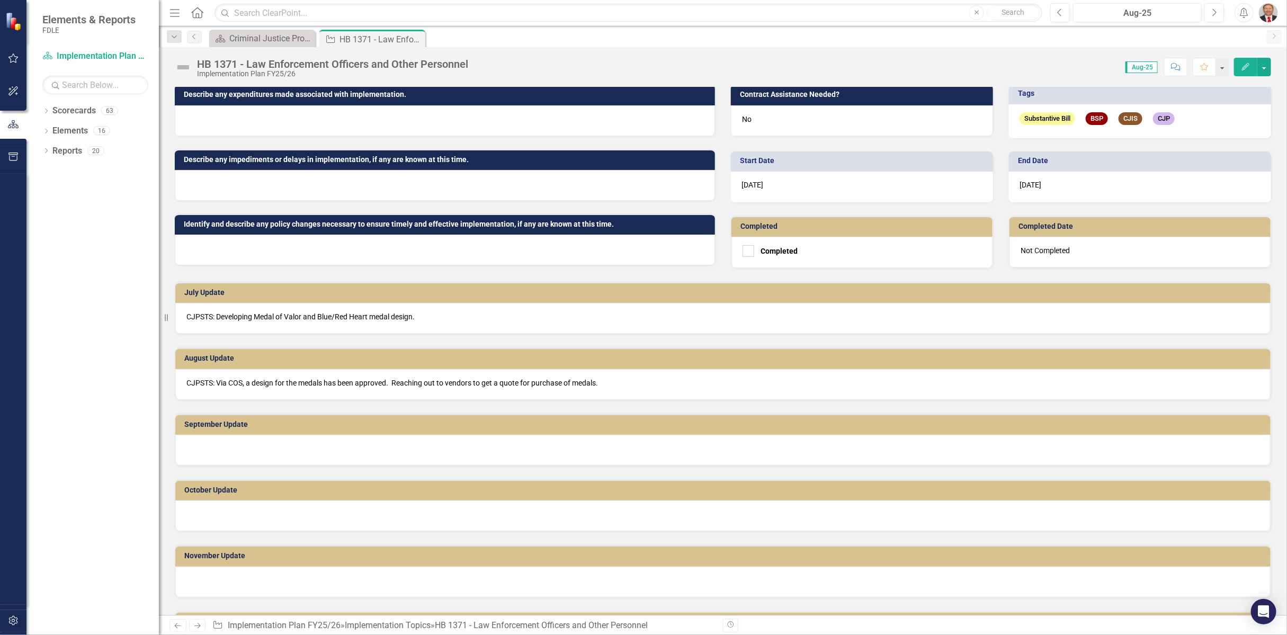
click at [667, 386] on div "CJPSTS: Via COS, a design for the medals has been approved. Reaching out to ven…" at bounding box center [722, 384] width 1095 height 31
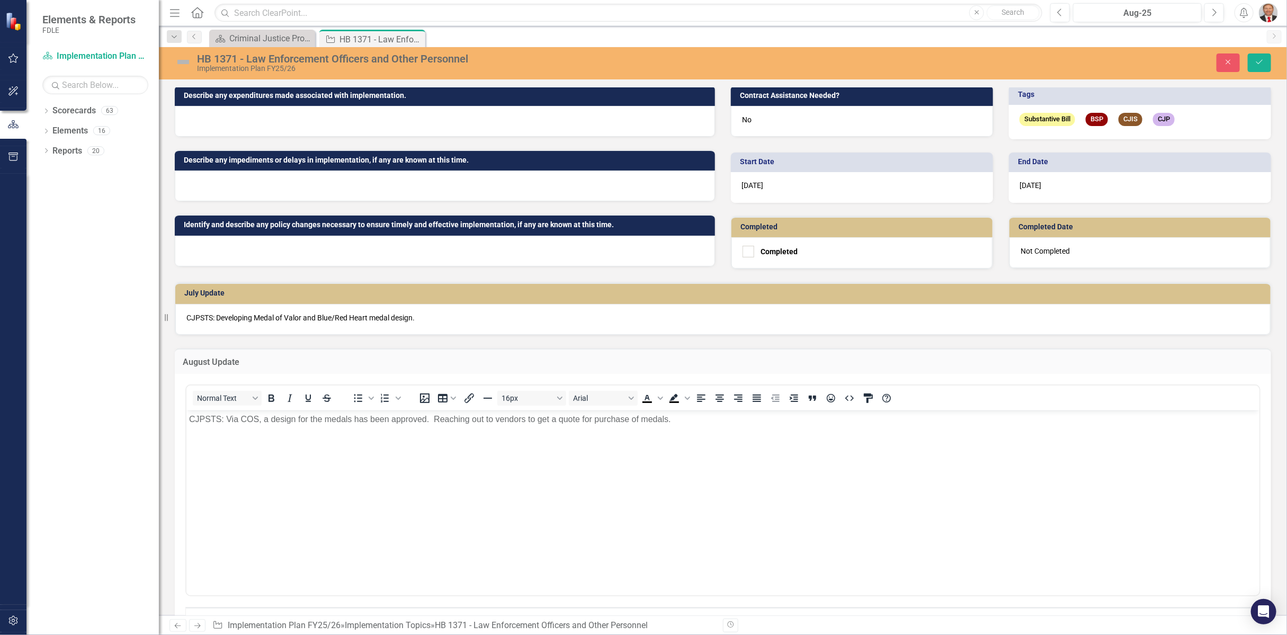
scroll to position [0, 0]
click at [715, 424] on p "CJPSTS: Via COS, a design for the medals has been approved. Reaching out to ven…" at bounding box center [721, 419] width 1067 height 13
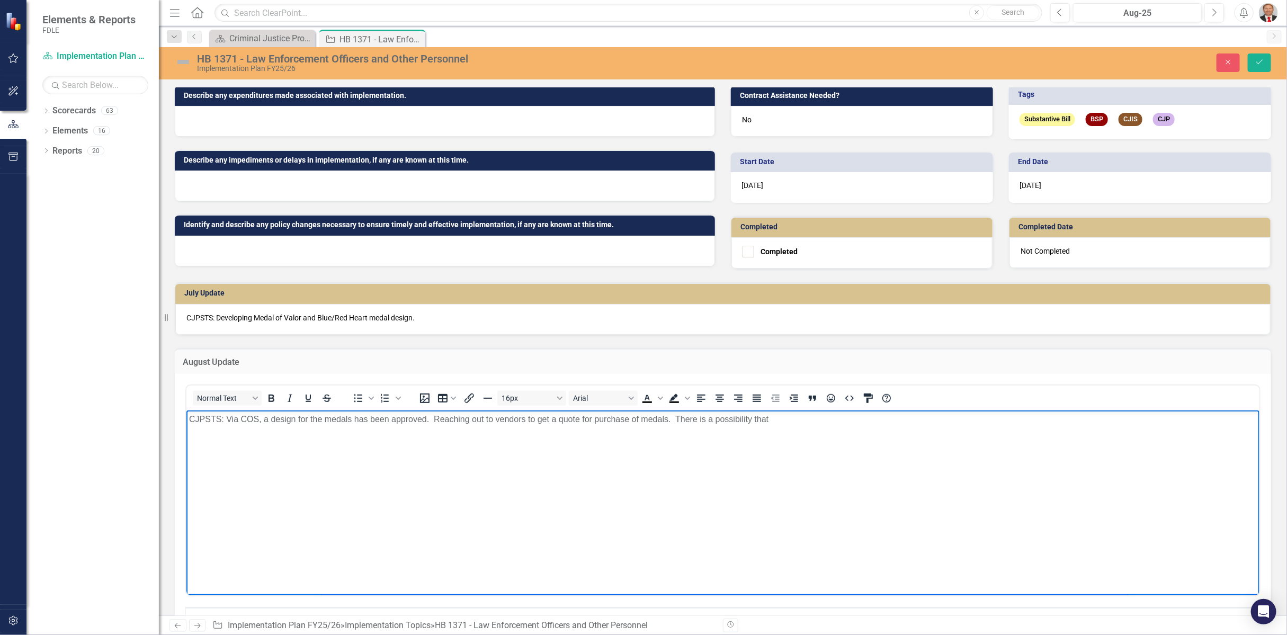
click at [790, 427] on body "CJPSTS: Via COS, a design for the medals has been approved. Reaching out to ven…" at bounding box center [722, 489] width 1073 height 159
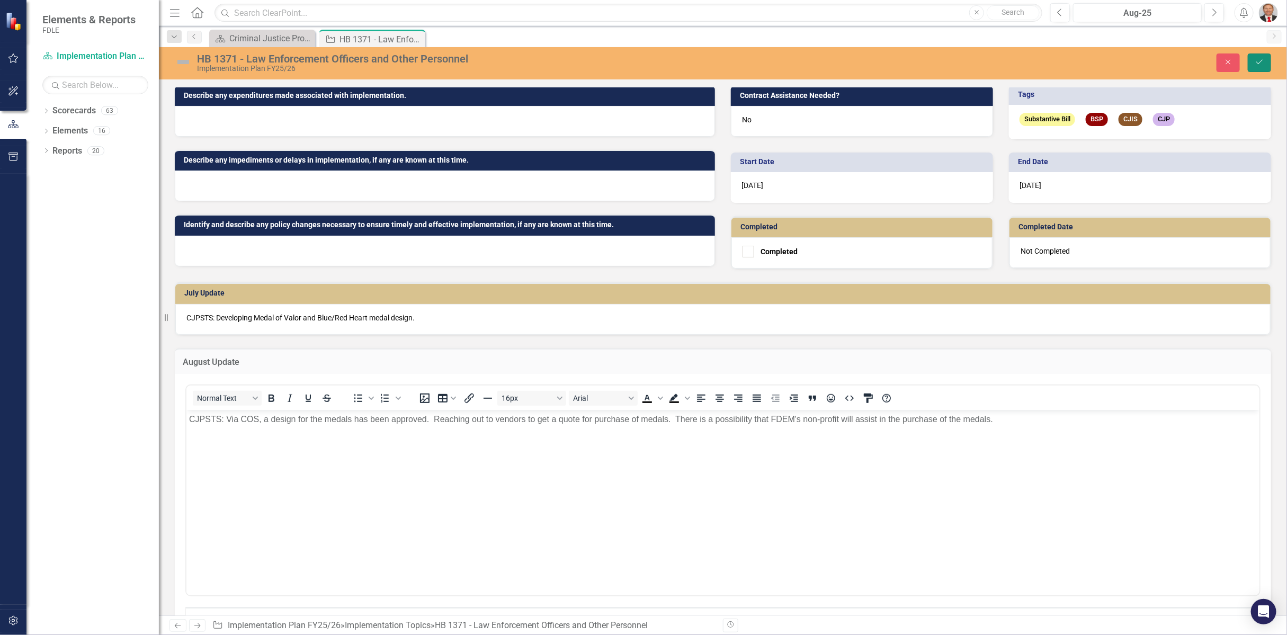
click at [1263, 62] on icon "Save" at bounding box center [1259, 61] width 10 height 7
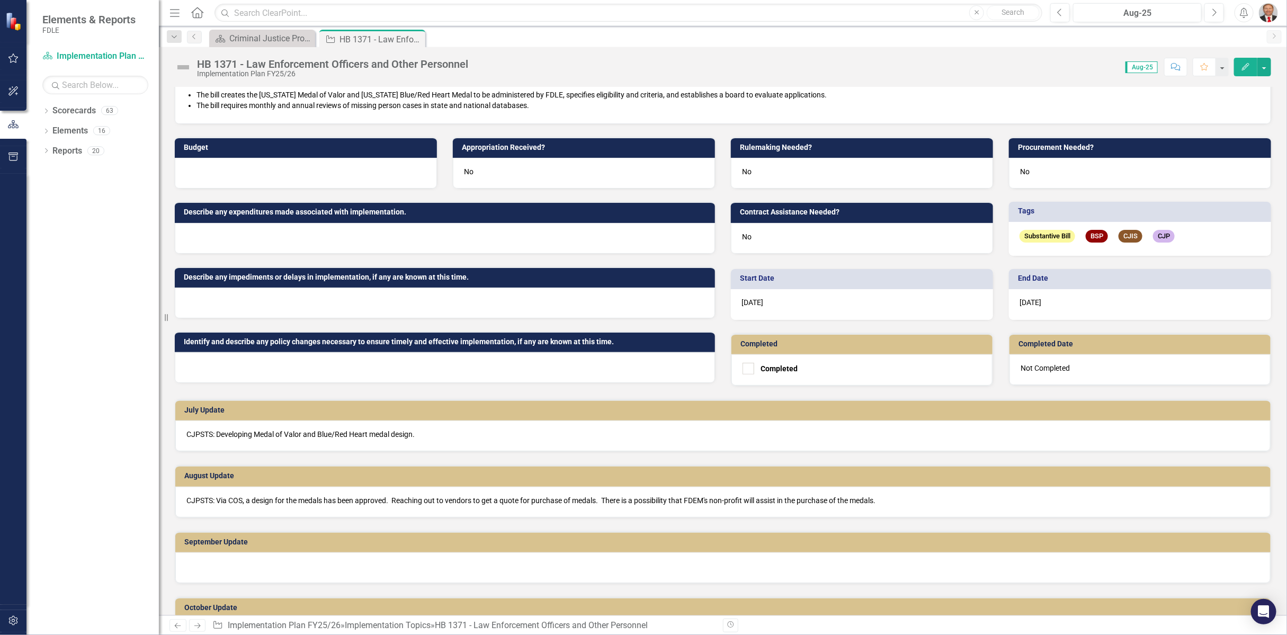
scroll to position [176, 0]
